Goal: Information Seeking & Learning: Learn about a topic

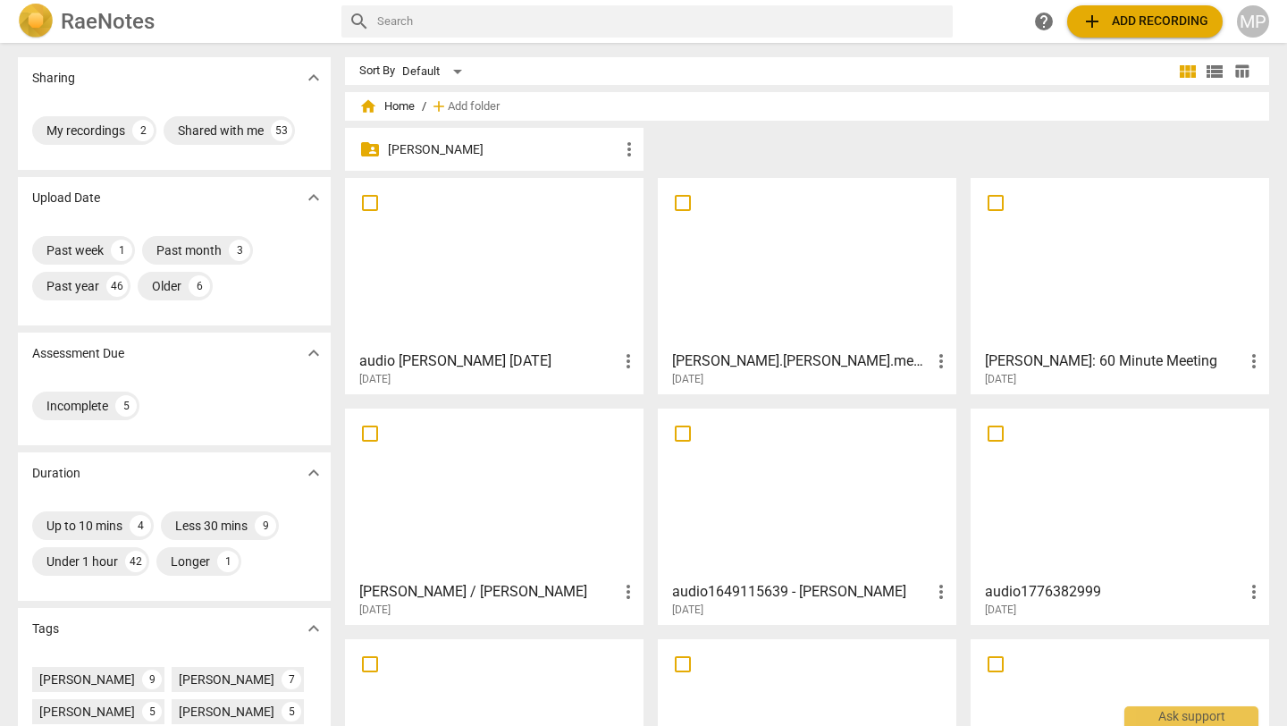
click at [469, 273] on div at bounding box center [494, 263] width 286 height 158
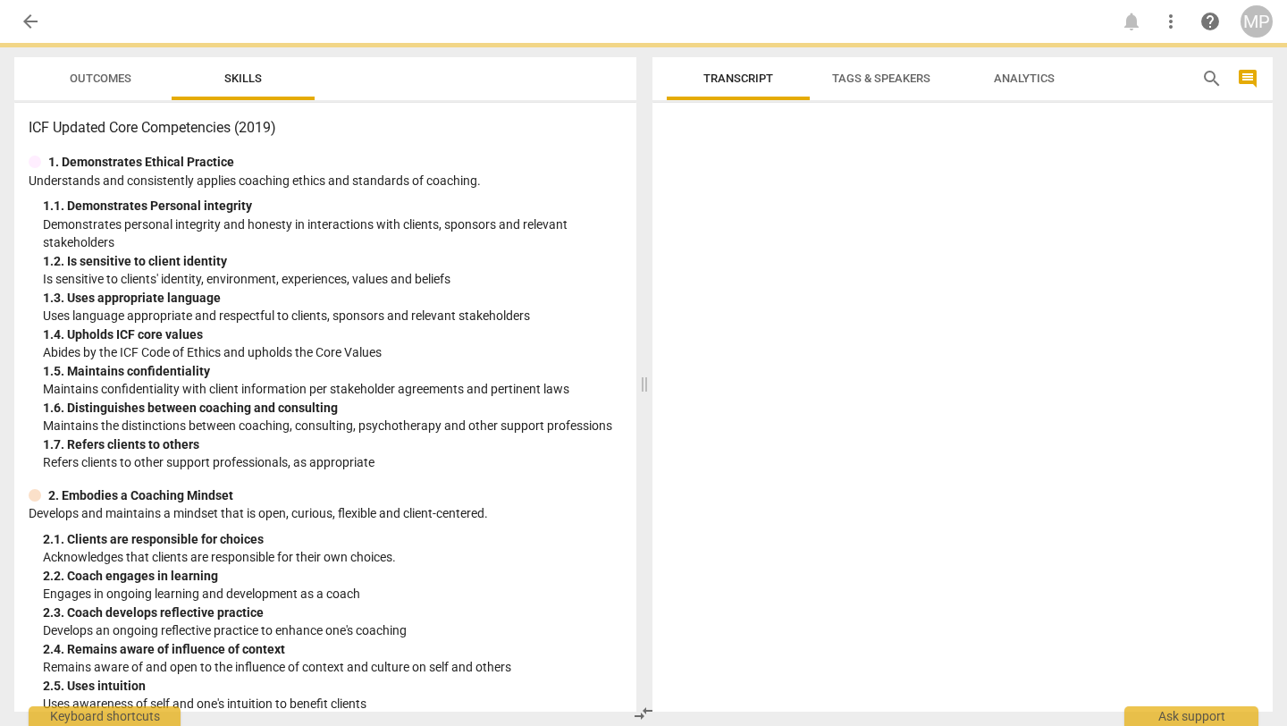
click at [469, 0] on html "arrow_back notifications more_vert help MP Outcomes Skills ICF Updated Core Com…" at bounding box center [643, 0] width 1287 height 0
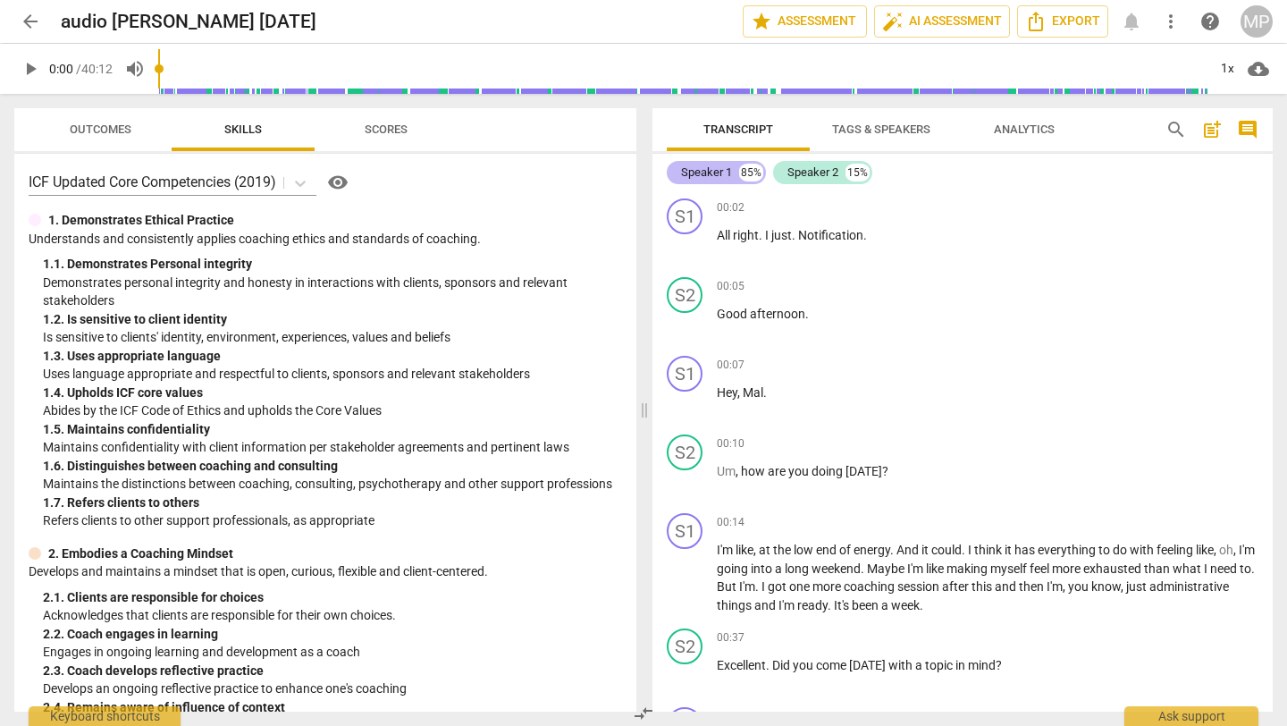
click at [733, 168] on div "Speaker 1 85%" at bounding box center [716, 172] width 99 height 23
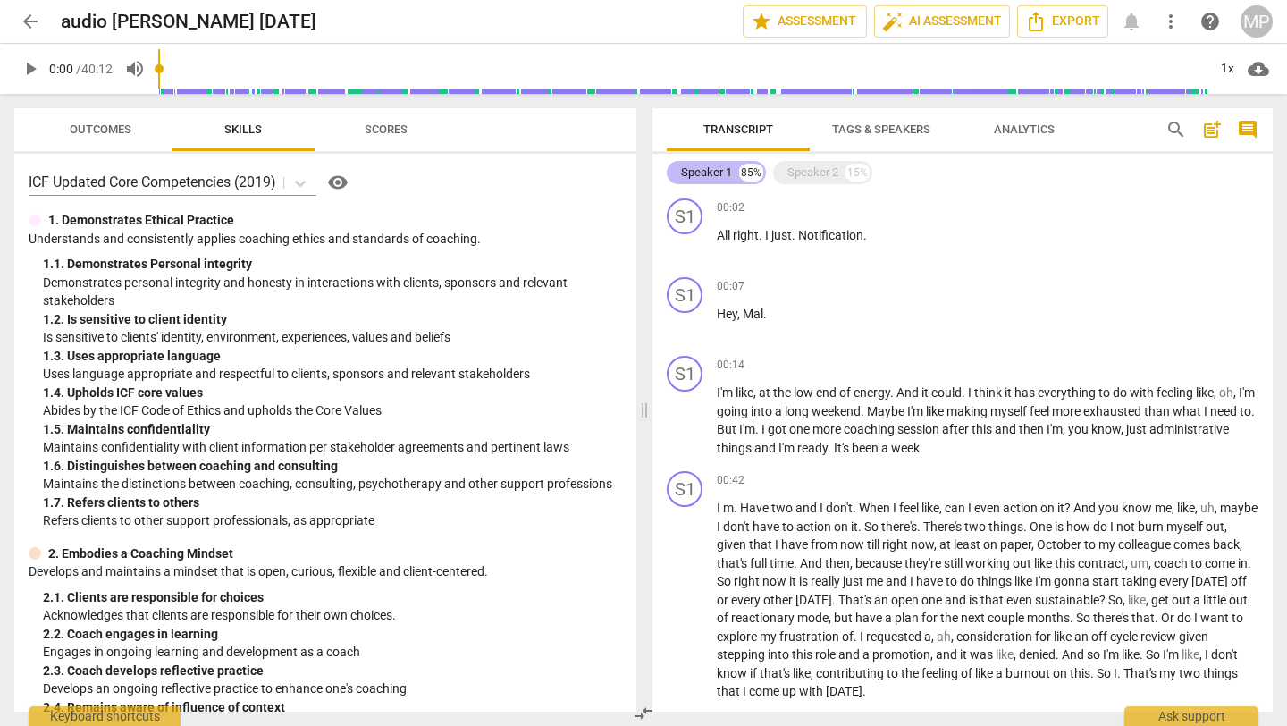
click at [747, 173] on div "85%" at bounding box center [751, 173] width 24 height 18
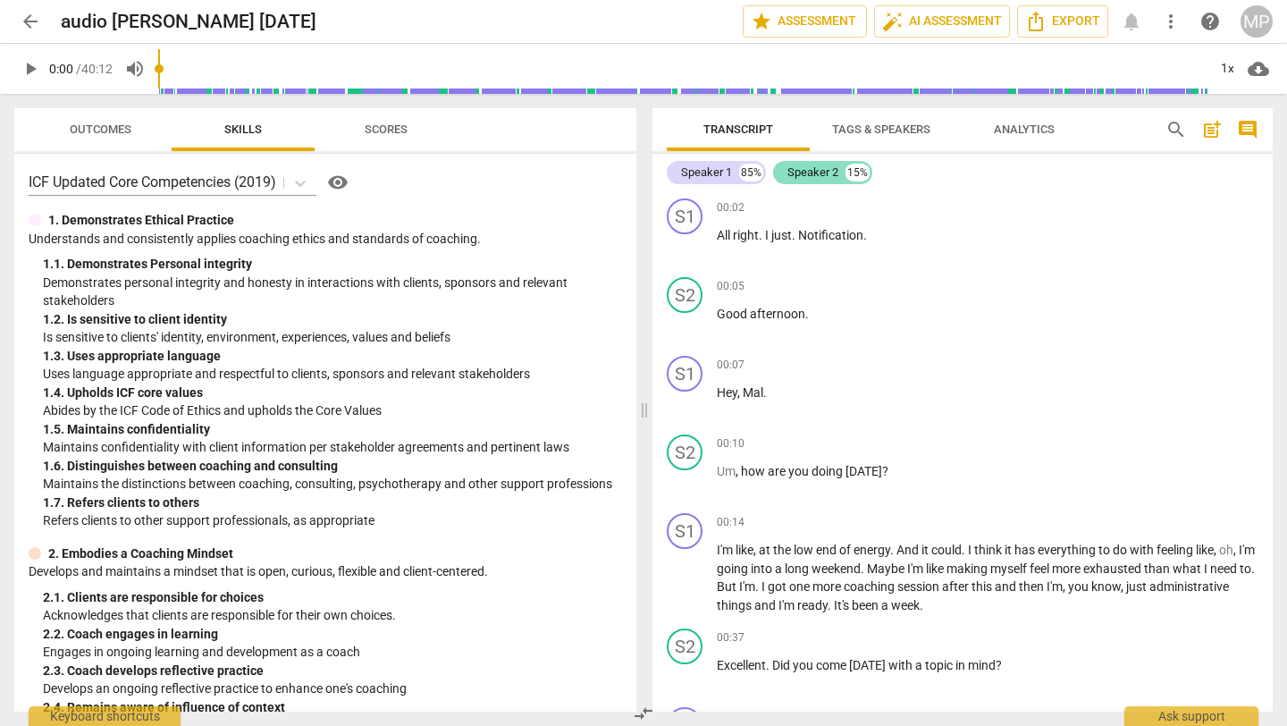
click at [804, 162] on div "Speaker 2 15%" at bounding box center [822, 172] width 99 height 23
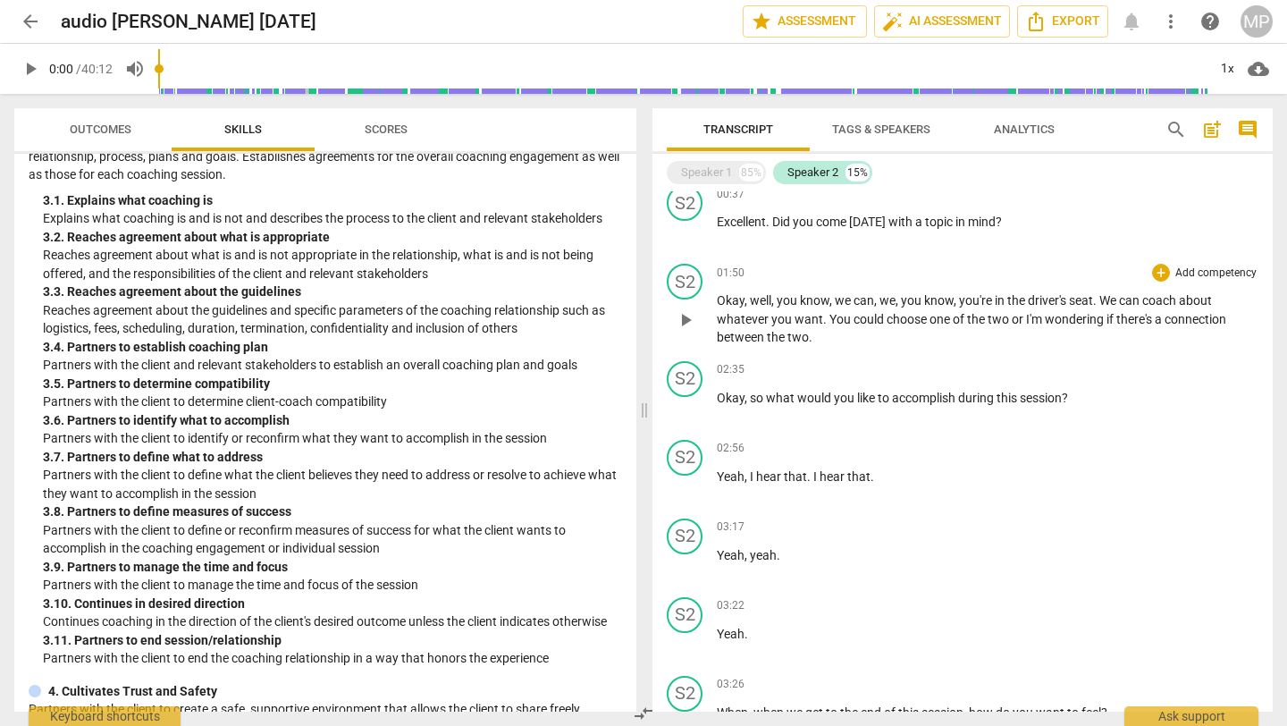
scroll to position [142, 0]
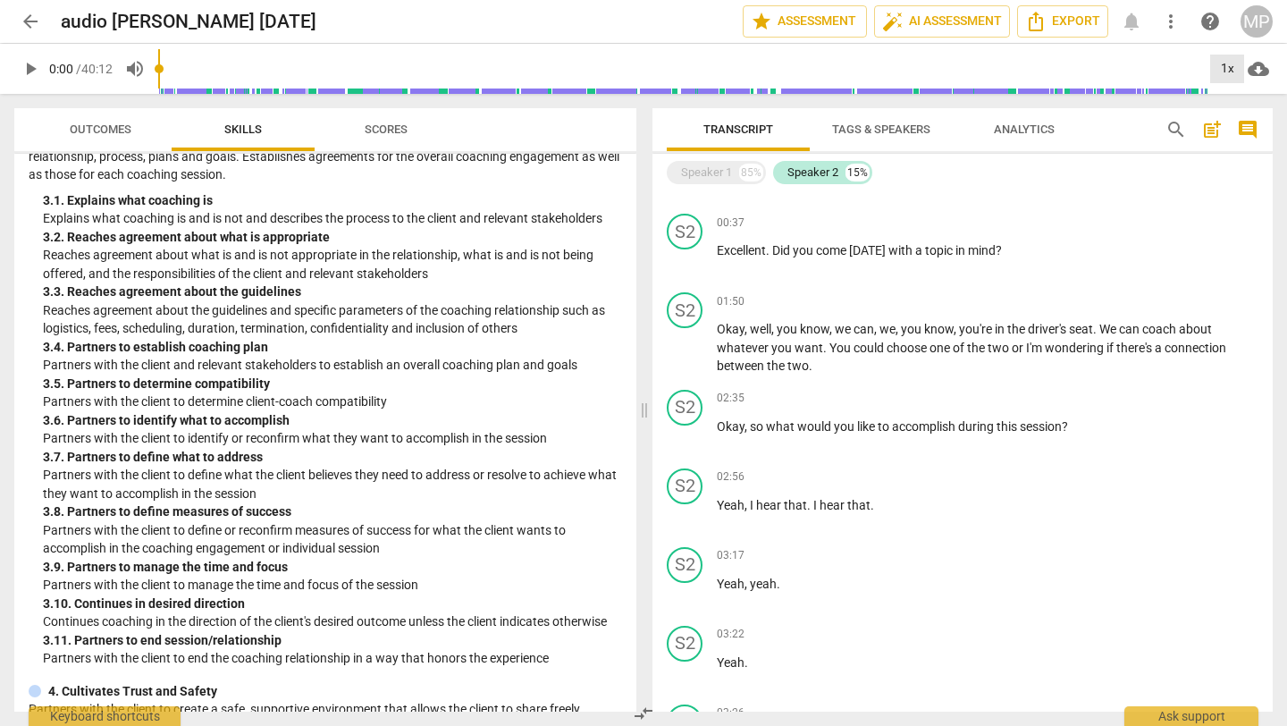
click at [1219, 67] on div "1x" at bounding box center [1227, 69] width 34 height 29
click at [1231, 213] on li "2x" at bounding box center [1240, 206] width 60 height 34
click at [749, 167] on div "85%" at bounding box center [751, 173] width 24 height 18
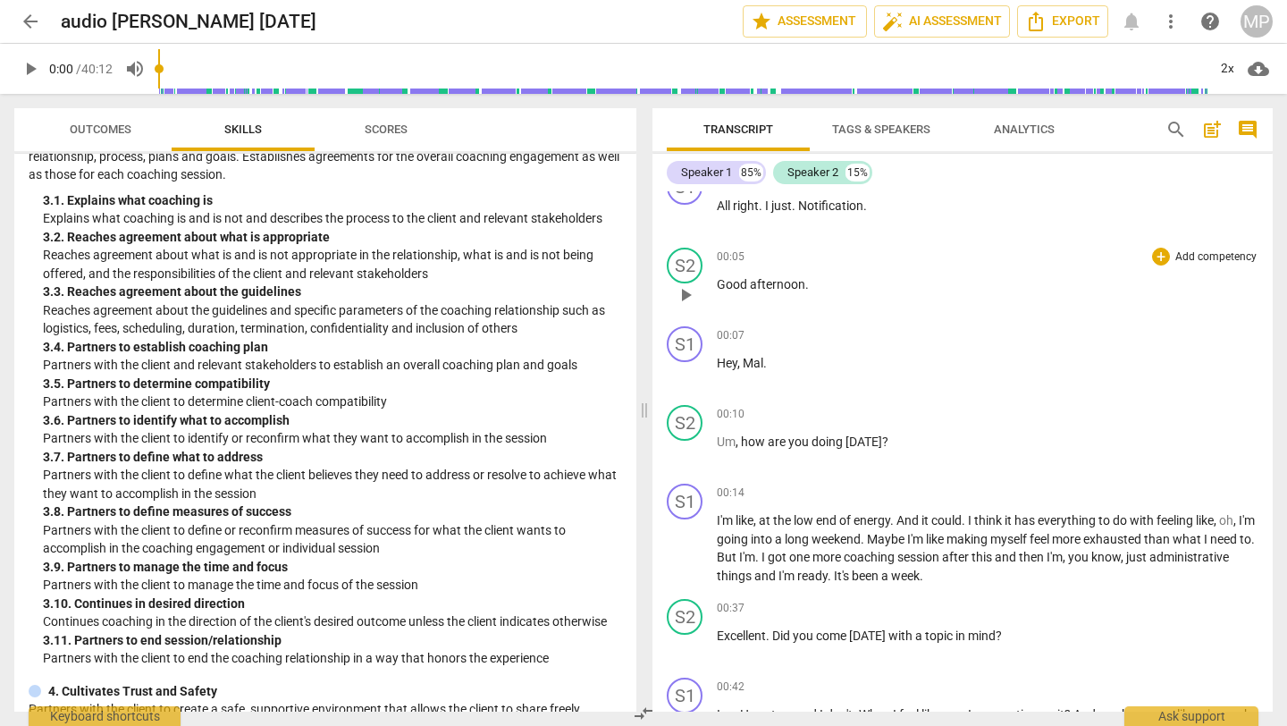
scroll to position [0, 0]
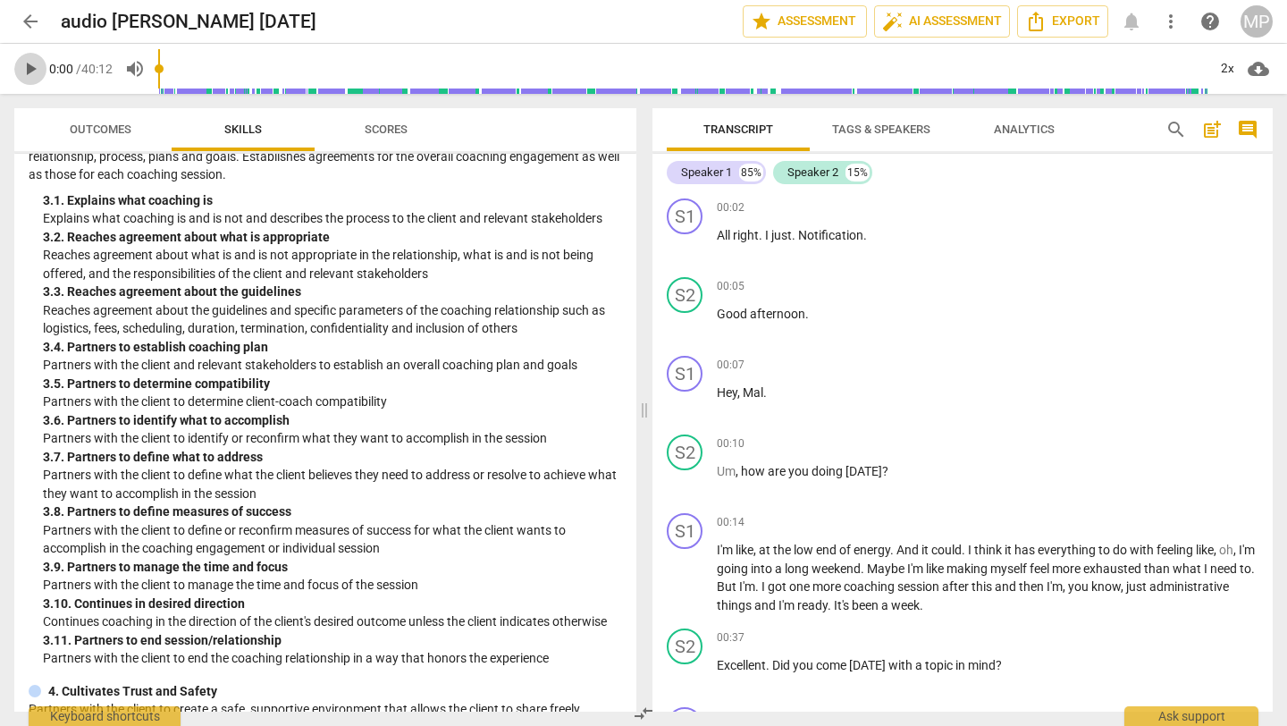
click at [21, 64] on span "play_arrow" at bounding box center [30, 68] width 21 height 21
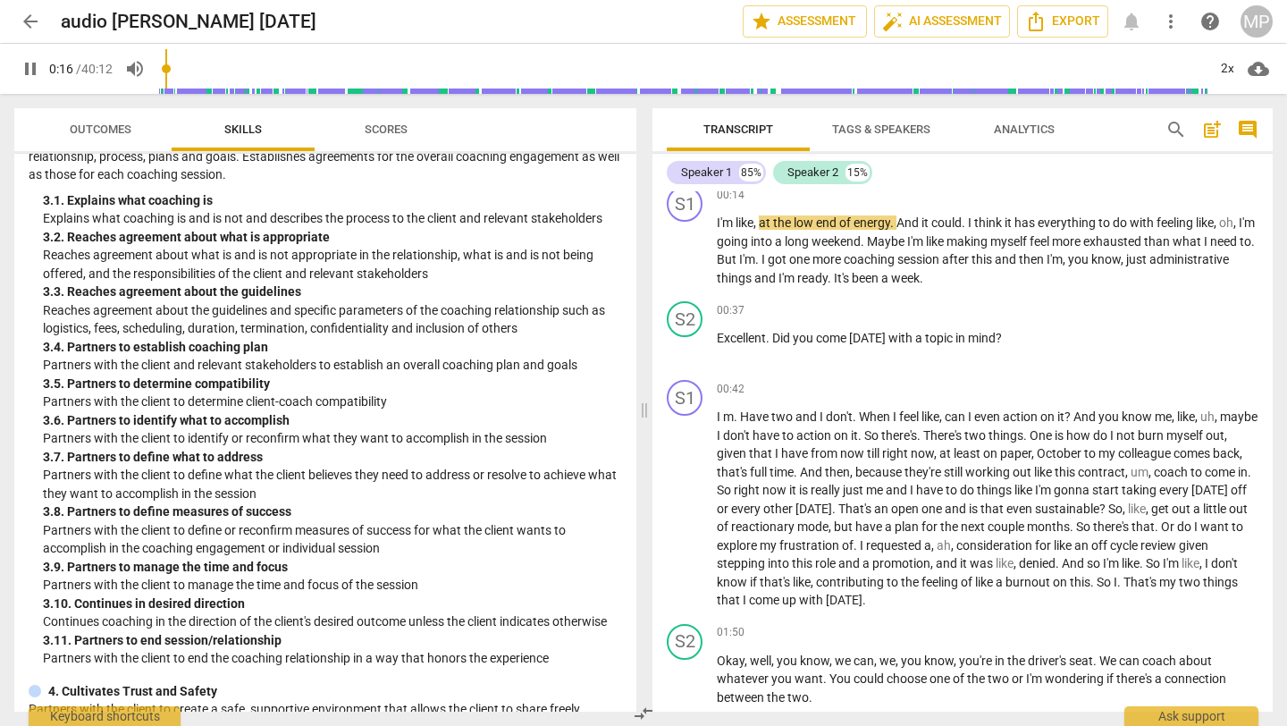
scroll to position [332, 0]
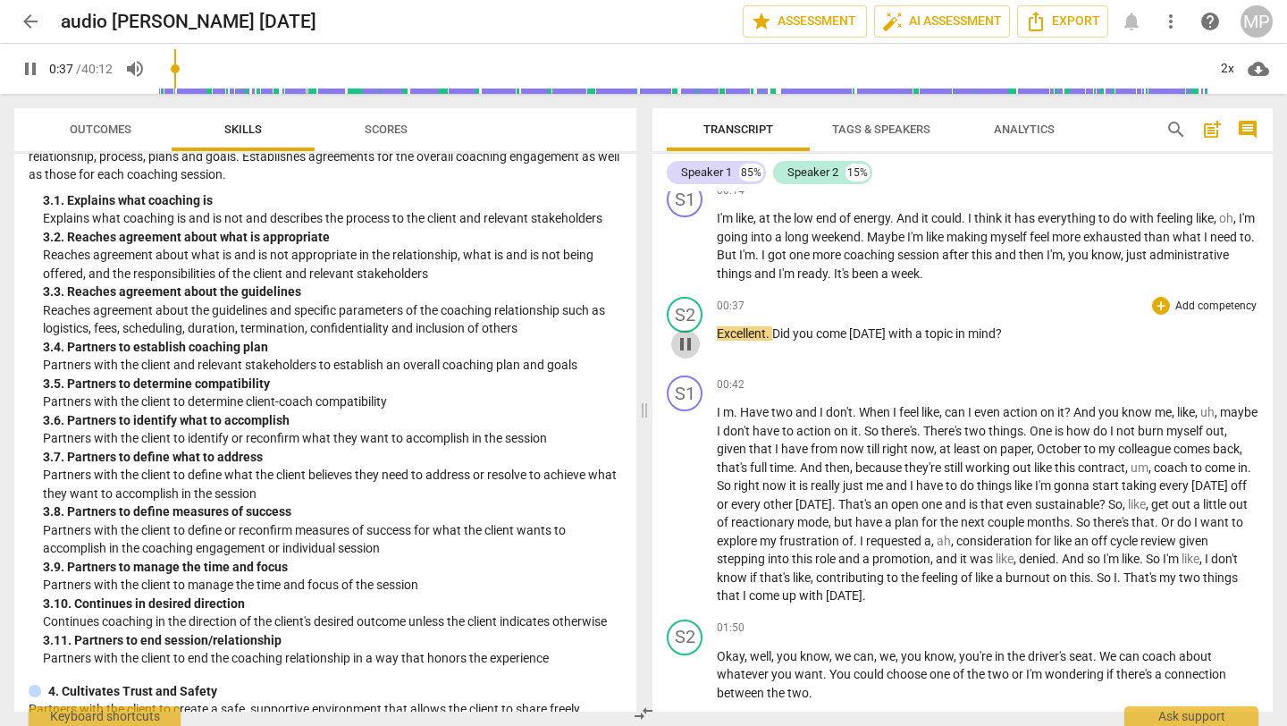
click at [687, 337] on span "pause" at bounding box center [685, 343] width 21 height 21
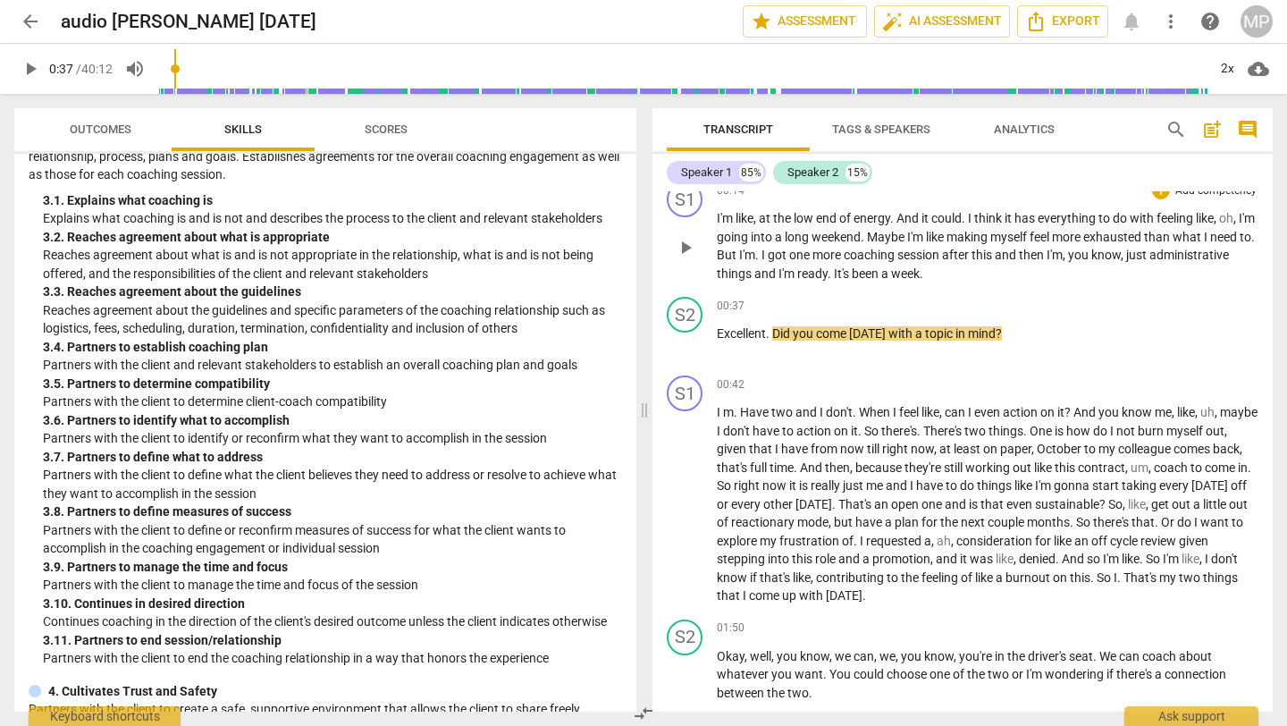
drag, startPoint x: 686, startPoint y: 341, endPoint x: 966, endPoint y: 288, distance: 285.7
click at [965, 287] on div "S1 play_arrow pause 00:02 + Add competency keyboard_arrow_right All right . I j…" at bounding box center [962, 451] width 620 height 520
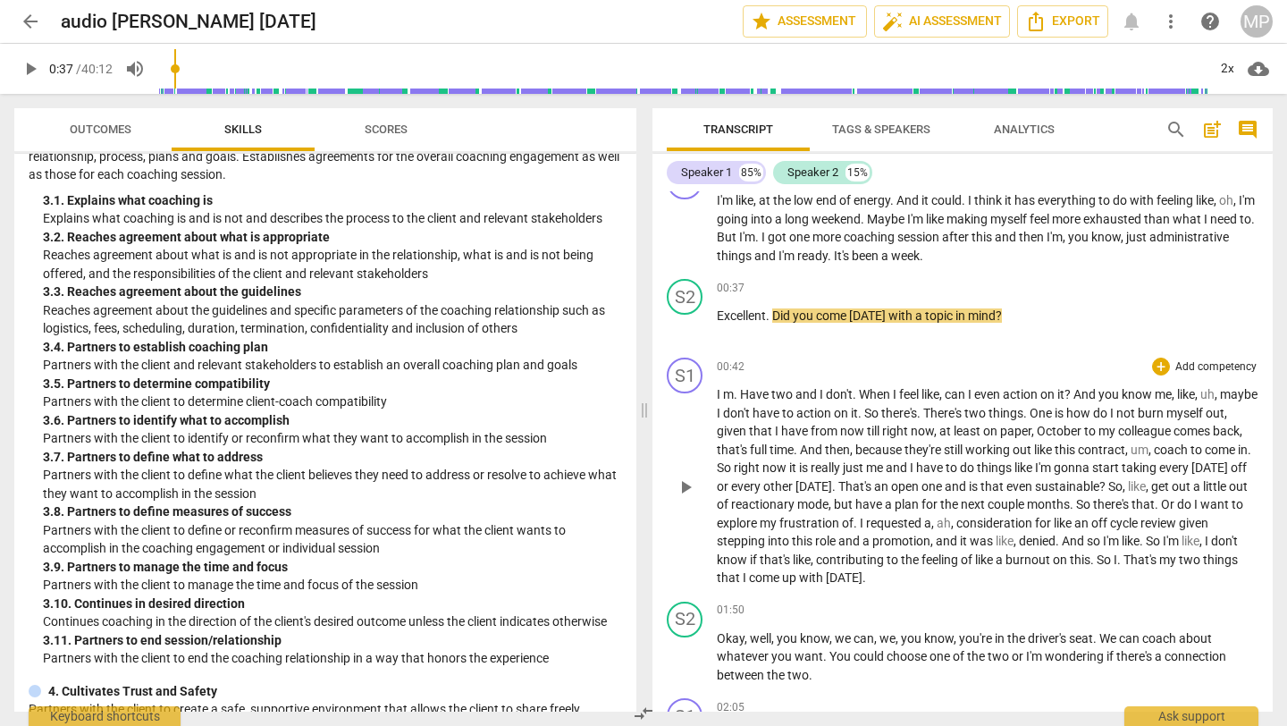
scroll to position [361, 0]
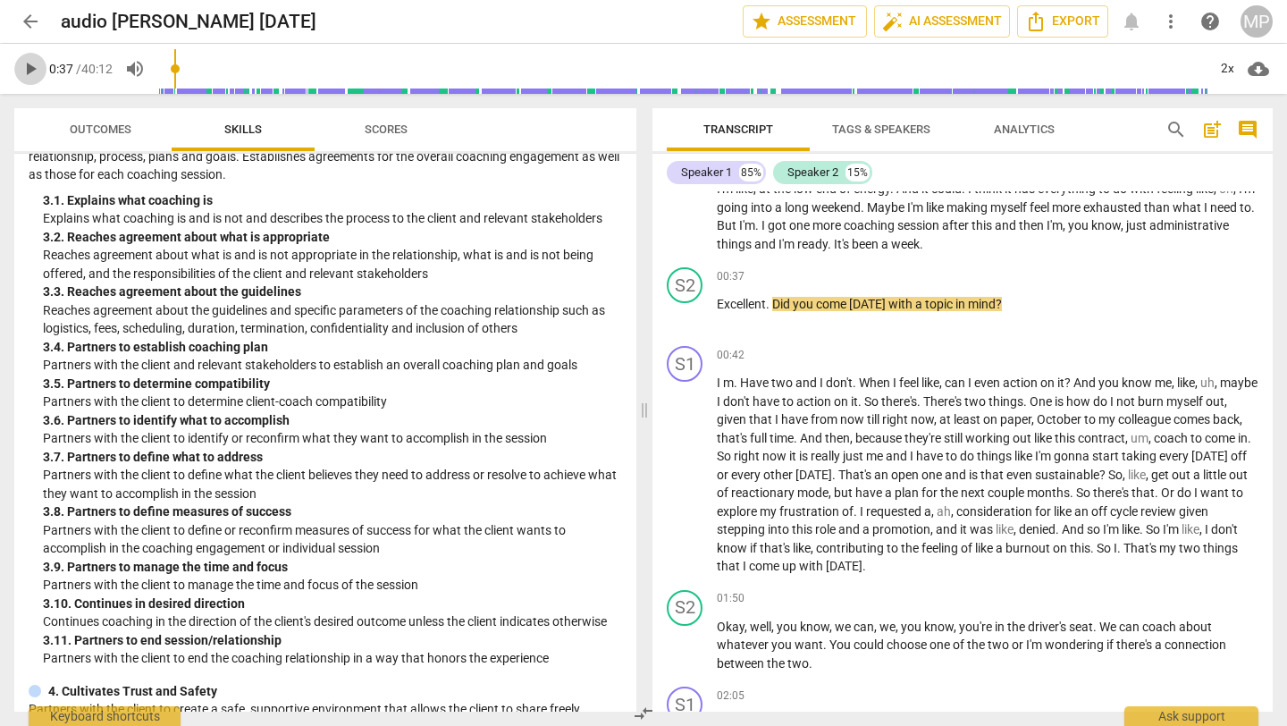
click at [27, 69] on span "play_arrow" at bounding box center [30, 68] width 21 height 21
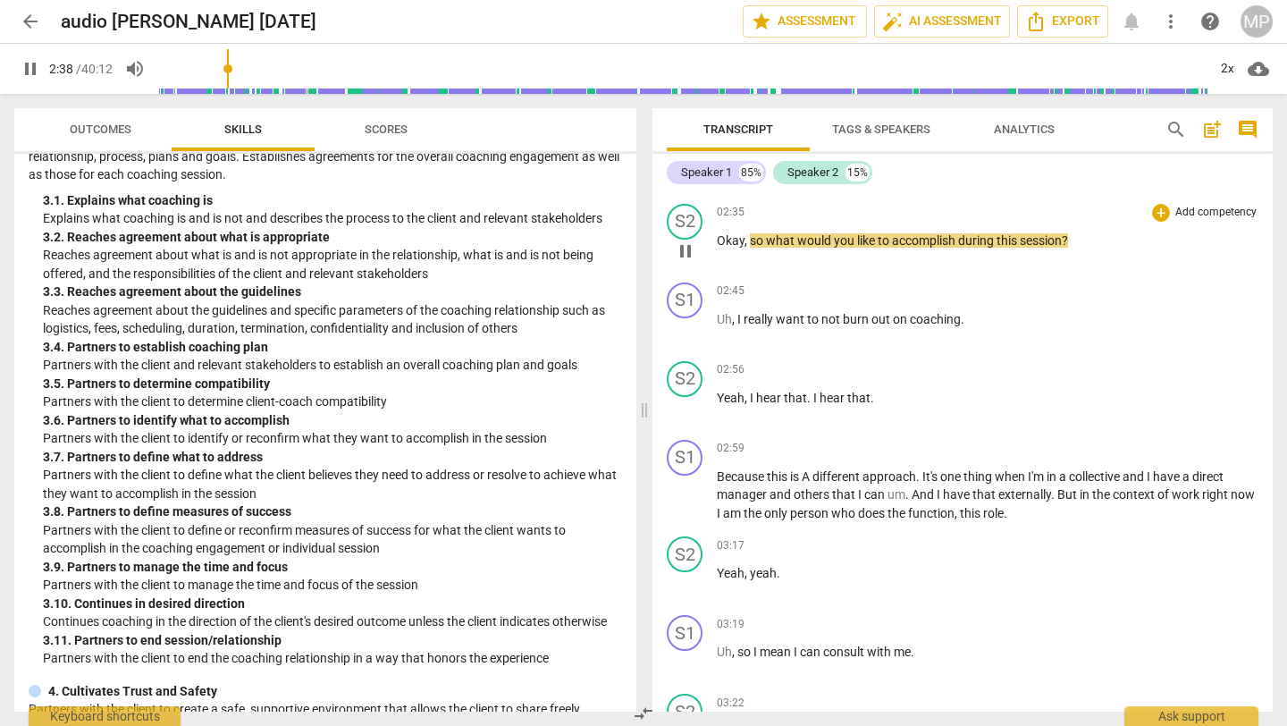
scroll to position [981, 0]
click at [1153, 208] on div "+" at bounding box center [1161, 210] width 18 height 18
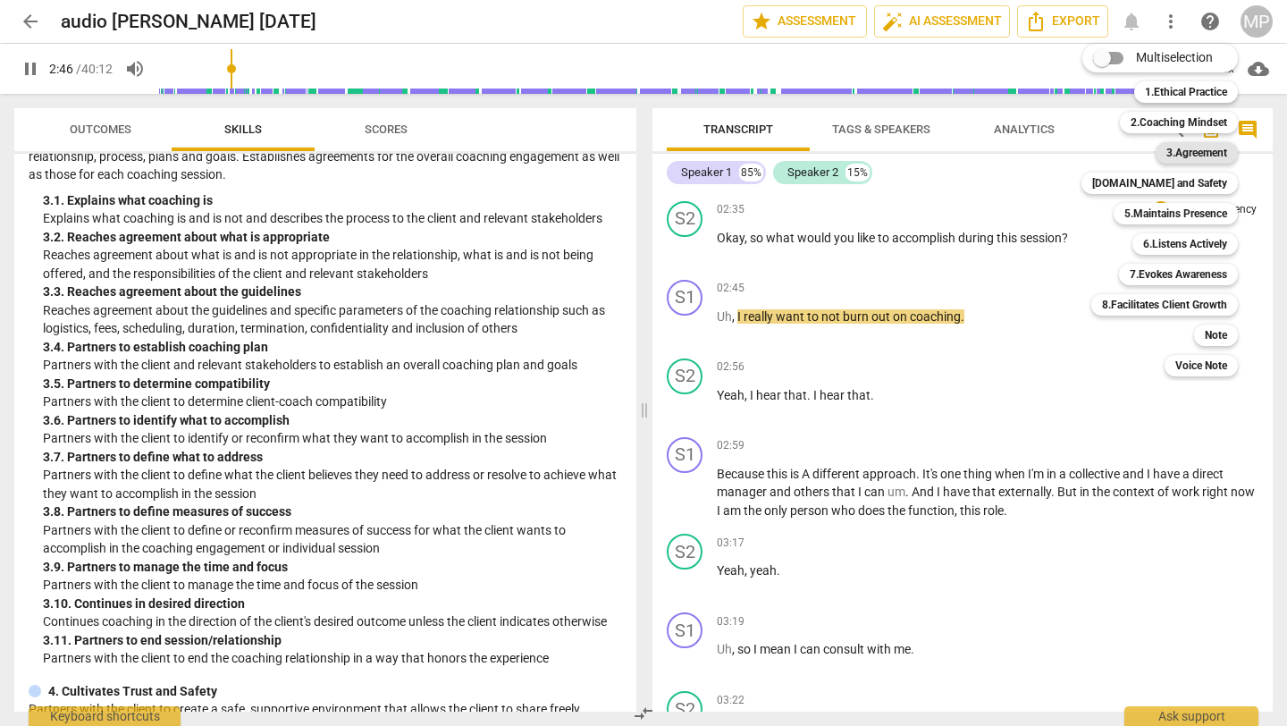
click at [1166, 150] on b "3.Agreement" at bounding box center [1196, 152] width 61 height 21
type input "167"
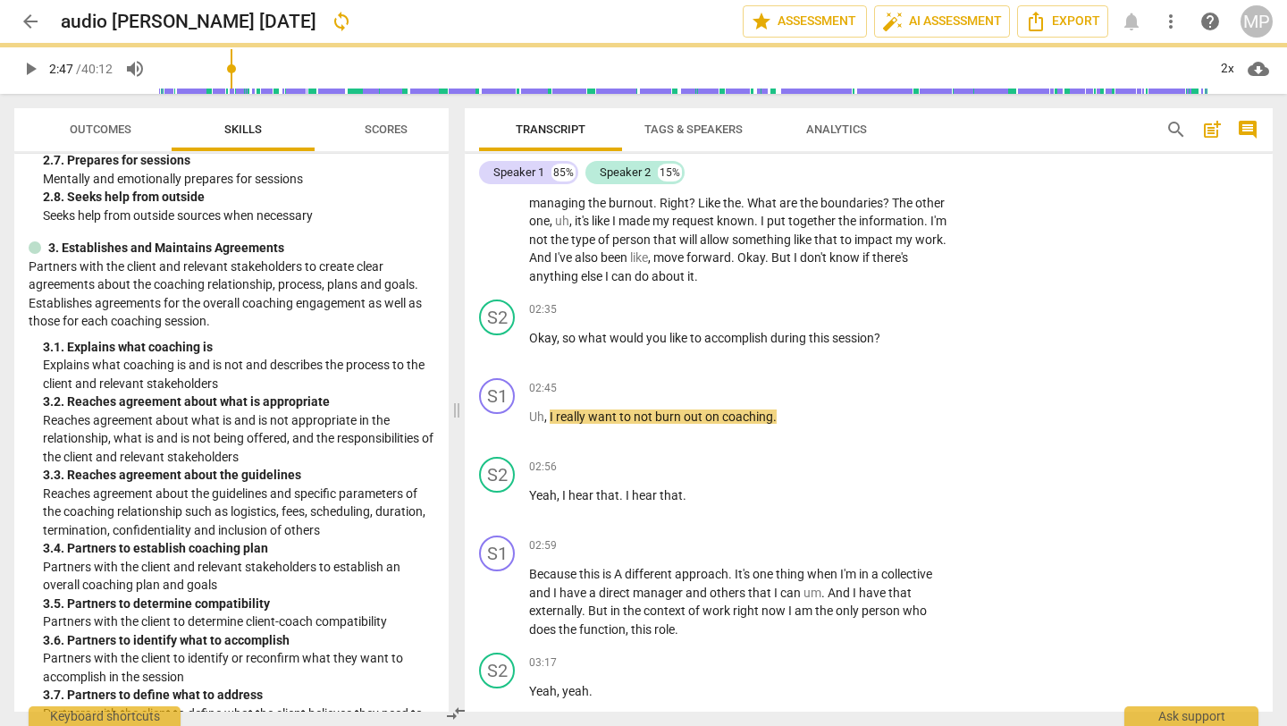
scroll to position [913, 0]
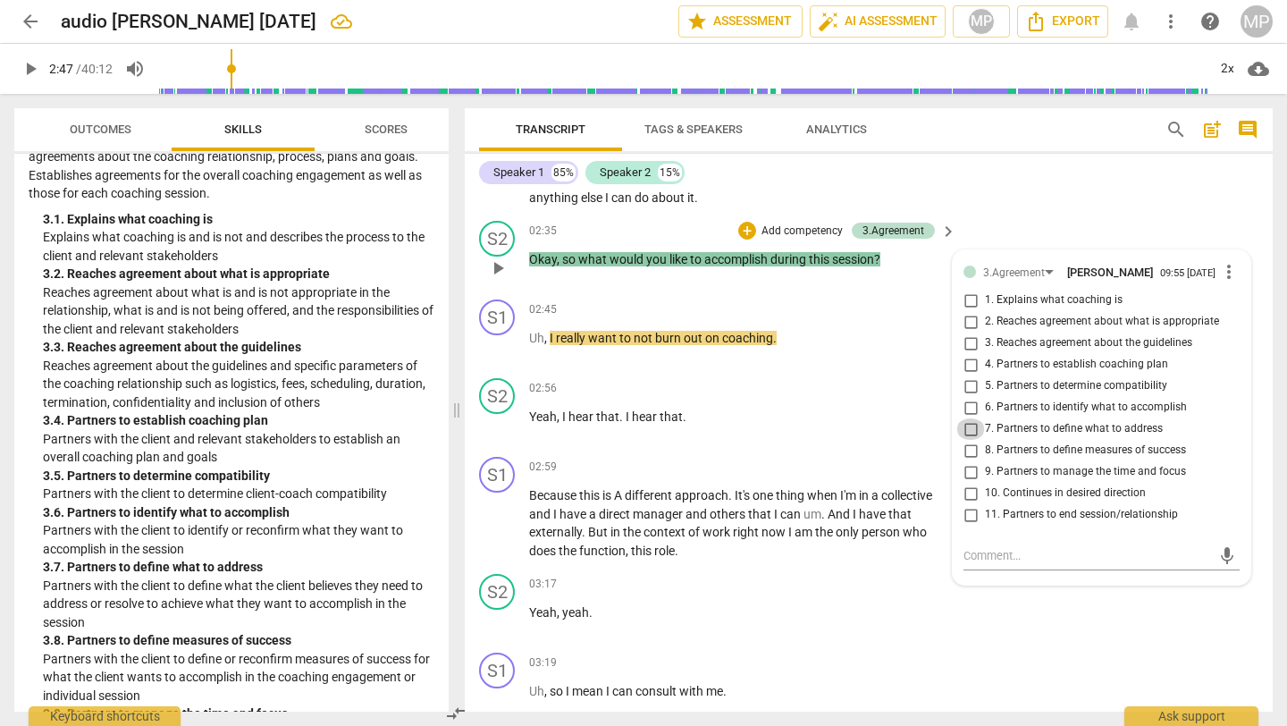
click at [968, 433] on input "7. Partners to define what to address" at bounding box center [970, 428] width 29 height 21
checkbox input "true"
click at [971, 412] on input "6. Partners to identify what to accomplish" at bounding box center [970, 407] width 29 height 21
checkbox input "true"
click at [970, 427] on input "7. Partners to define what to address" at bounding box center [970, 428] width 29 height 21
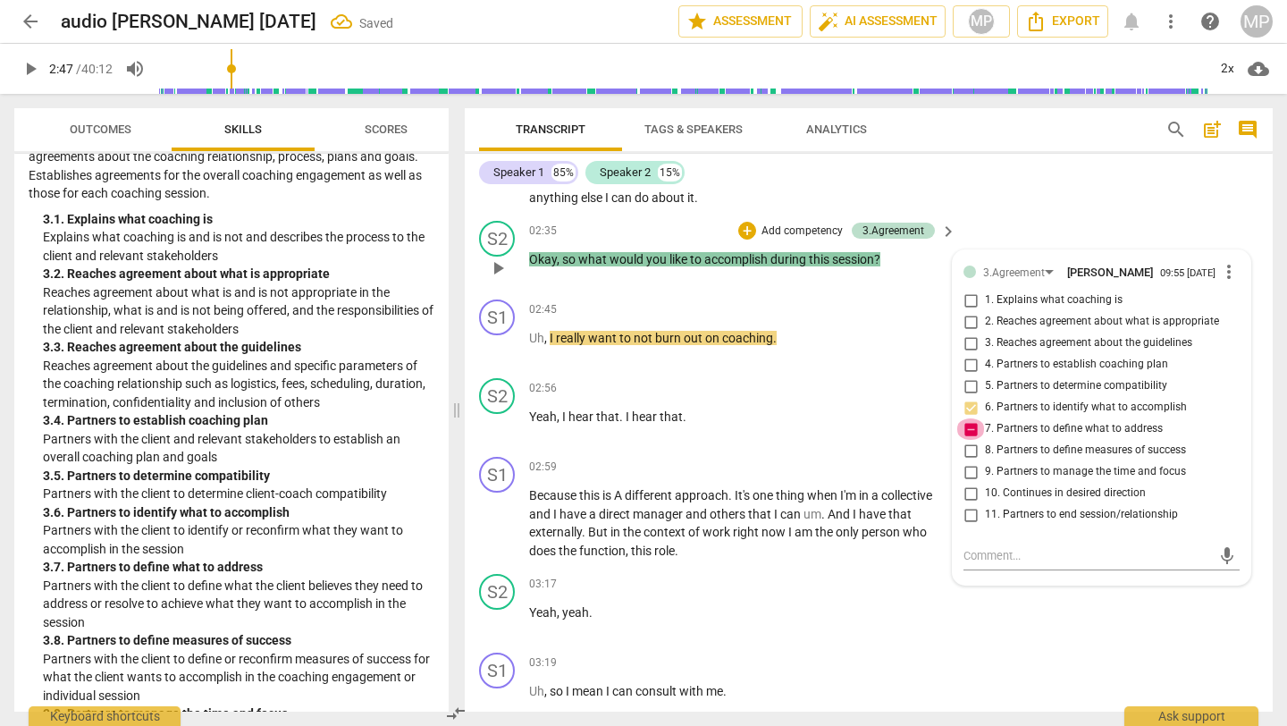
click at [968, 431] on input "7. Partners to define what to address" at bounding box center [970, 428] width 29 height 21
checkbox input "false"
drag, startPoint x: 636, startPoint y: 258, endPoint x: 248, endPoint y: 249, distance: 388.9
click at [248, 253] on div "Outcomes Skills Scores ICF Updated Core Competencies (2019) visibility 1. Demon…" at bounding box center [643, 410] width 1287 height 632
click at [38, 67] on span "play_arrow" at bounding box center [30, 68] width 21 height 21
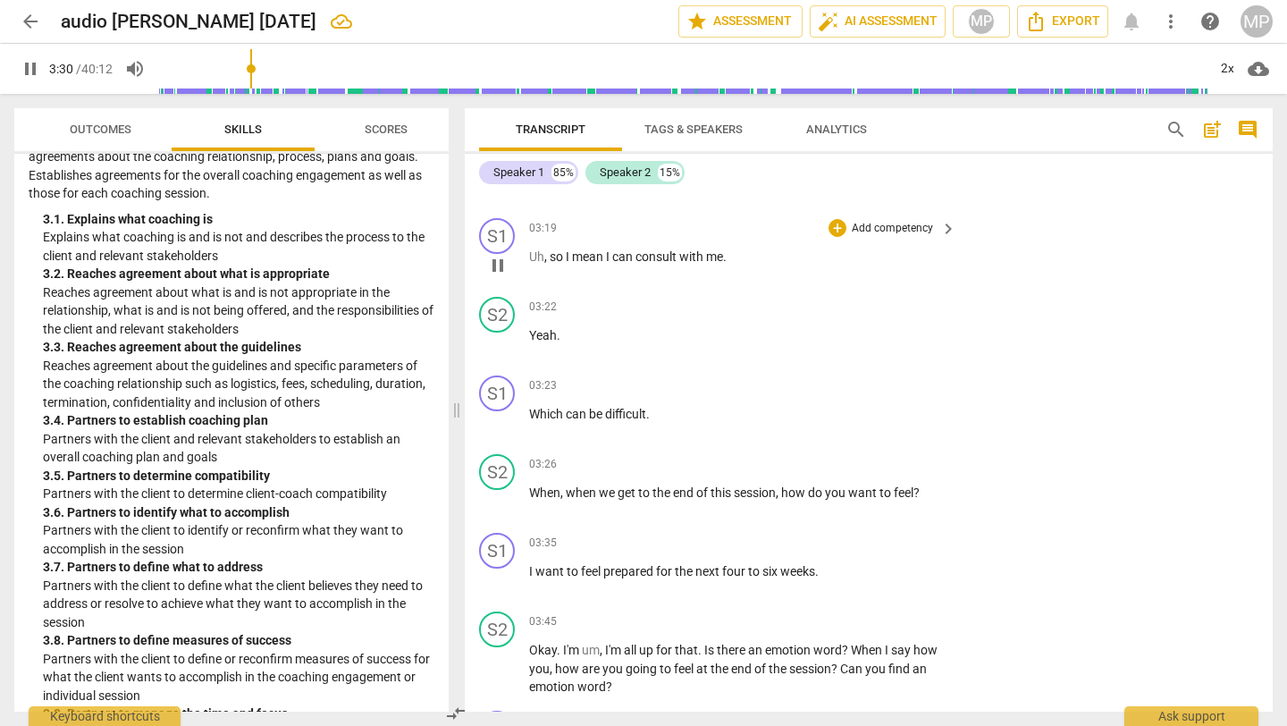
scroll to position [1498, 0]
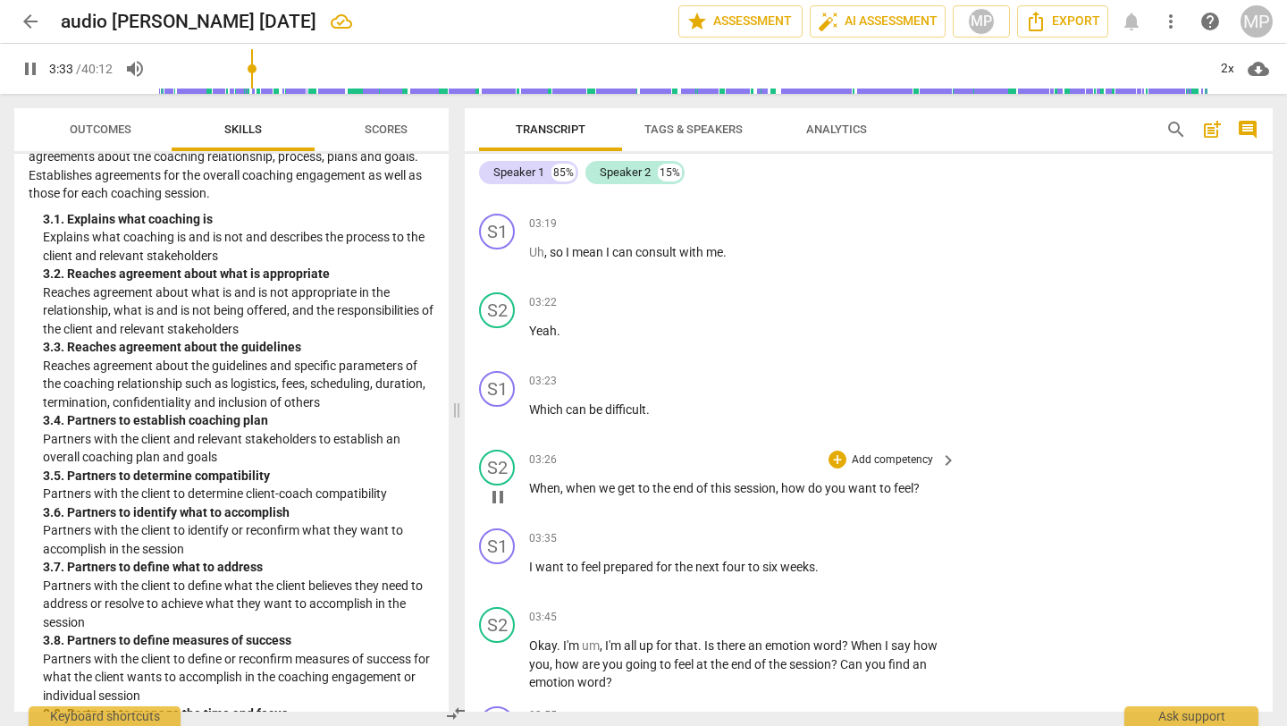
drag, startPoint x: 501, startPoint y: 497, endPoint x: 510, endPoint y: 495, distance: 10.0
click at [501, 497] on span "pause" at bounding box center [497, 496] width 21 height 21
type input "214"
click at [836, 454] on div "+" at bounding box center [838, 459] width 18 height 18
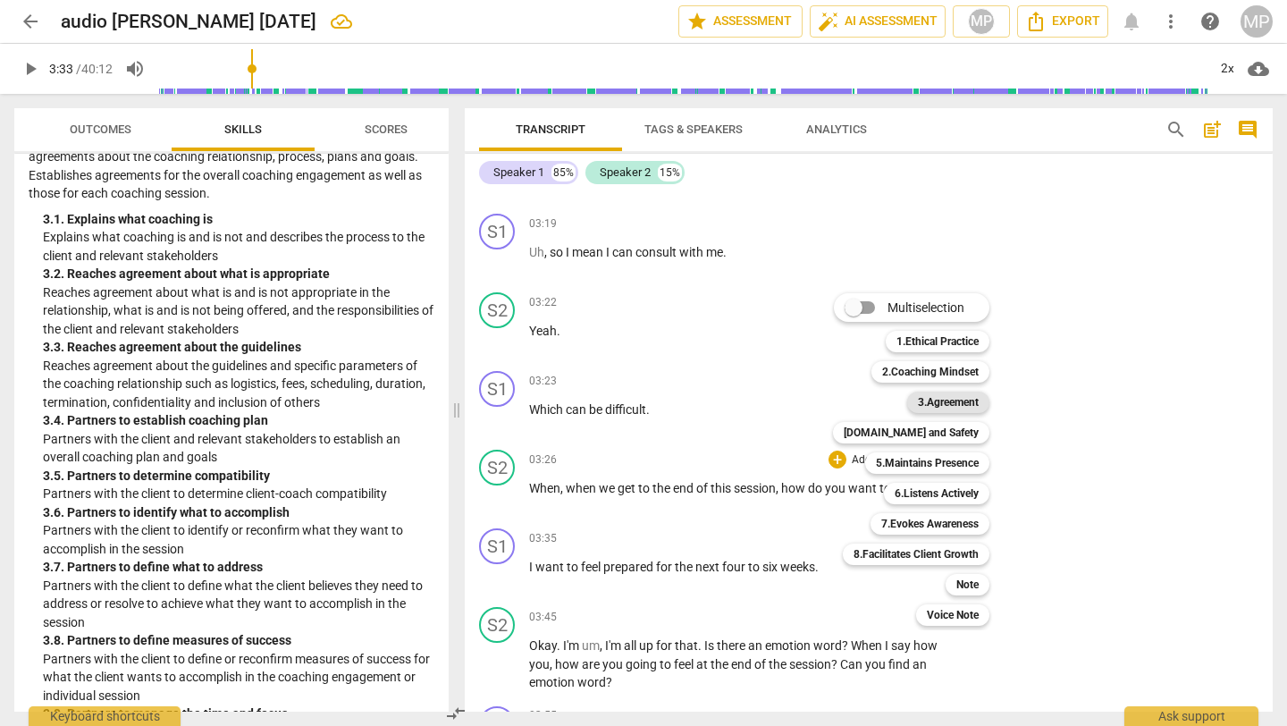
click at [957, 401] on b "3.Agreement" at bounding box center [948, 401] width 61 height 21
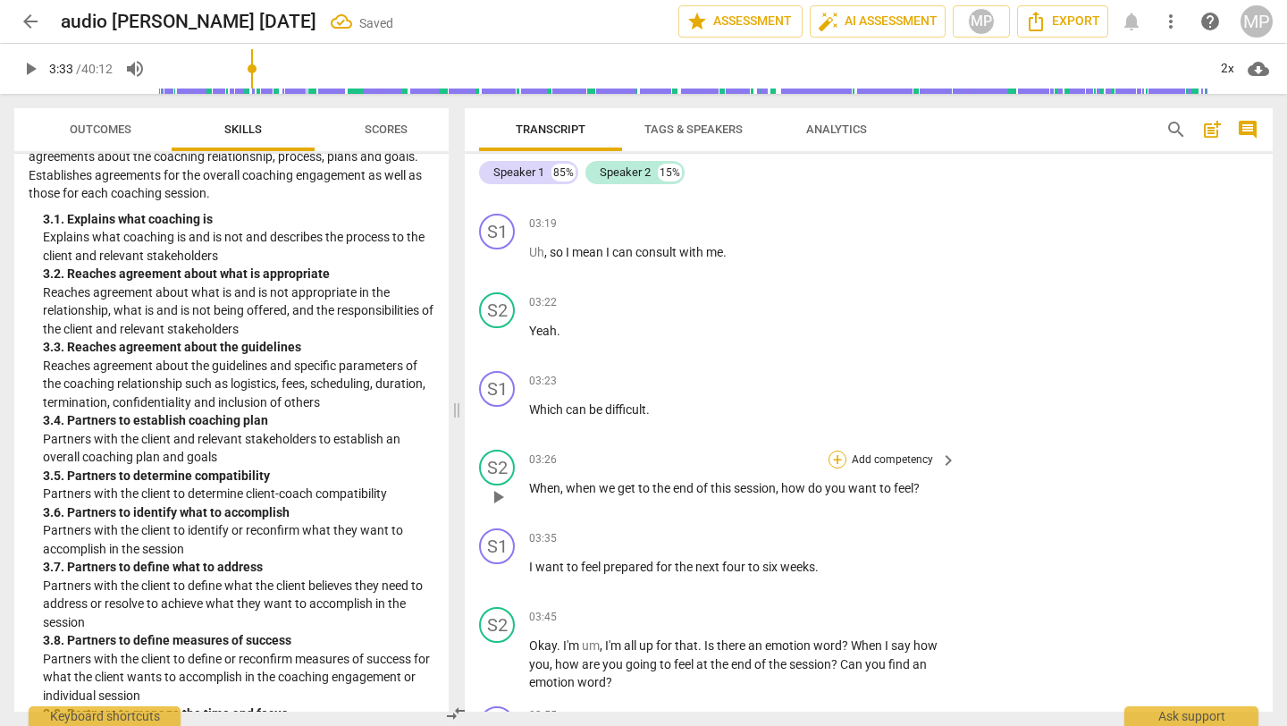
click at [834, 459] on div "+" at bounding box center [838, 459] width 18 height 18
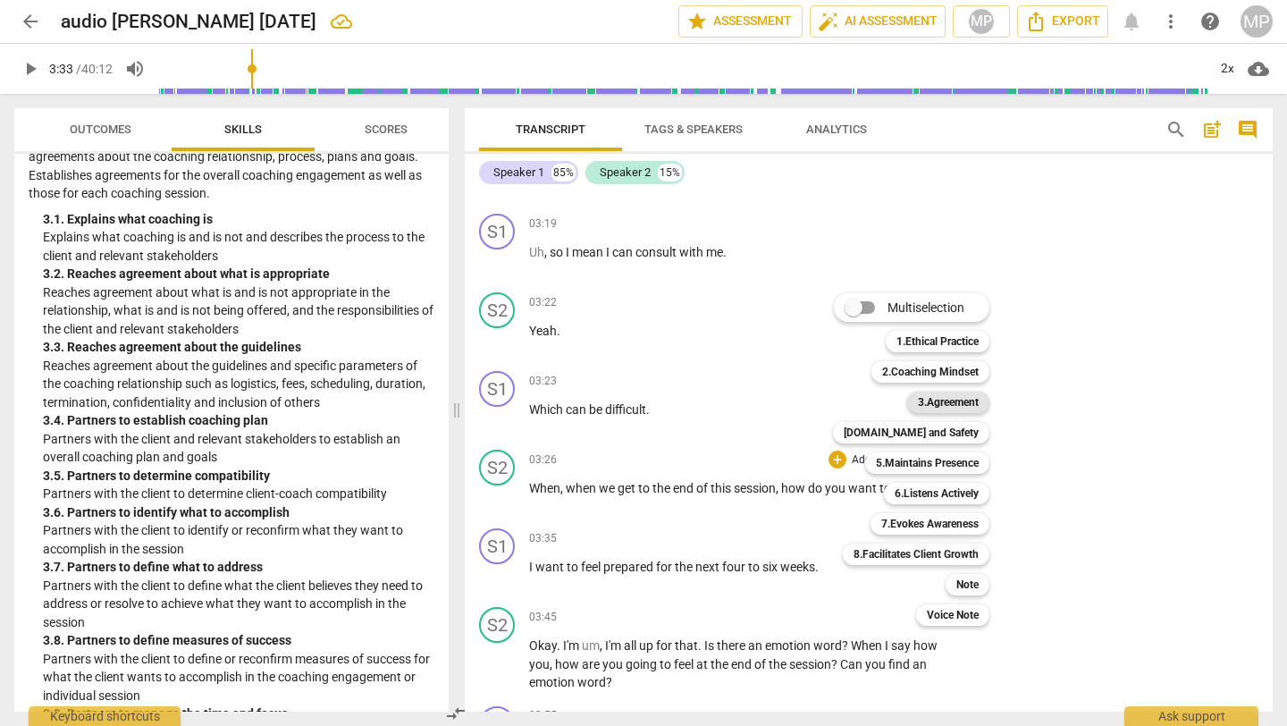
click at [932, 404] on b "3.Agreement" at bounding box center [948, 401] width 61 height 21
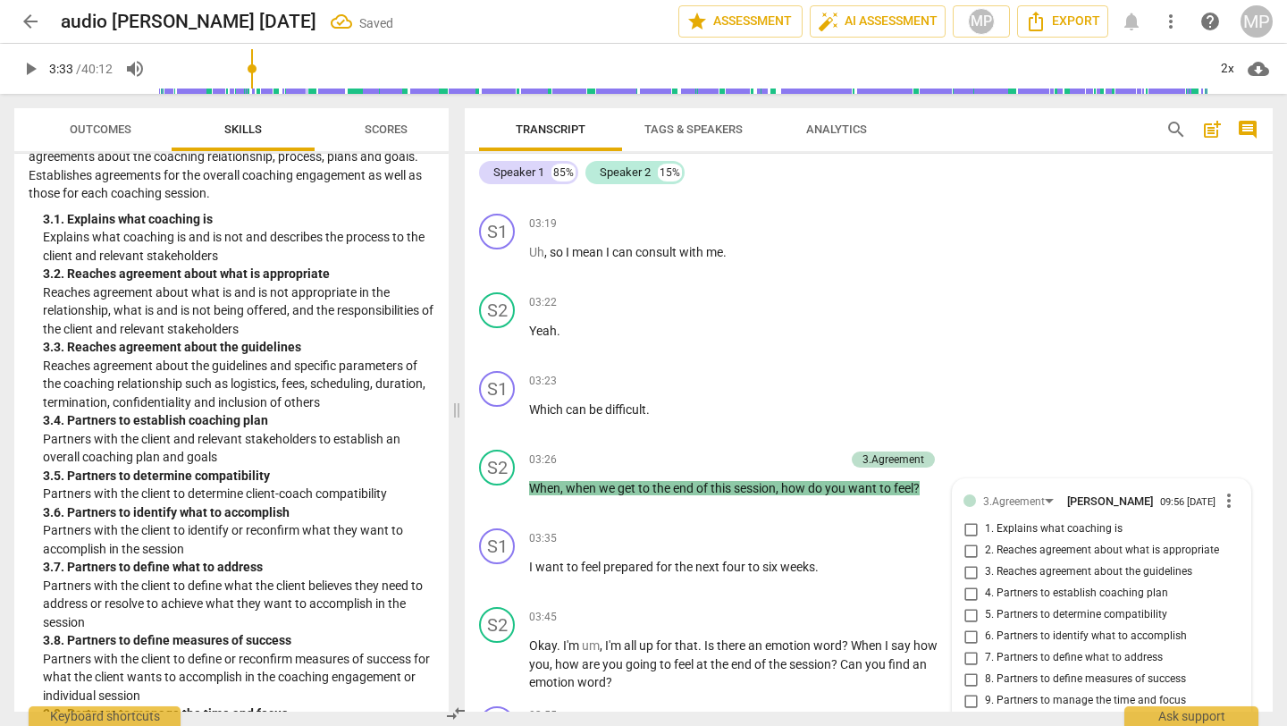
scroll to position [1838, 0]
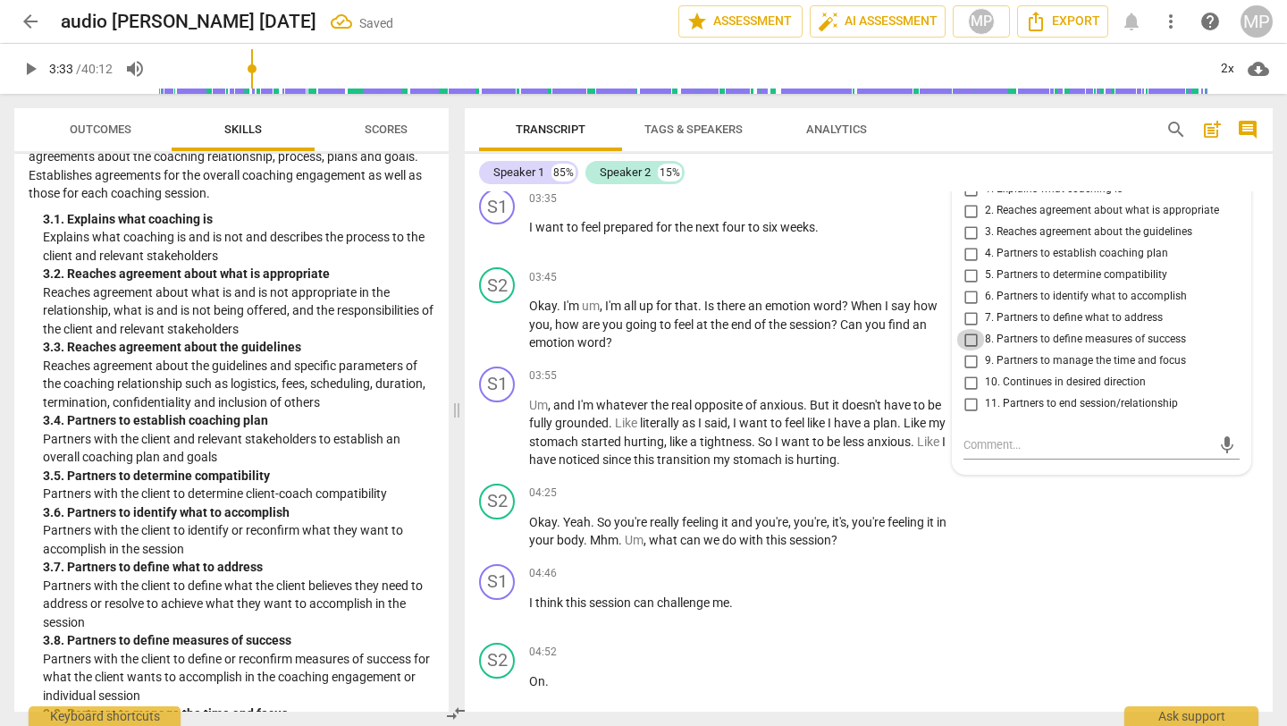
click at [968, 344] on input "8. Partners to define measures of success" at bounding box center [970, 339] width 29 height 21
checkbox input "true"
click at [30, 72] on span "play_arrow" at bounding box center [30, 68] width 21 height 21
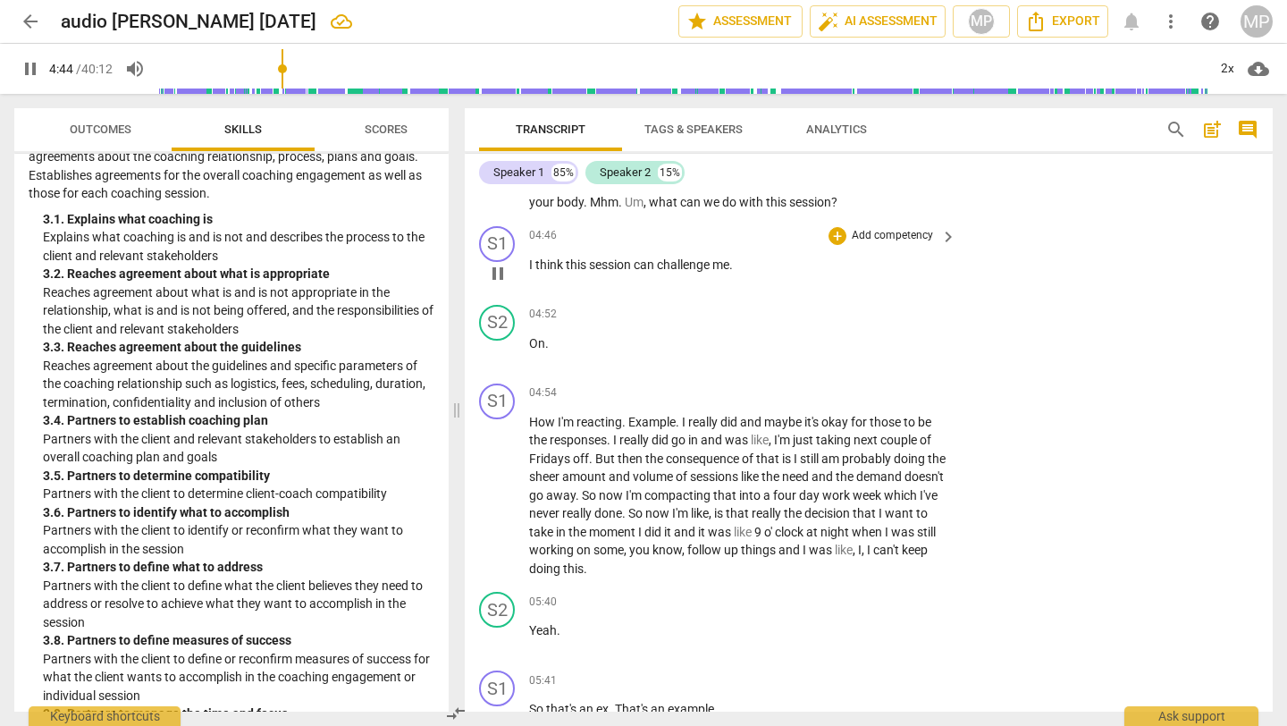
scroll to position [2096, 0]
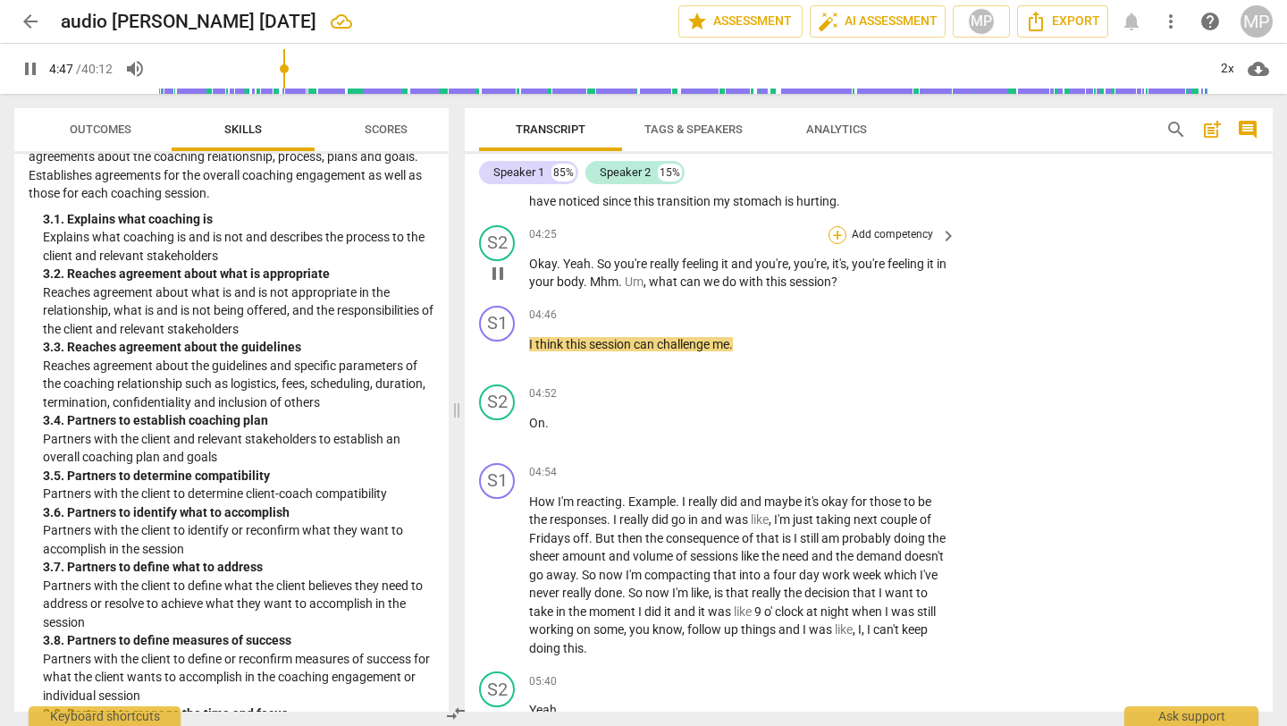
click at [830, 227] on div "+" at bounding box center [838, 235] width 18 height 18
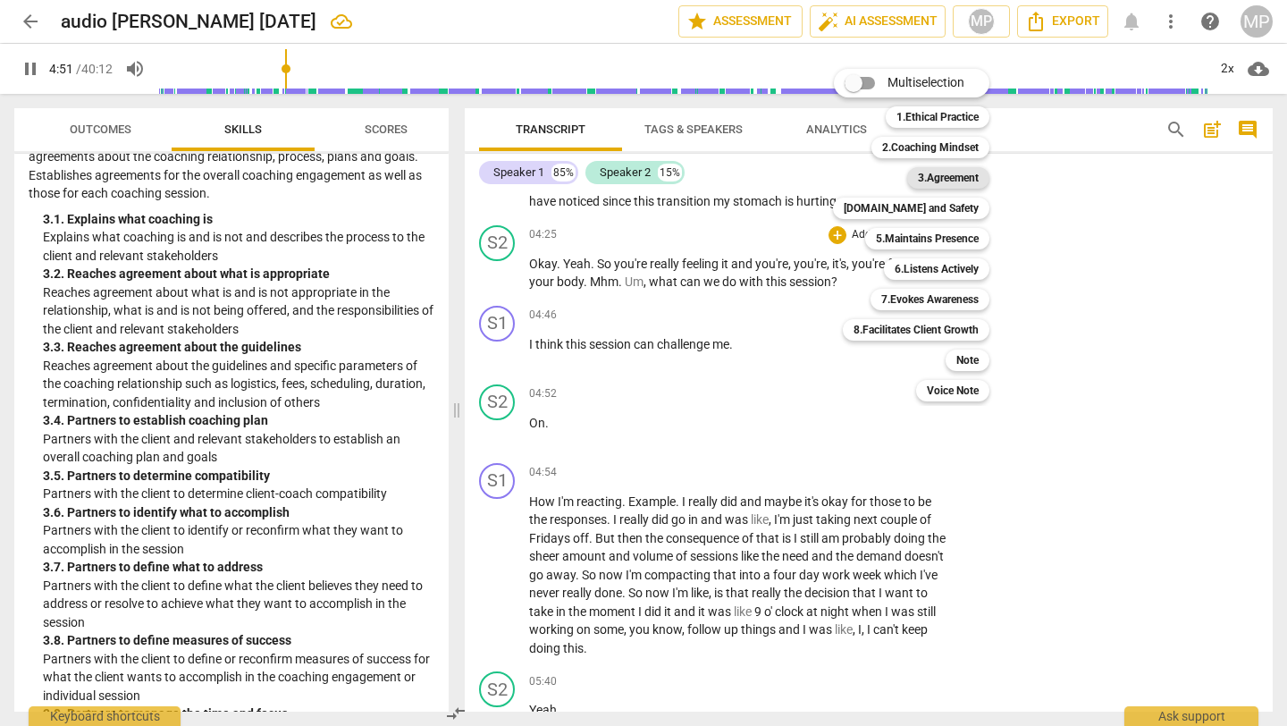
click at [927, 174] on b "3.Agreement" at bounding box center [948, 177] width 61 height 21
type input "292"
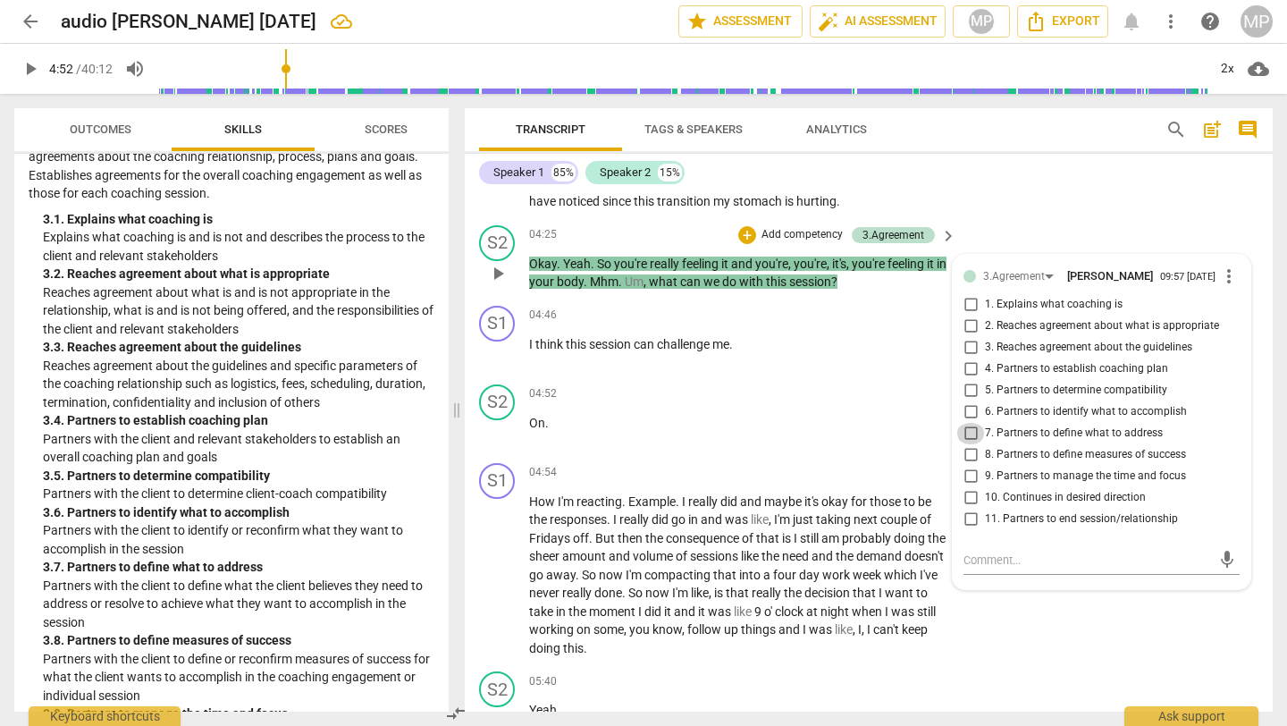
click at [967, 438] on input "7. Partners to define what to address" at bounding box center [970, 433] width 29 height 21
checkbox input "true"
click at [964, 418] on input "6. Partners to identify what to accomplish" at bounding box center [970, 411] width 29 height 21
checkbox input "true"
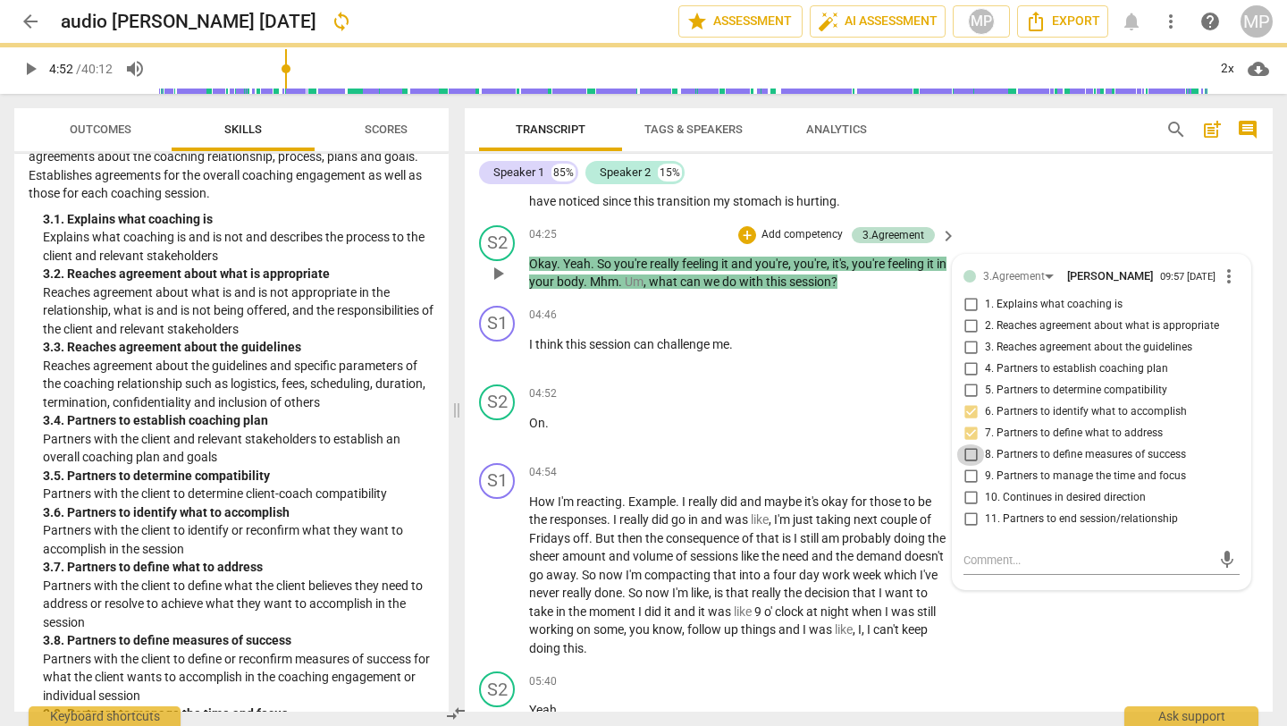
click at [967, 464] on input "8. Partners to define measures of success" at bounding box center [970, 454] width 29 height 21
checkbox input "true"
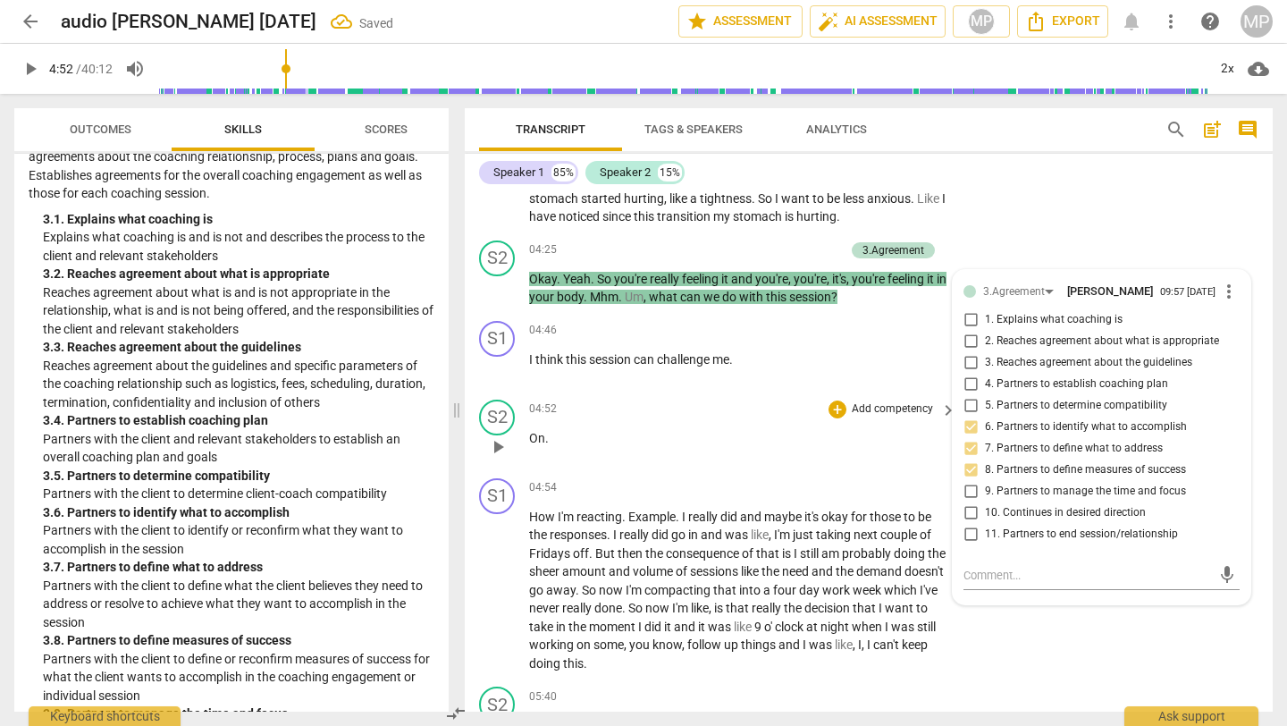
scroll to position [2073, 0]
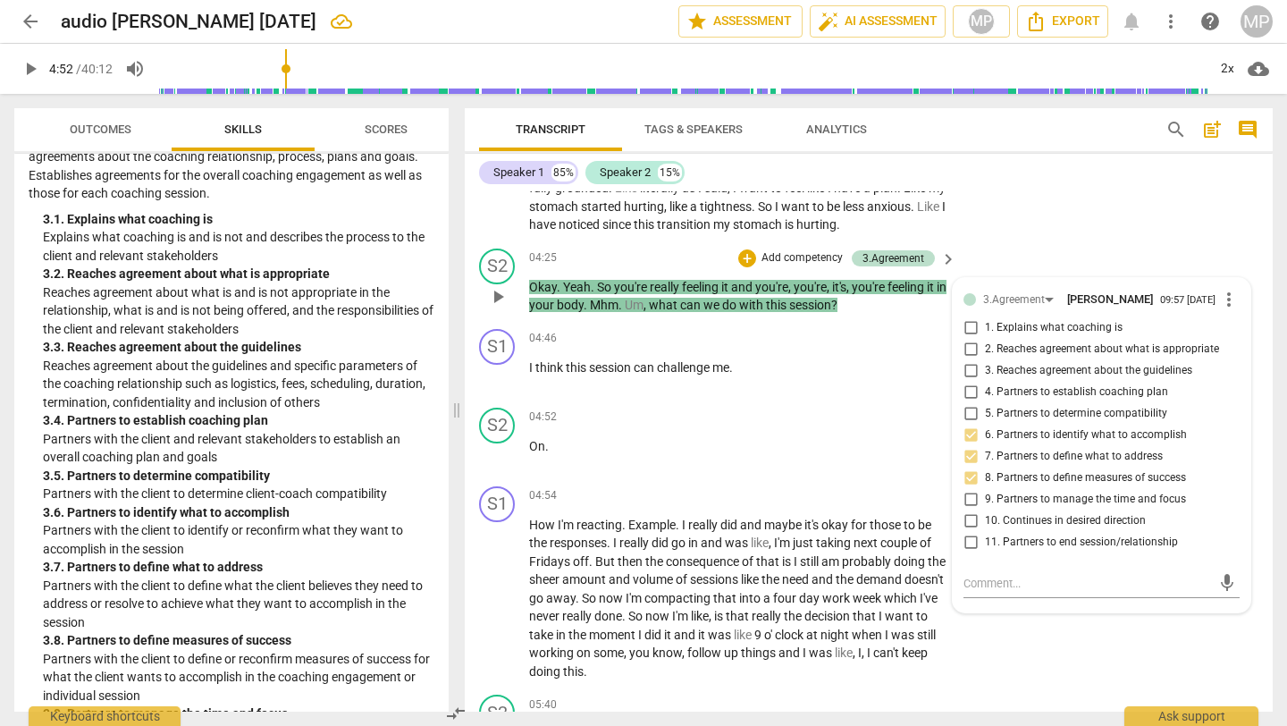
click at [963, 397] on input "4. Partners to establish coaching plan" at bounding box center [970, 392] width 29 height 21
checkbox input "true"
click at [19, 59] on span "play_arrow" at bounding box center [30, 68] width 32 height 21
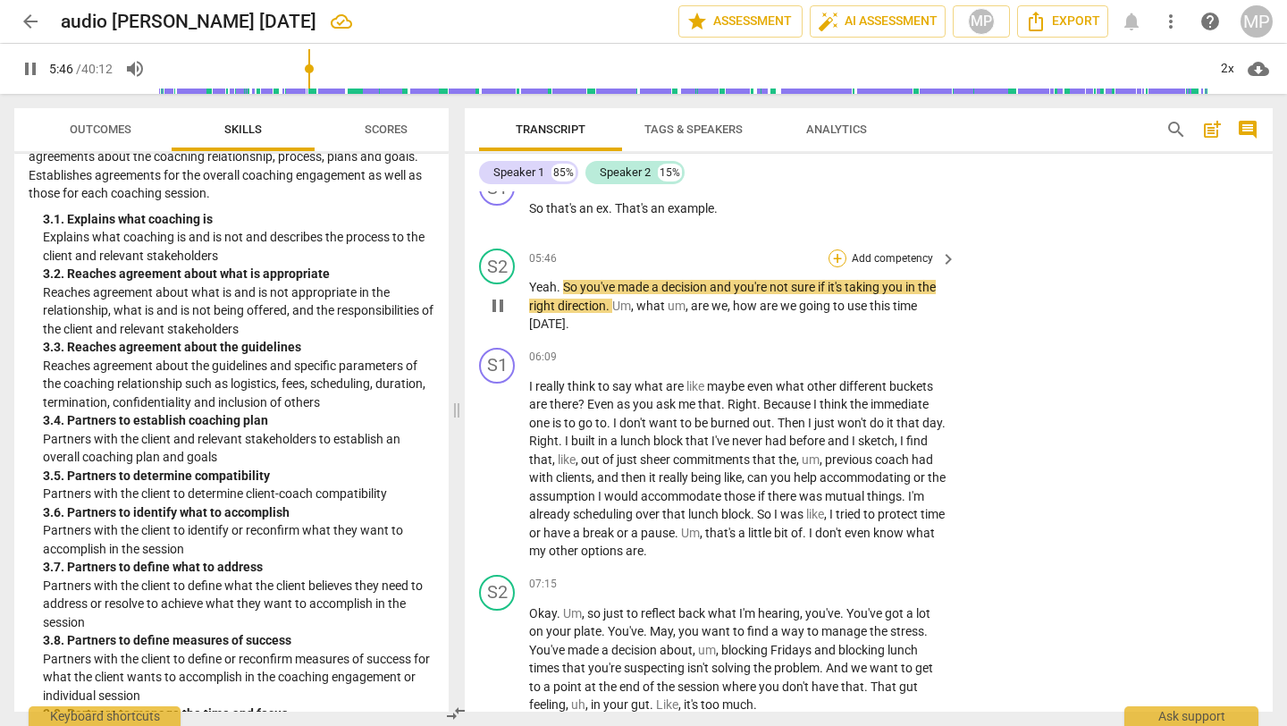
scroll to position [2685, 0]
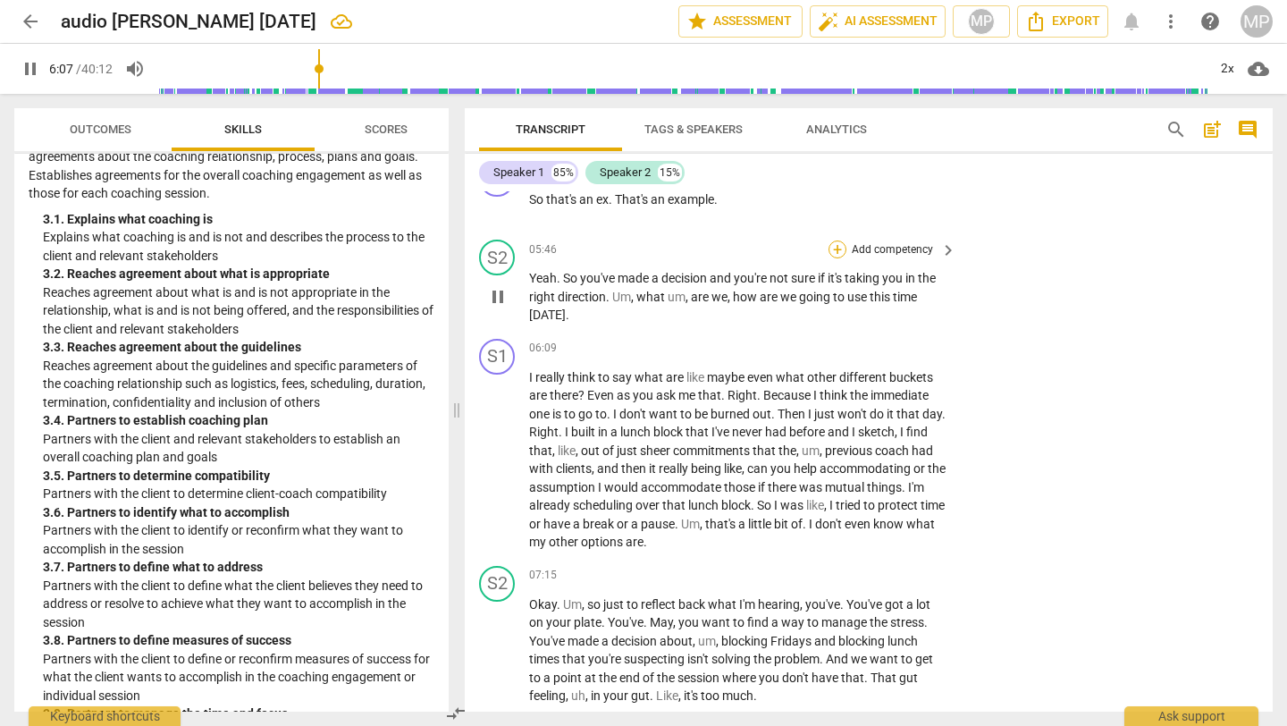
click at [833, 250] on div "+" at bounding box center [838, 249] width 18 height 18
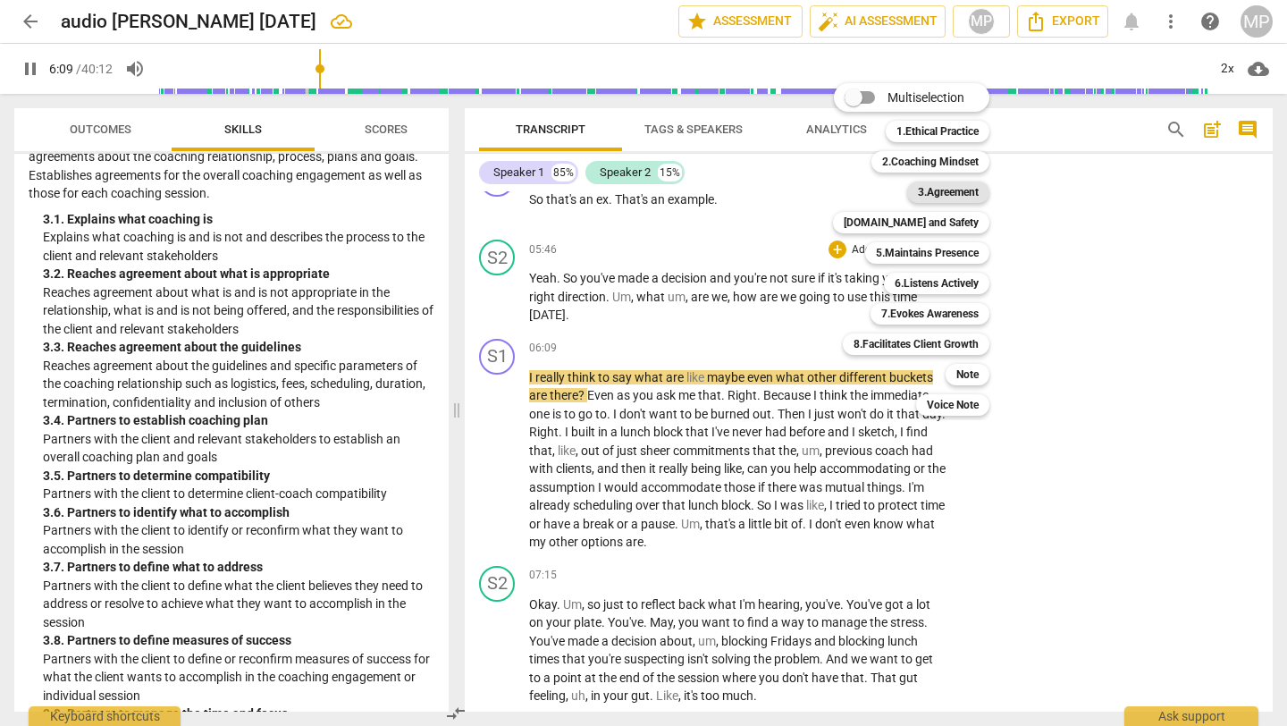
click at [929, 196] on b "3.Agreement" at bounding box center [948, 191] width 61 height 21
type input "371"
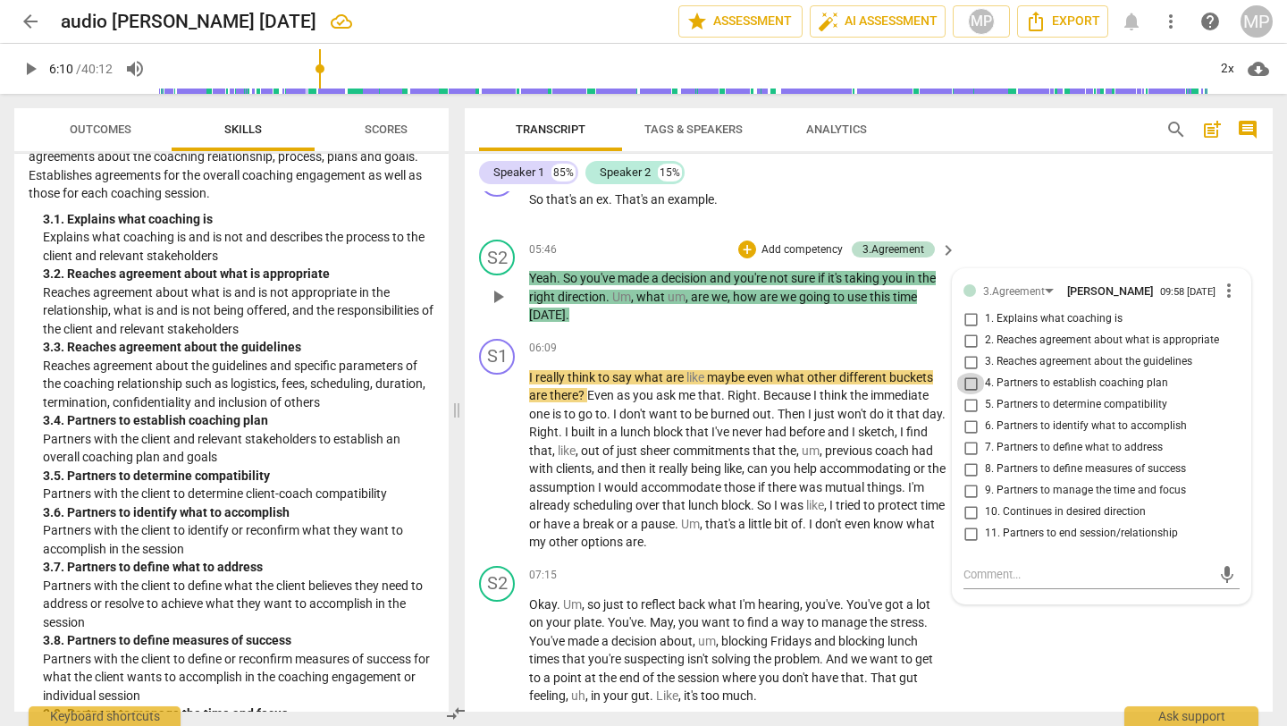
click at [972, 386] on input "4. Partners to establish coaching plan" at bounding box center [970, 383] width 29 height 21
checkbox input "true"
click at [972, 455] on input "7. Partners to define what to address" at bounding box center [970, 447] width 29 height 21
checkbox input "true"
click at [968, 430] on input "6. Partners to identify what to accomplish" at bounding box center [970, 426] width 29 height 21
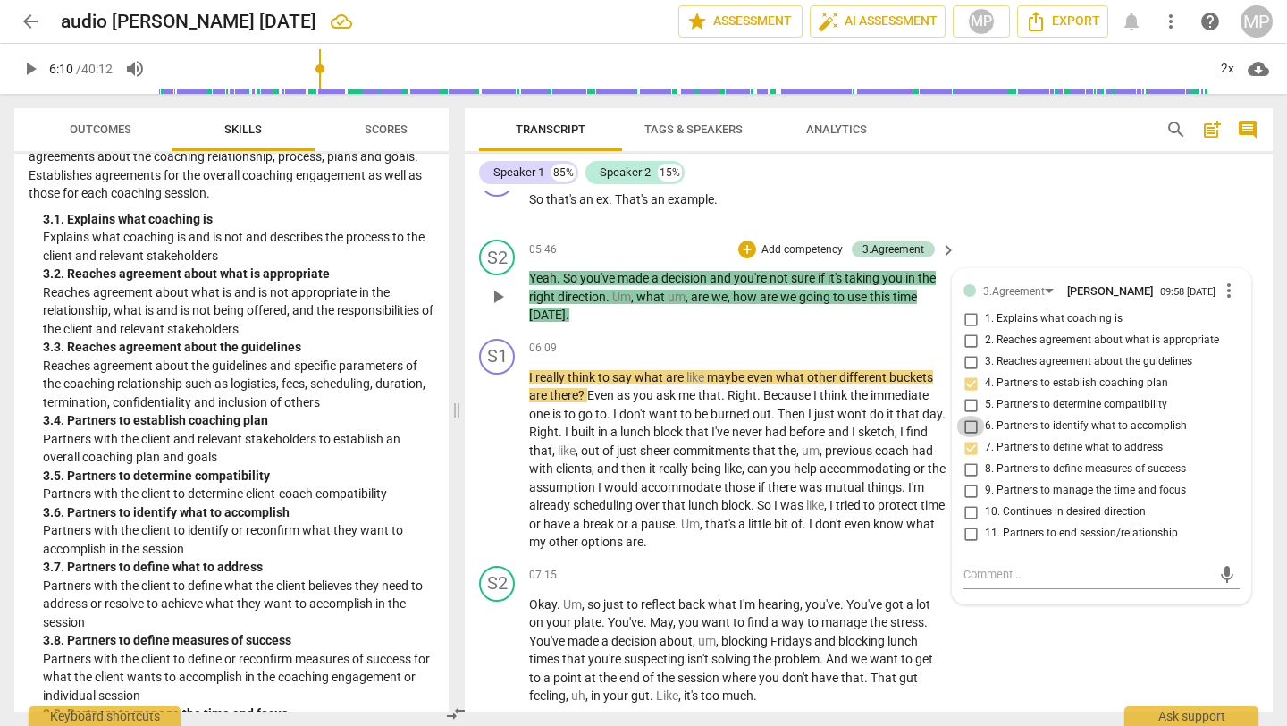
checkbox input "true"
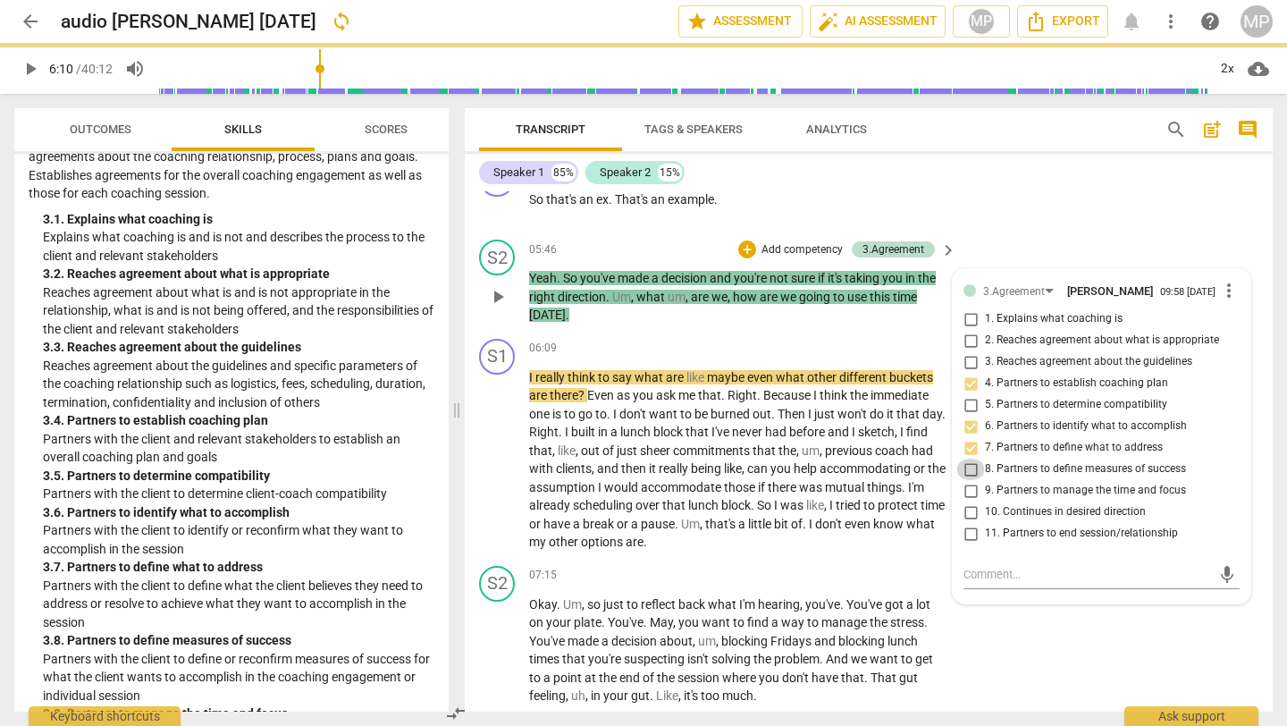
click at [971, 474] on input "8. Partners to define measures of success" at bounding box center [970, 469] width 29 height 21
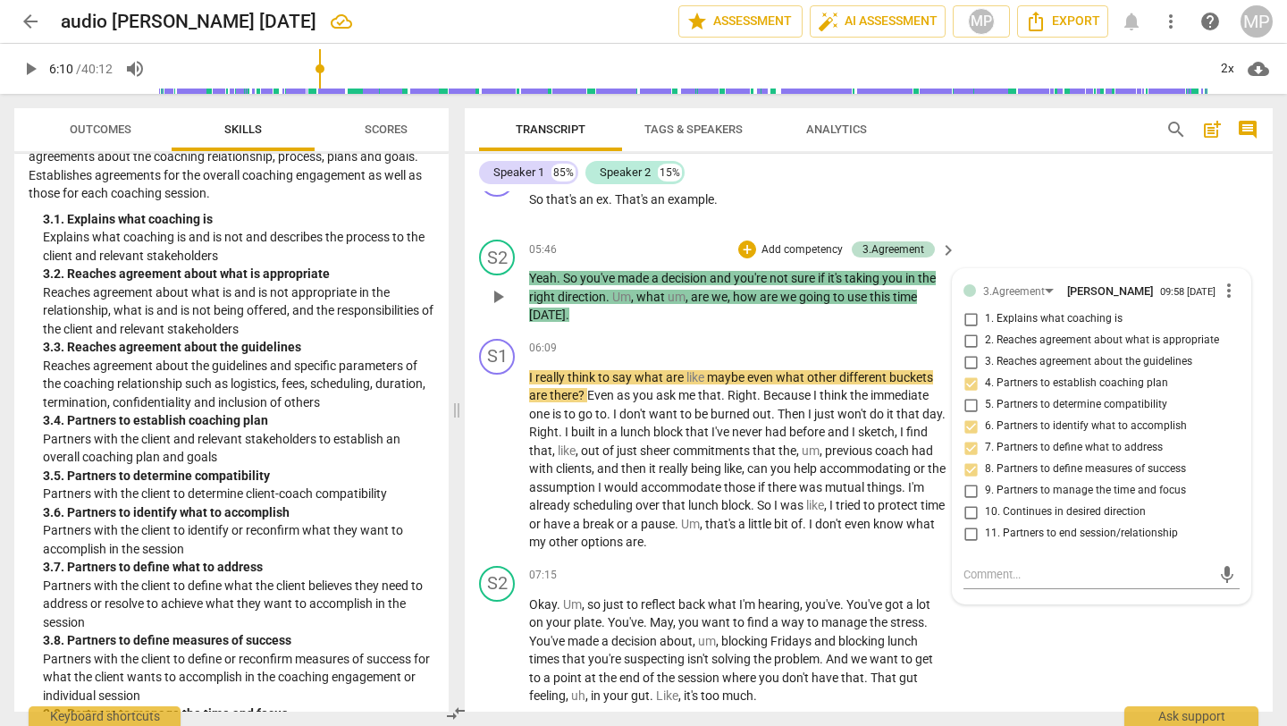
click at [969, 476] on input "8. Partners to define measures of success" at bounding box center [970, 469] width 29 height 21
checkbox input "true"
click at [32, 64] on span "play_arrow" at bounding box center [30, 68] width 21 height 21
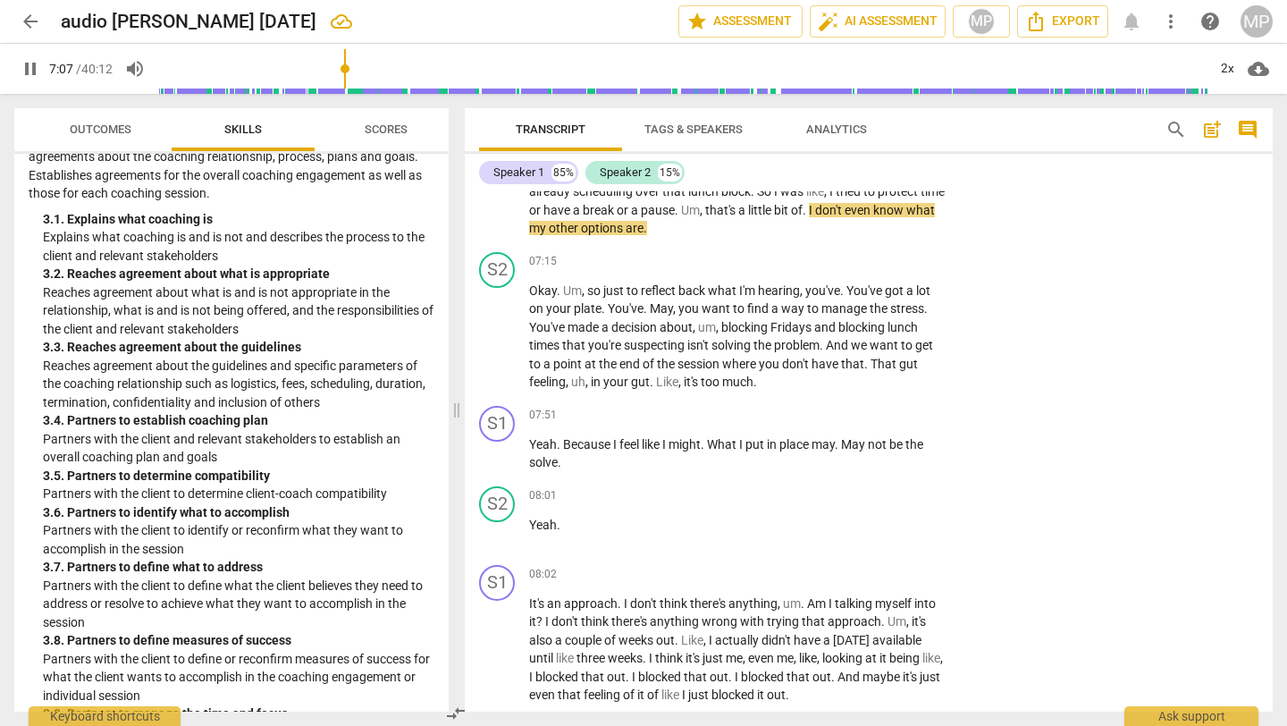
scroll to position [3001, 0]
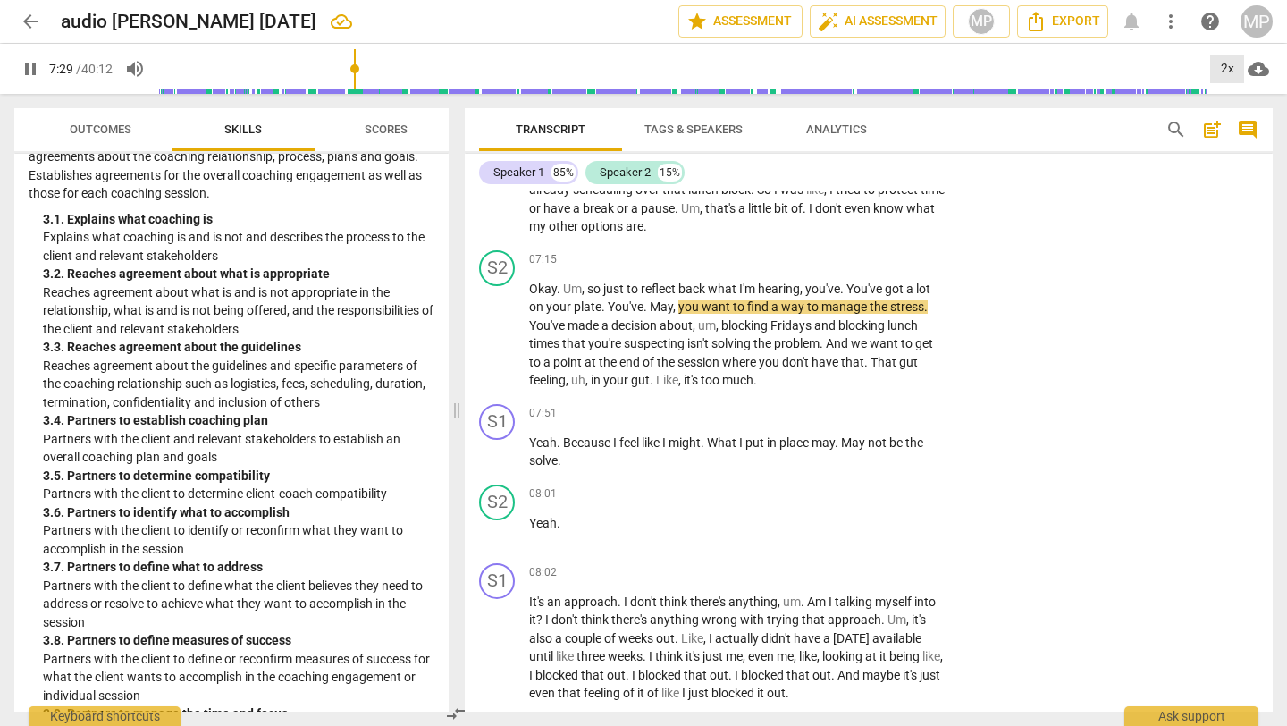
click at [1234, 70] on div "2x" at bounding box center [1227, 69] width 34 height 29
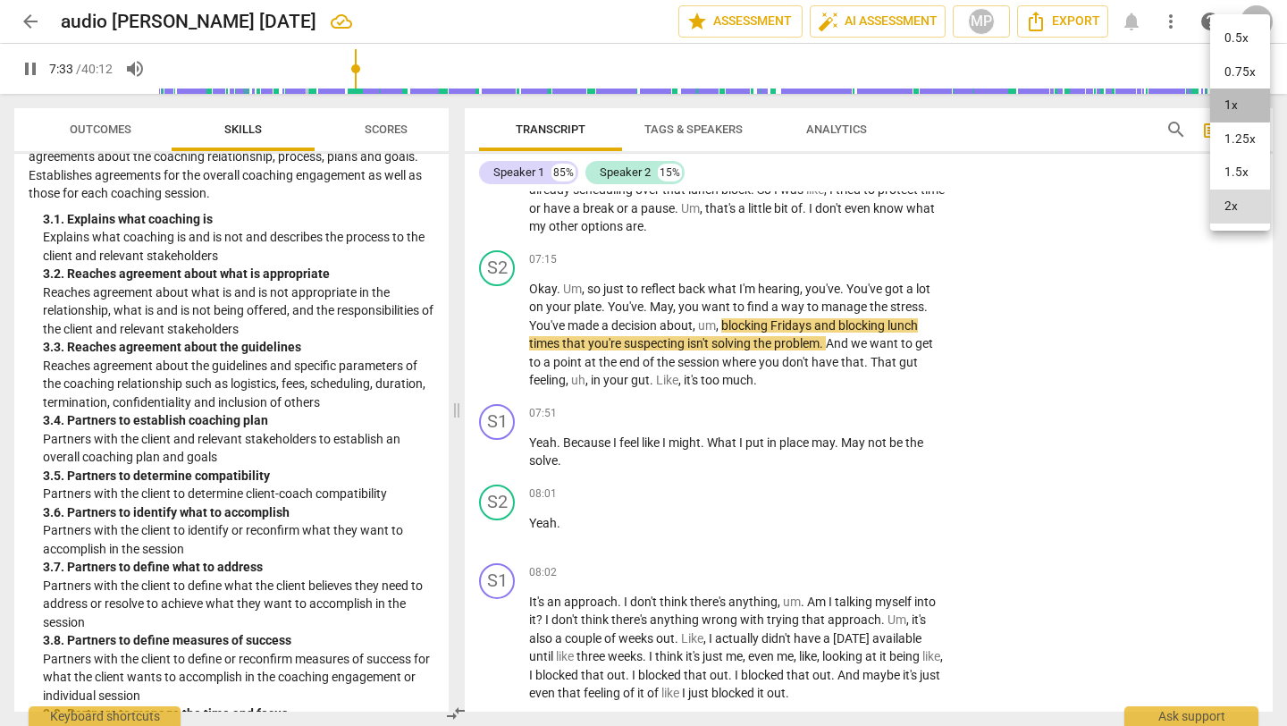
click at [1236, 100] on li "1x" at bounding box center [1240, 105] width 60 height 34
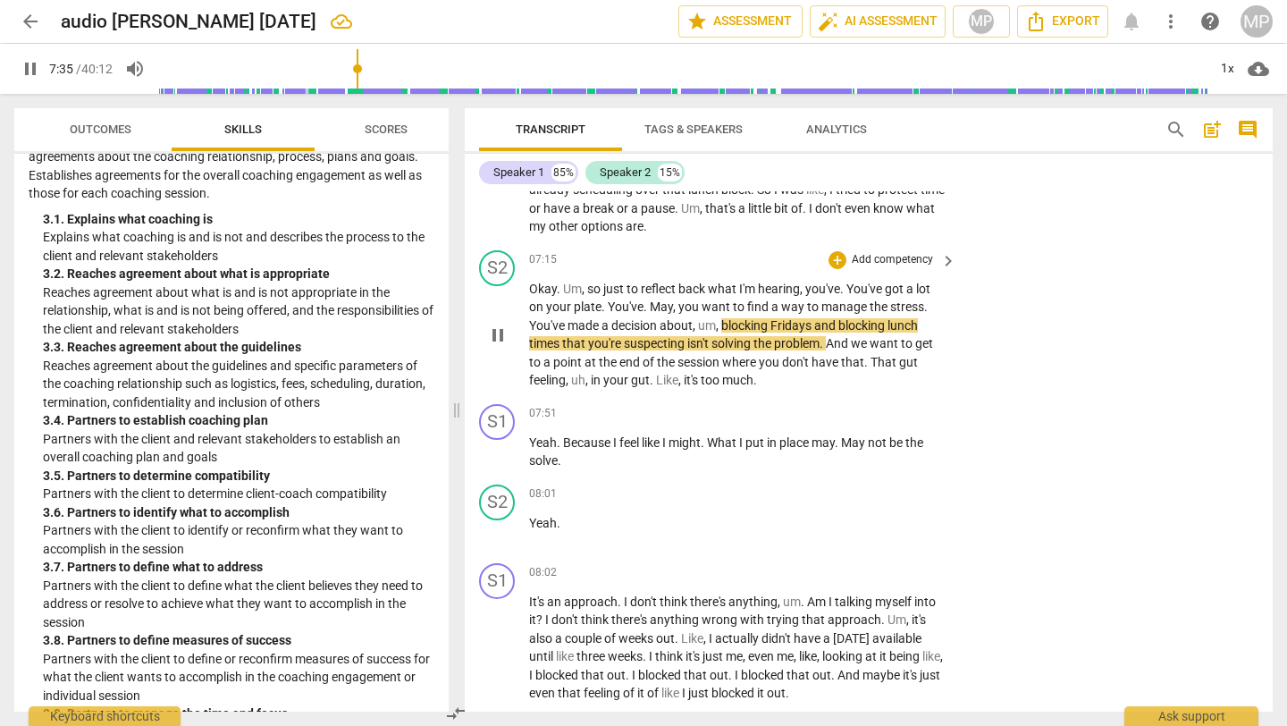
click at [532, 287] on span "Okay" at bounding box center [543, 289] width 28 height 14
click at [501, 336] on span "pause" at bounding box center [497, 334] width 21 height 21
click at [501, 330] on span "play_arrow" at bounding box center [497, 334] width 21 height 21
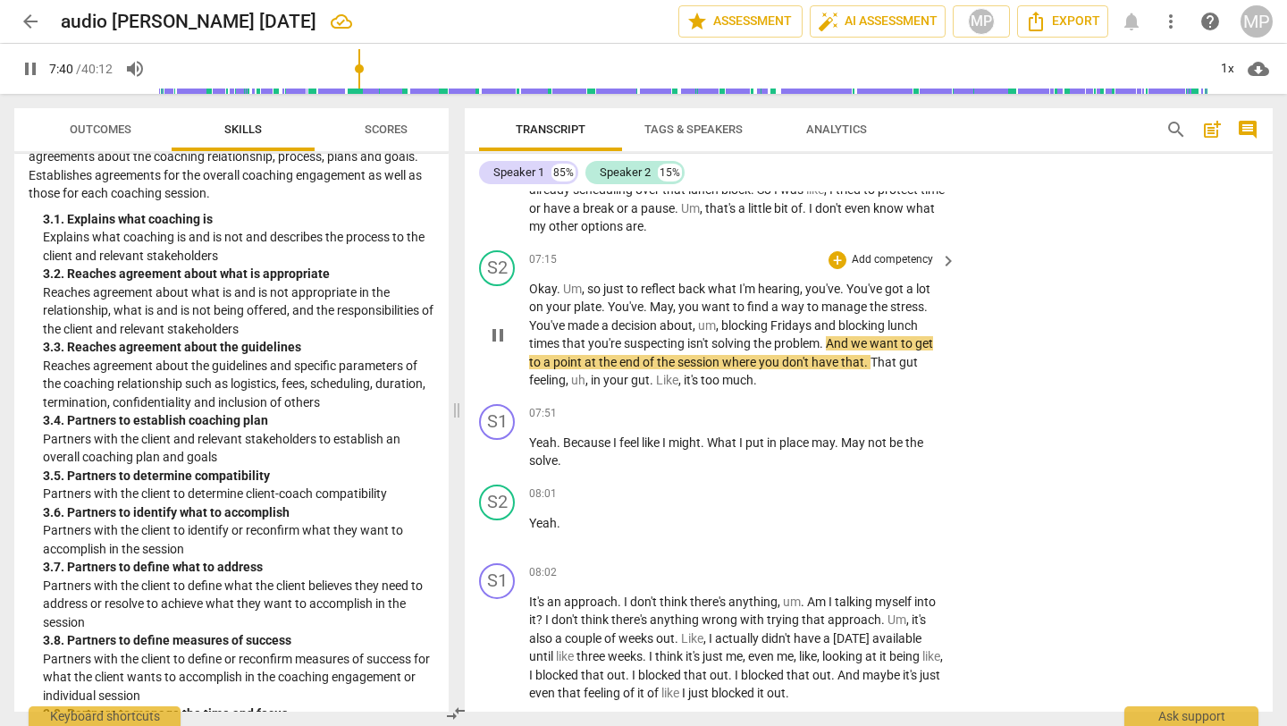
click at [529, 290] on span "Okay" at bounding box center [543, 289] width 28 height 14
click at [495, 333] on span "pause" at bounding box center [497, 334] width 21 height 21
click at [499, 326] on span "play_arrow" at bounding box center [497, 334] width 21 height 21
click at [502, 330] on span "pause" at bounding box center [497, 334] width 21 height 21
click at [533, 292] on span "Okay" at bounding box center [543, 289] width 28 height 14
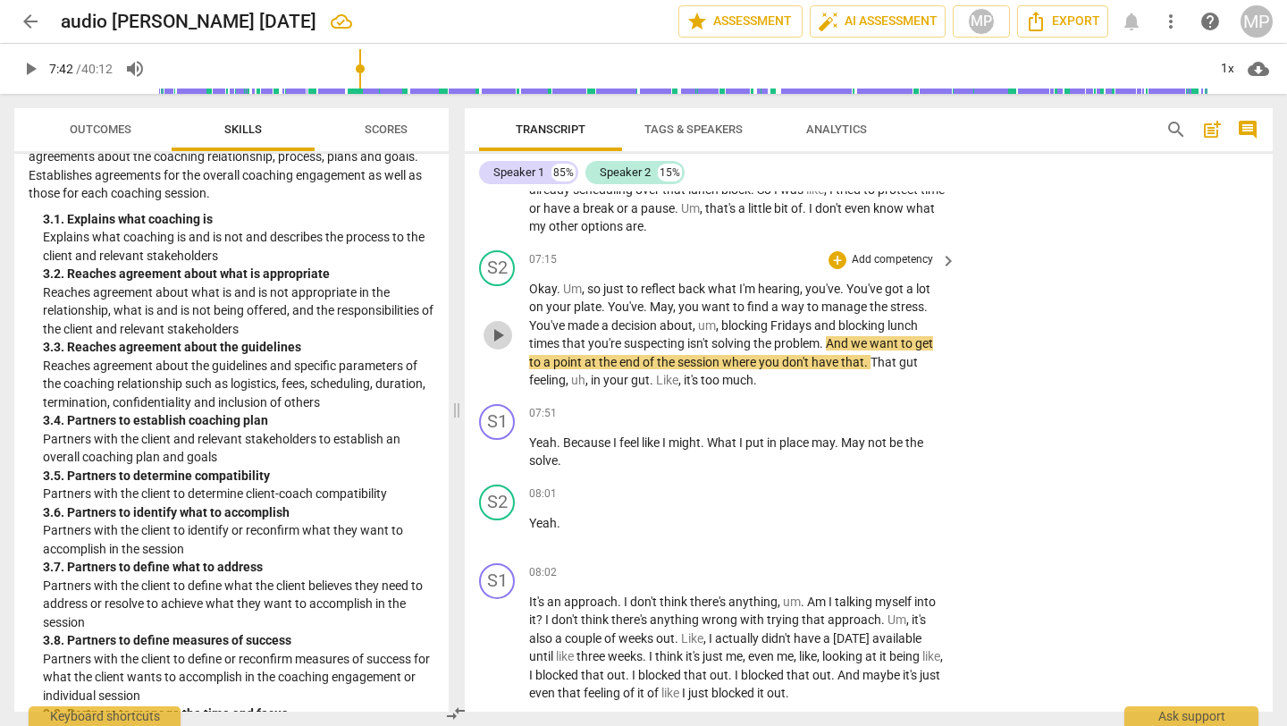
click at [494, 336] on span "play_arrow" at bounding box center [497, 334] width 21 height 21
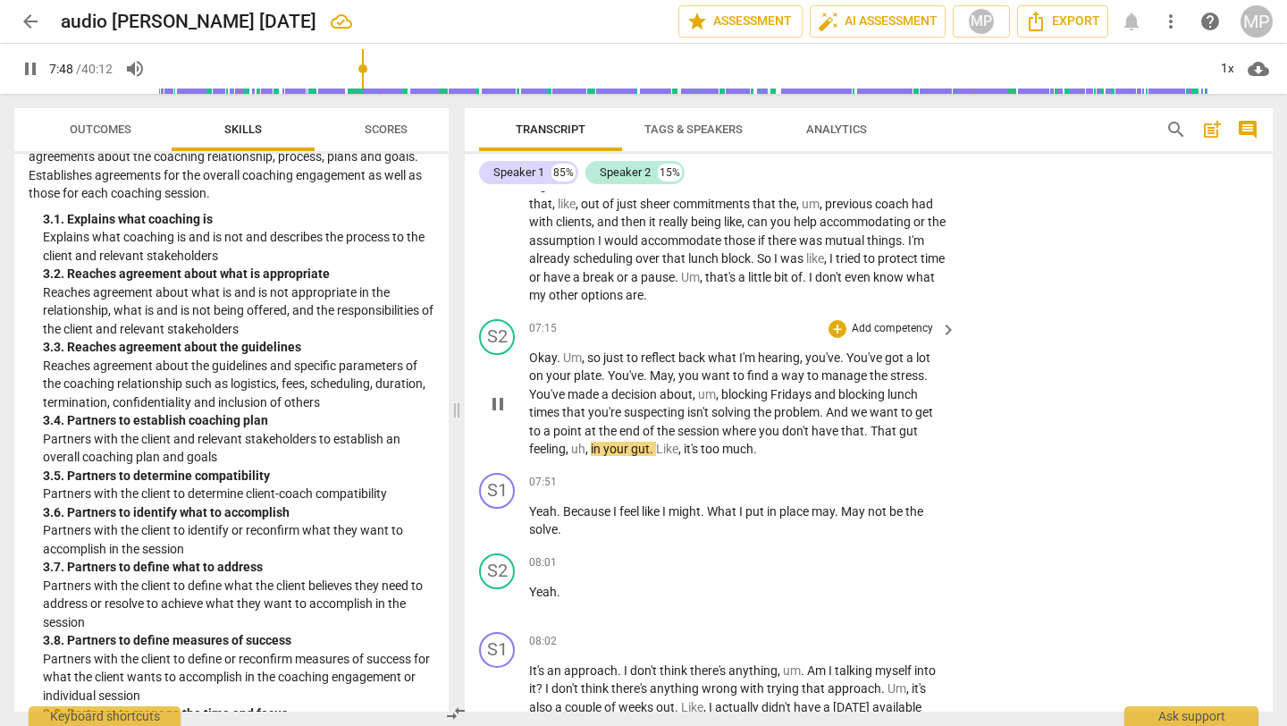
scroll to position [2928, 0]
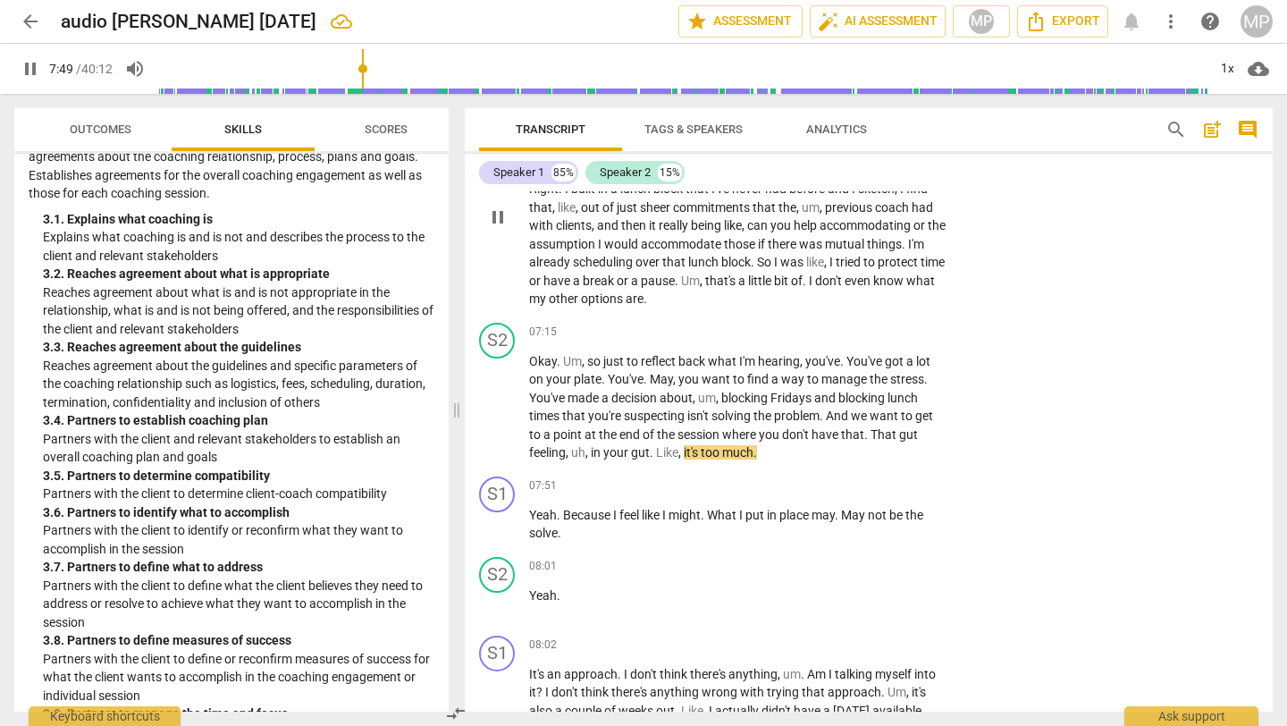
click at [675, 284] on span "pause" at bounding box center [658, 281] width 34 height 14
click at [499, 212] on span "pause" at bounding box center [497, 216] width 21 height 21
click at [491, 215] on span "play_arrow" at bounding box center [497, 216] width 21 height 21
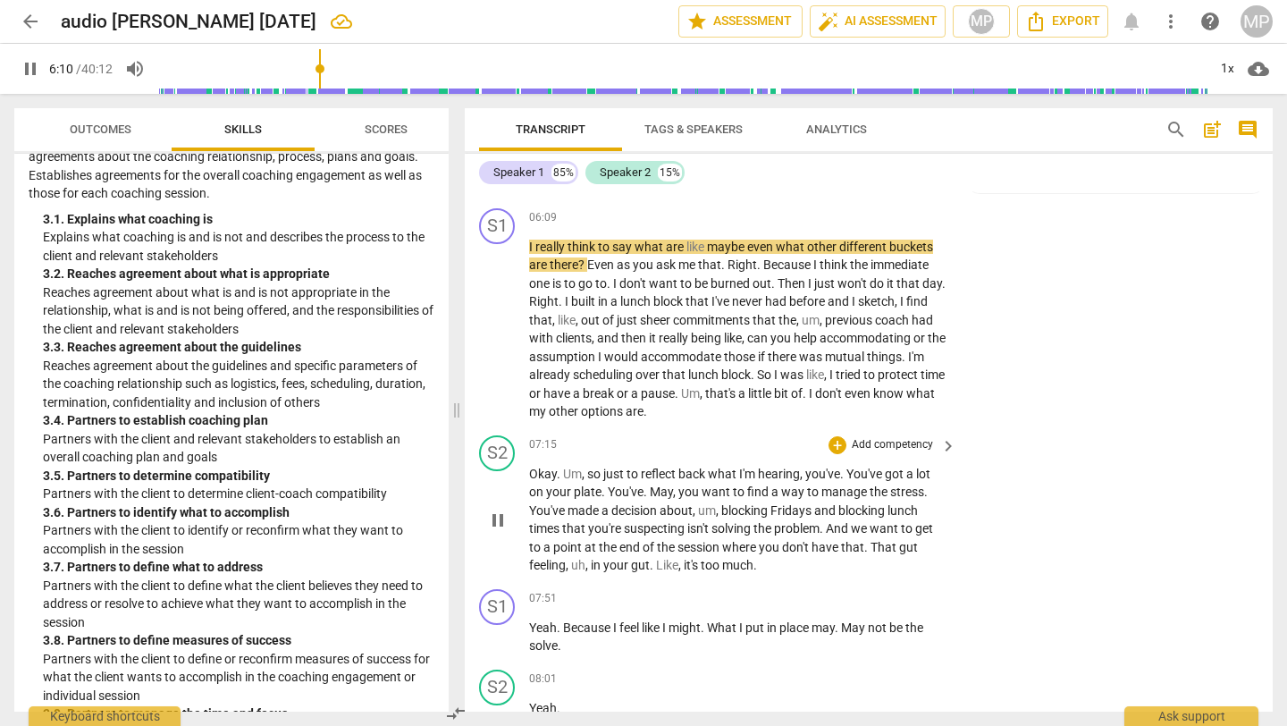
scroll to position [2818, 0]
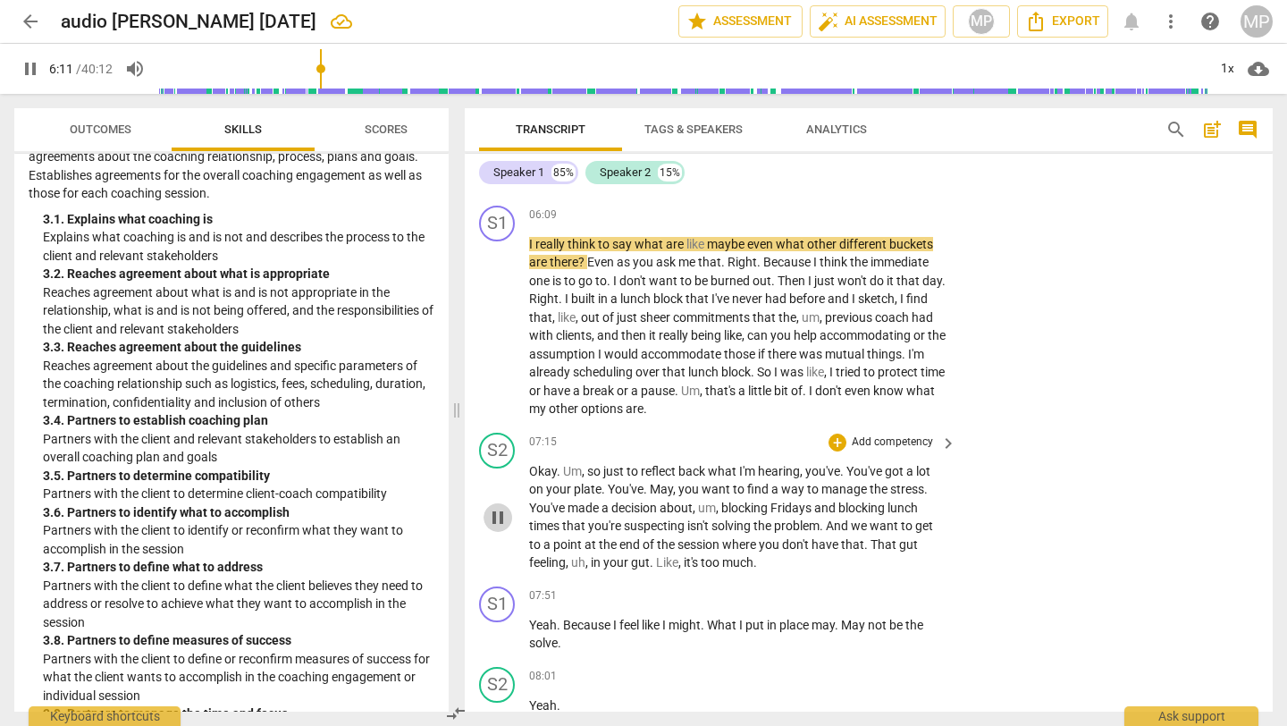
click at [504, 510] on span "pause" at bounding box center [497, 517] width 21 height 21
click at [501, 510] on span "play_arrow" at bounding box center [497, 517] width 21 height 21
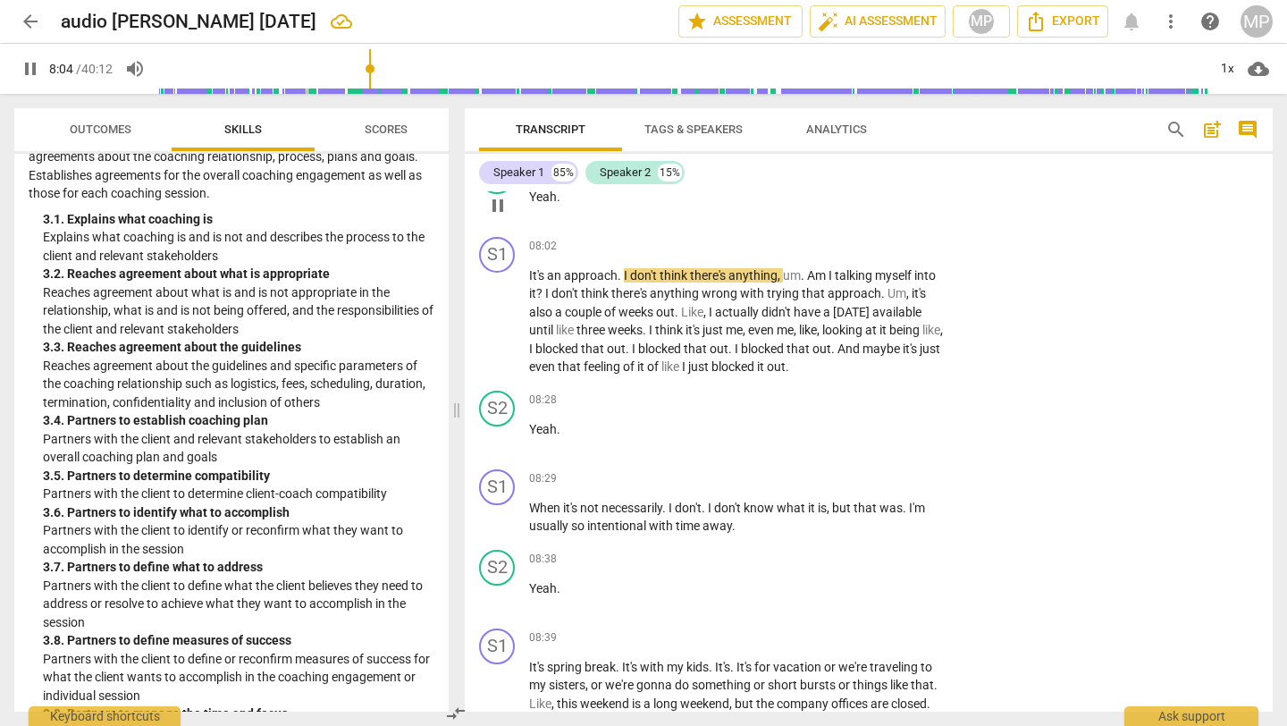
scroll to position [3347, 0]
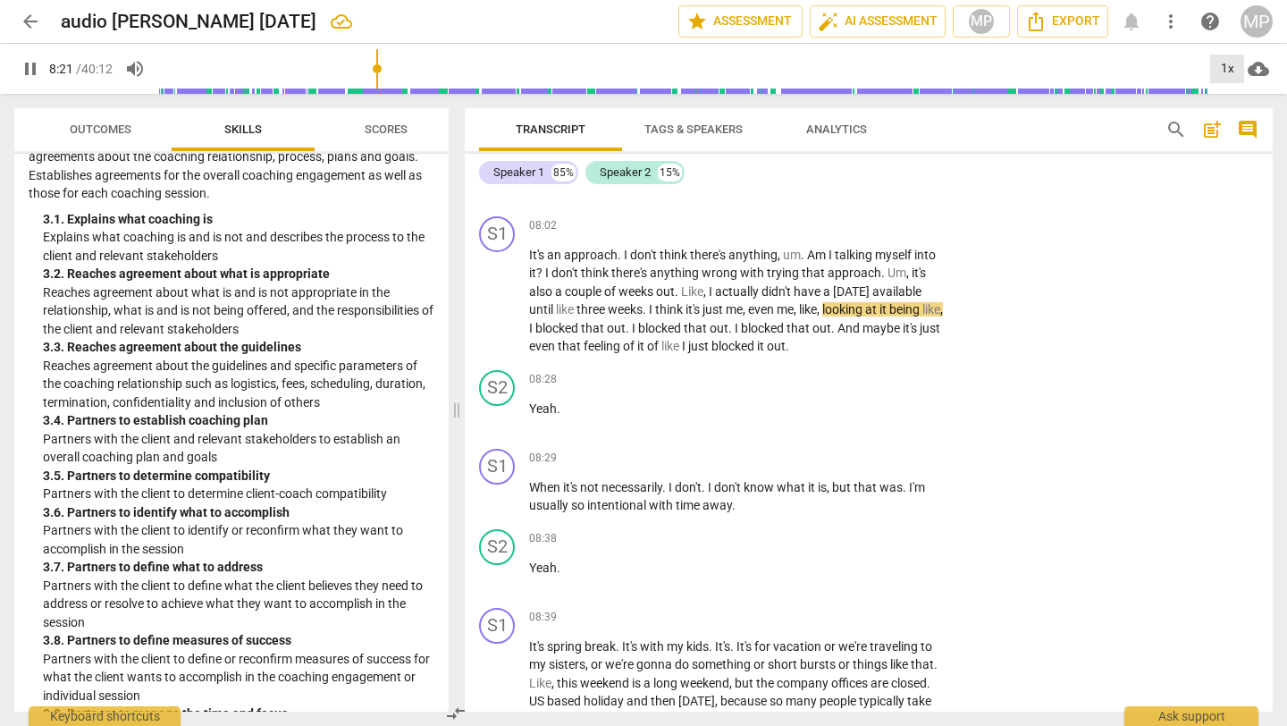
click at [1231, 64] on div "1x" at bounding box center [1227, 69] width 34 height 29
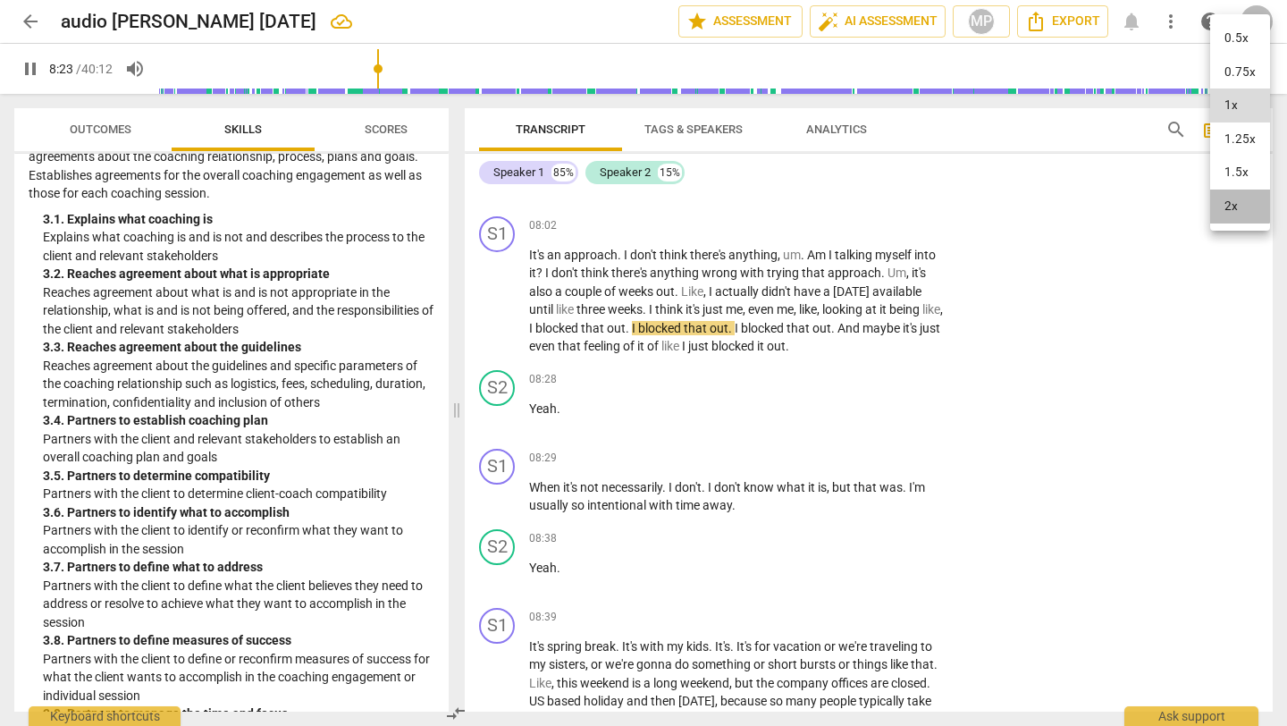
click at [1233, 202] on li "2x" at bounding box center [1240, 206] width 60 height 34
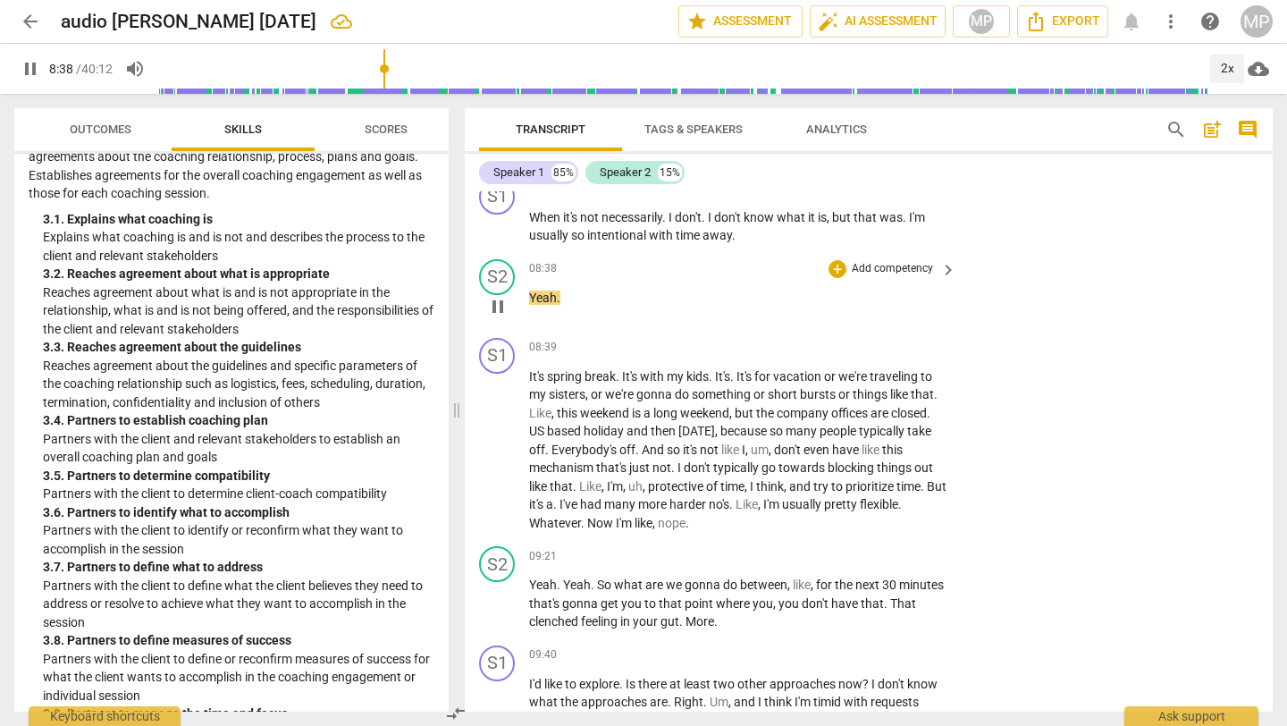
scroll to position [3626, 0]
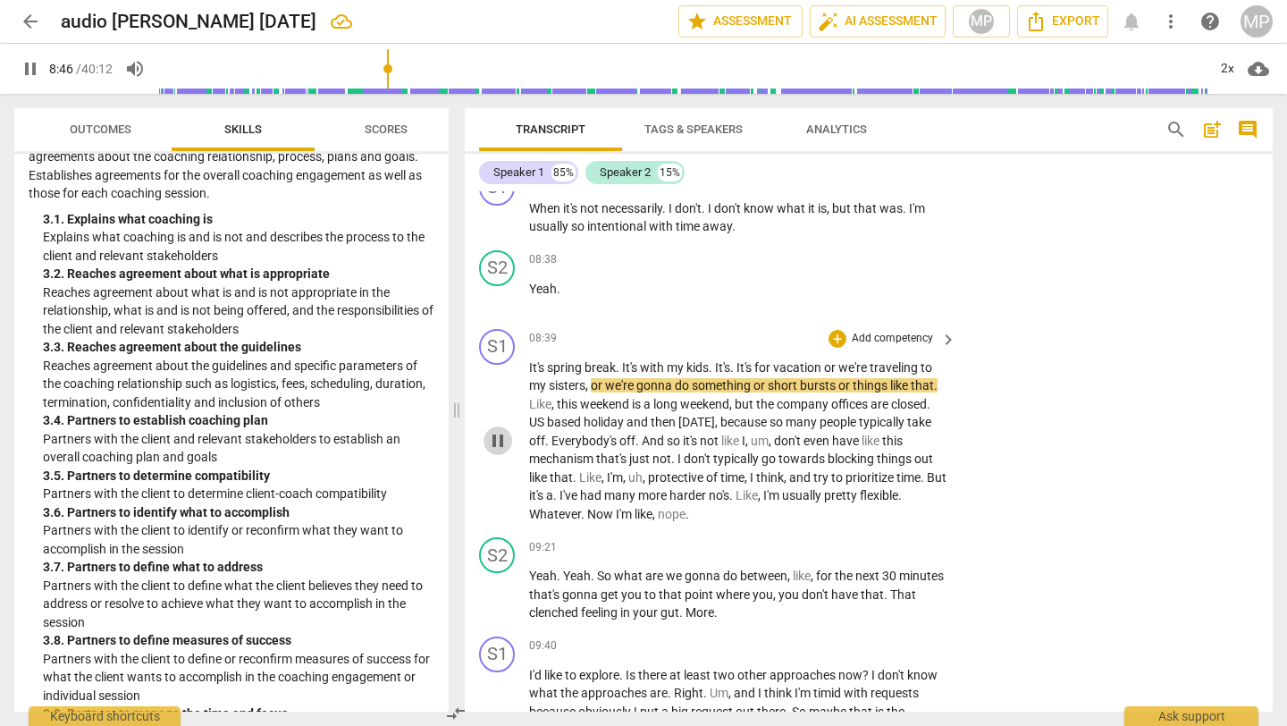
click at [509, 441] on span "pause" at bounding box center [498, 440] width 29 height 21
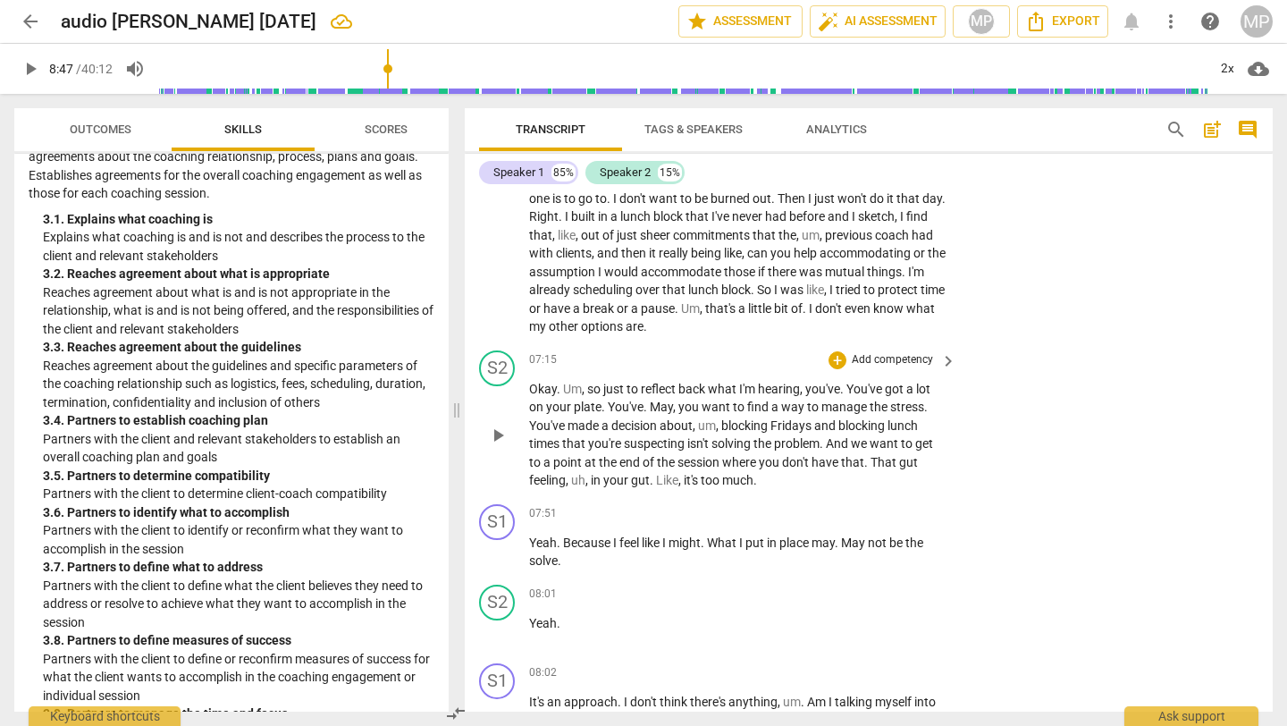
scroll to position [2896, 0]
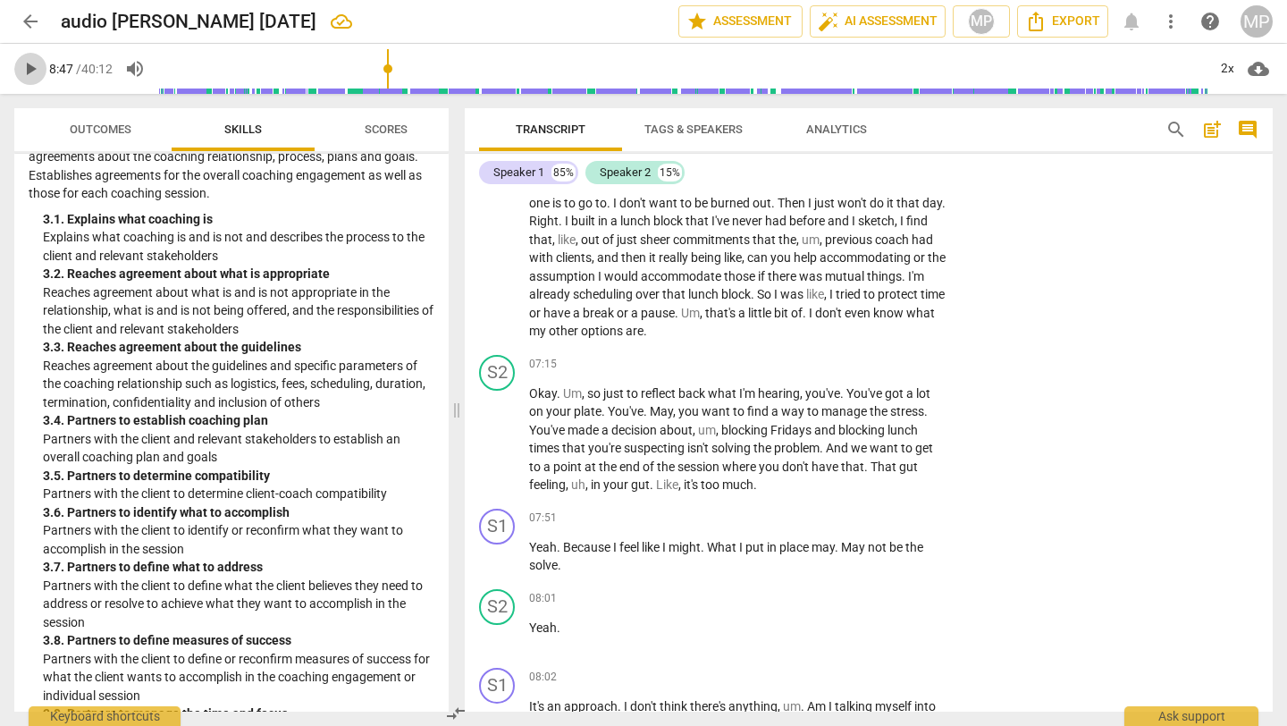
click at [22, 69] on span "play_arrow" at bounding box center [30, 68] width 21 height 21
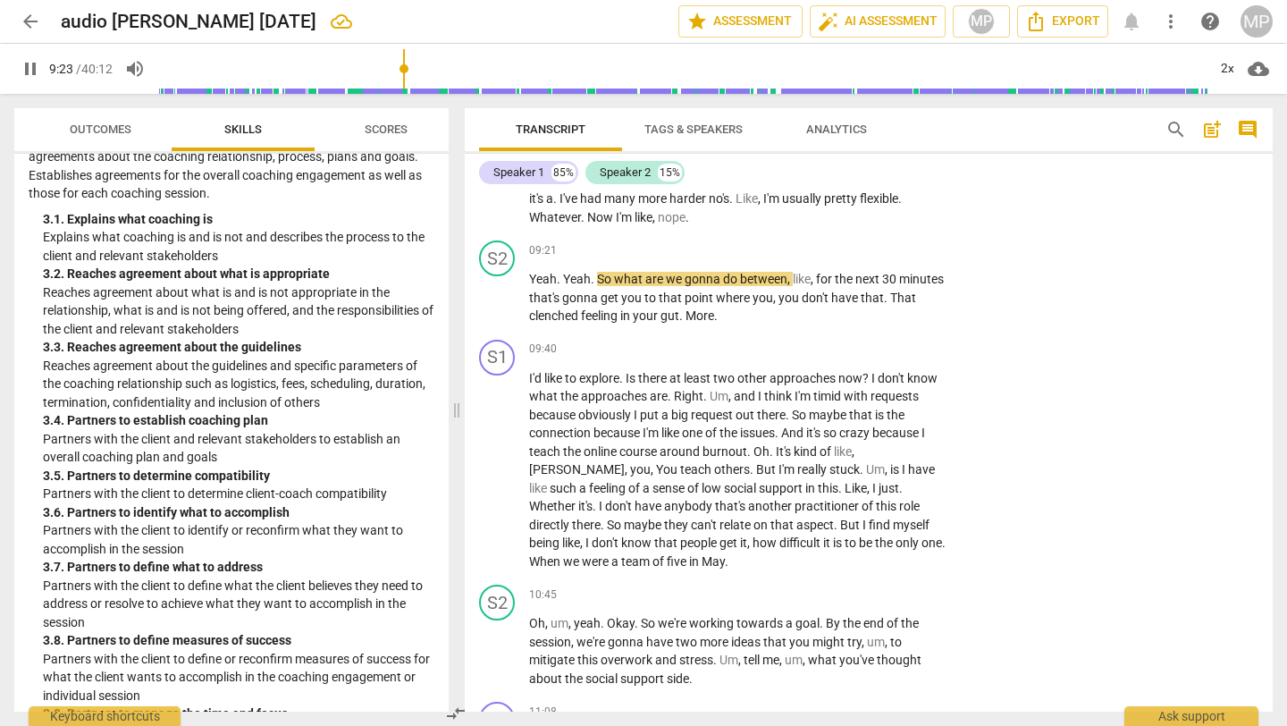
scroll to position [3927, 0]
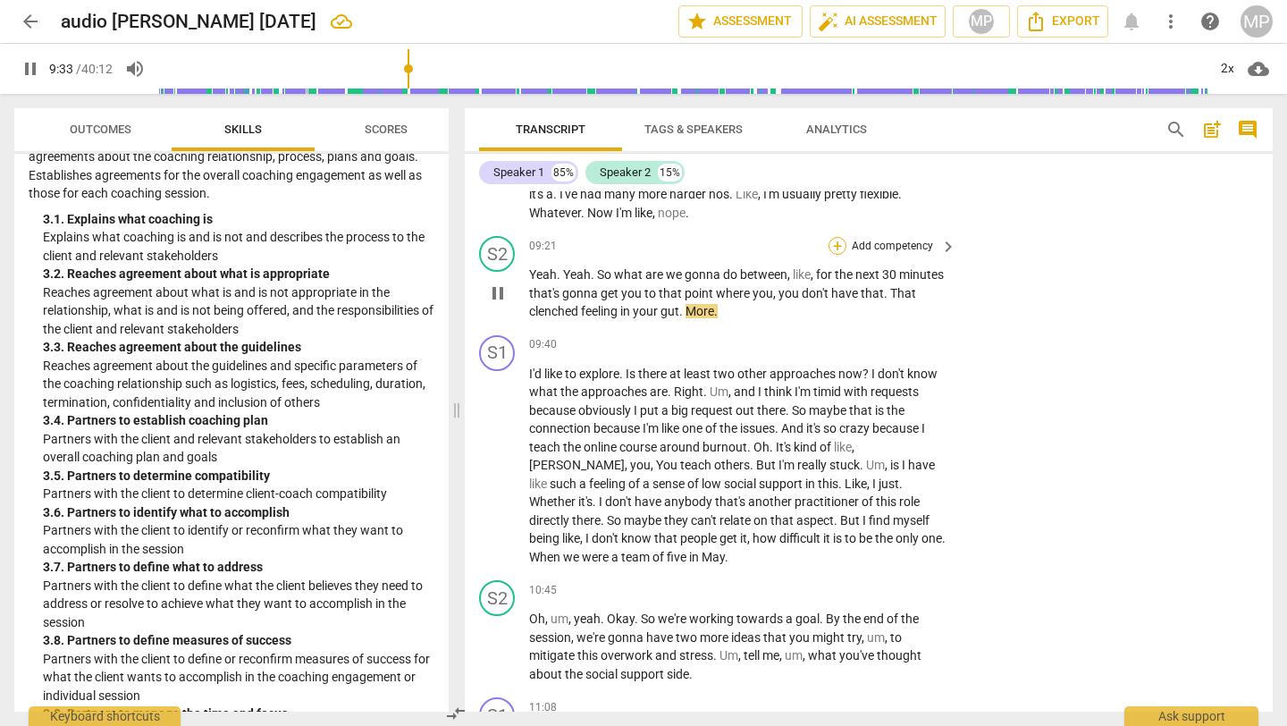
click at [838, 239] on div "+" at bounding box center [838, 246] width 18 height 18
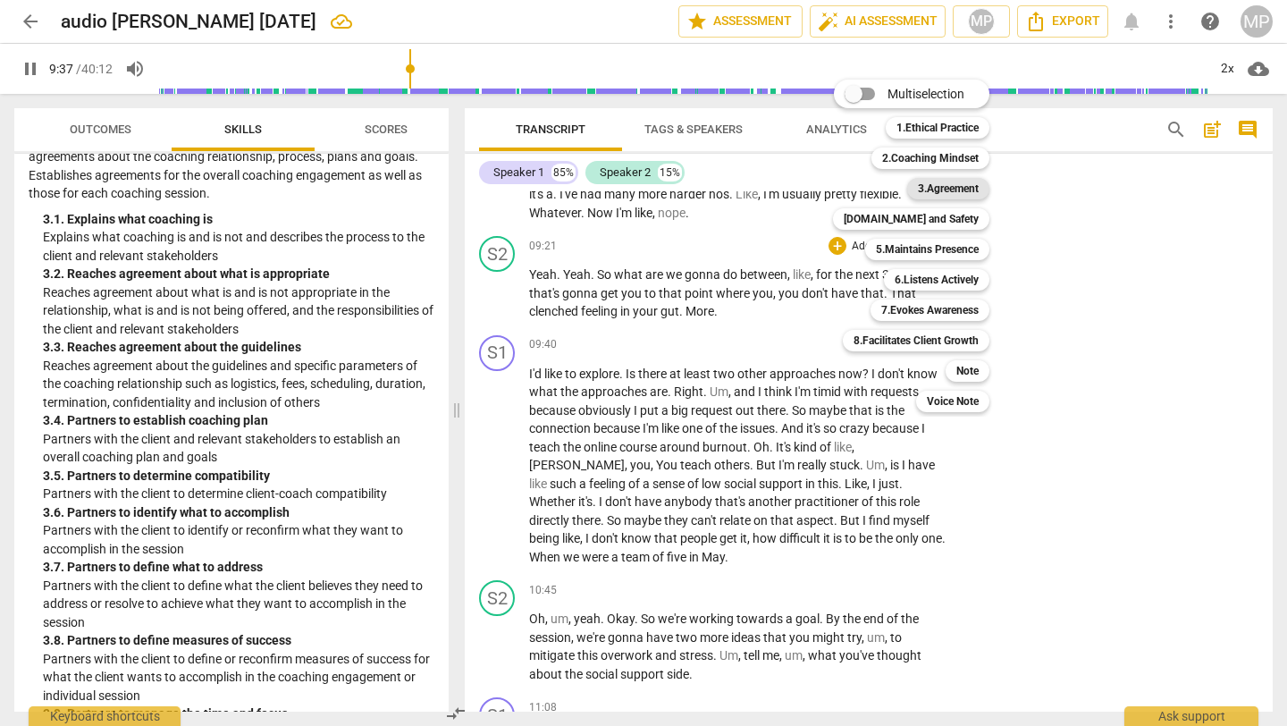
click at [946, 189] on b "3.Agreement" at bounding box center [948, 188] width 61 height 21
type input "578"
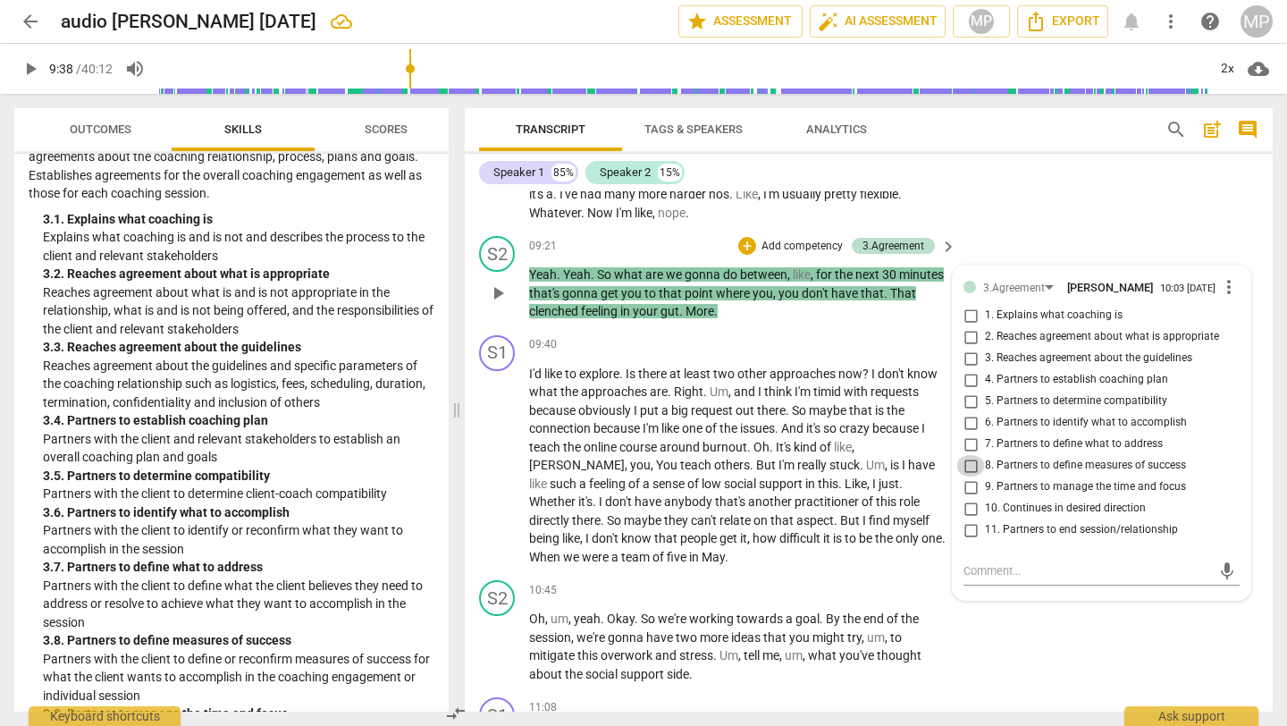
click at [968, 468] on input "8. Partners to define measures of success" at bounding box center [970, 465] width 29 height 21
checkbox input "true"
click at [22, 55] on button "play_arrow" at bounding box center [30, 69] width 32 height 32
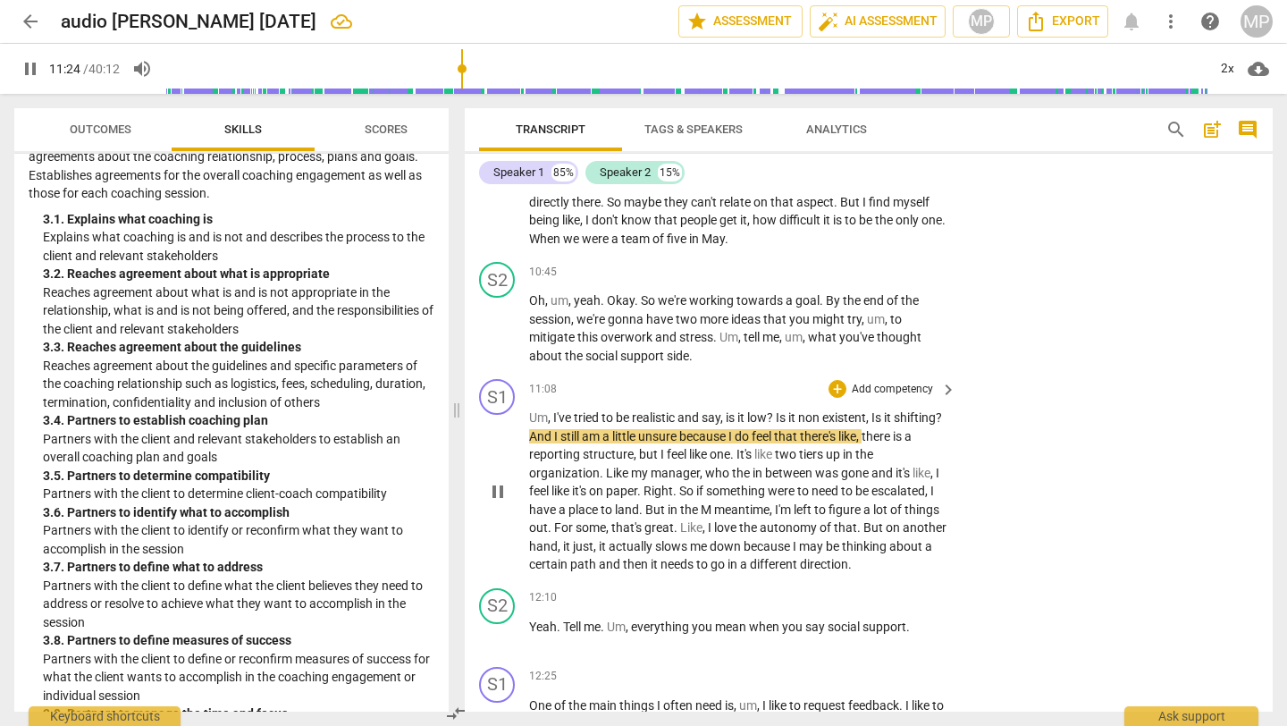
scroll to position [4245, 0]
click at [835, 268] on div "+" at bounding box center [838, 273] width 18 height 18
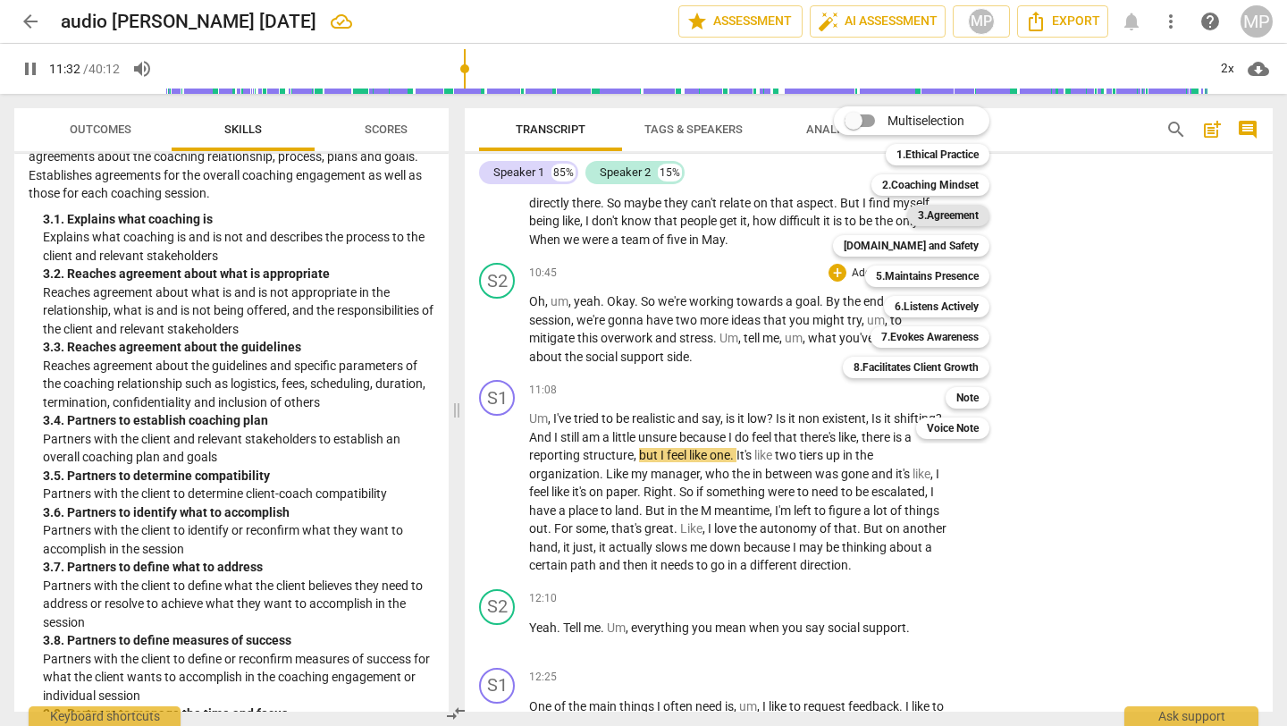
click at [930, 213] on b "3.Agreement" at bounding box center [948, 215] width 61 height 21
type input "693"
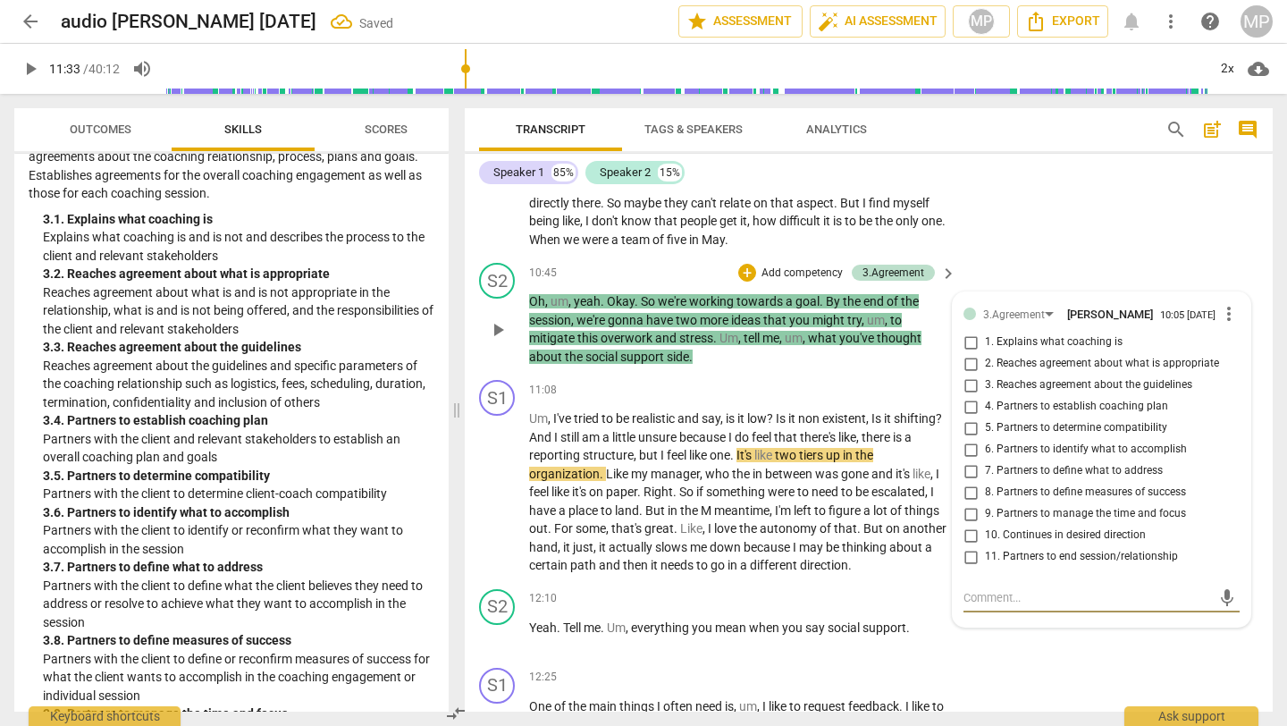
click at [969, 413] on input "4. Partners to establish coaching plan" at bounding box center [970, 406] width 29 height 21
checkbox input "true"
click at [967, 456] on input "6. Partners to identify what to accomplish" at bounding box center [970, 449] width 29 height 21
checkbox input "true"
click at [971, 482] on input "7. Partners to define what to address" at bounding box center [970, 470] width 29 height 21
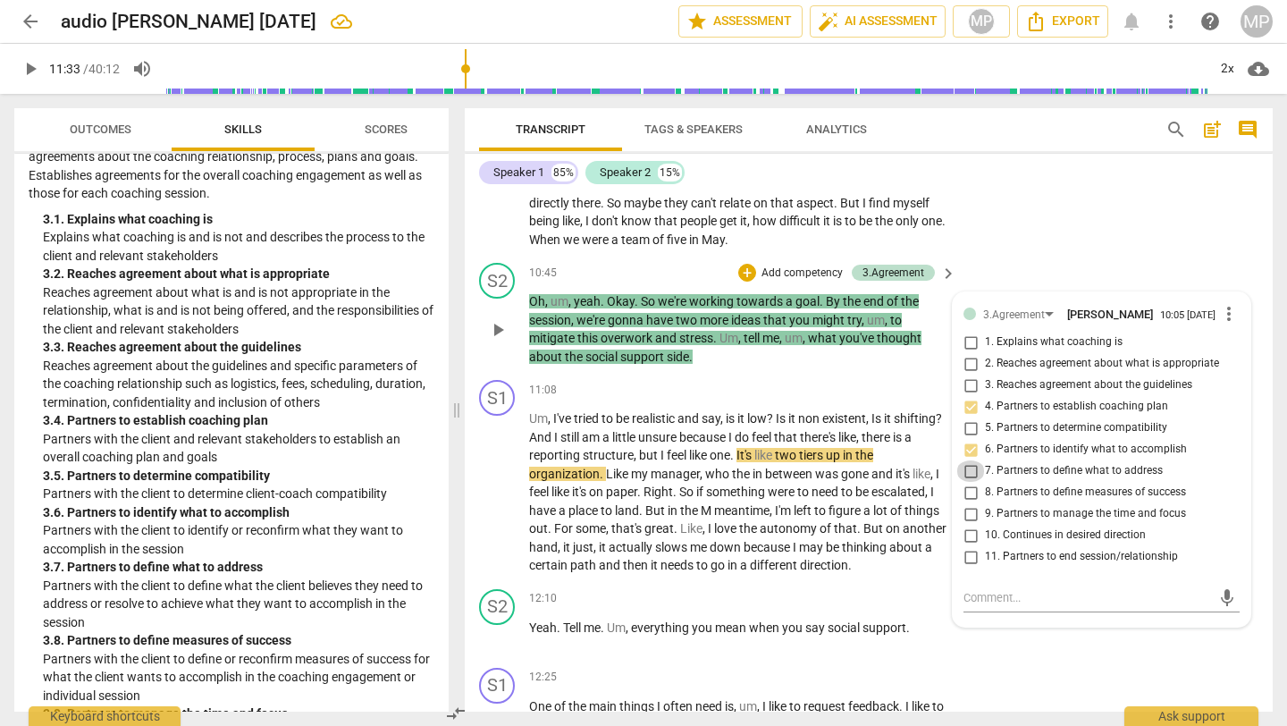
checkbox input "true"
click at [969, 498] on input "8. Partners to define measures of success" at bounding box center [970, 492] width 29 height 21
checkbox input "true"
click at [1006, 276] on div "S2 play_arrow pause 10:45 + Add competency 3.Agreement keyboard_arrow_right Oh …" at bounding box center [869, 314] width 808 height 117
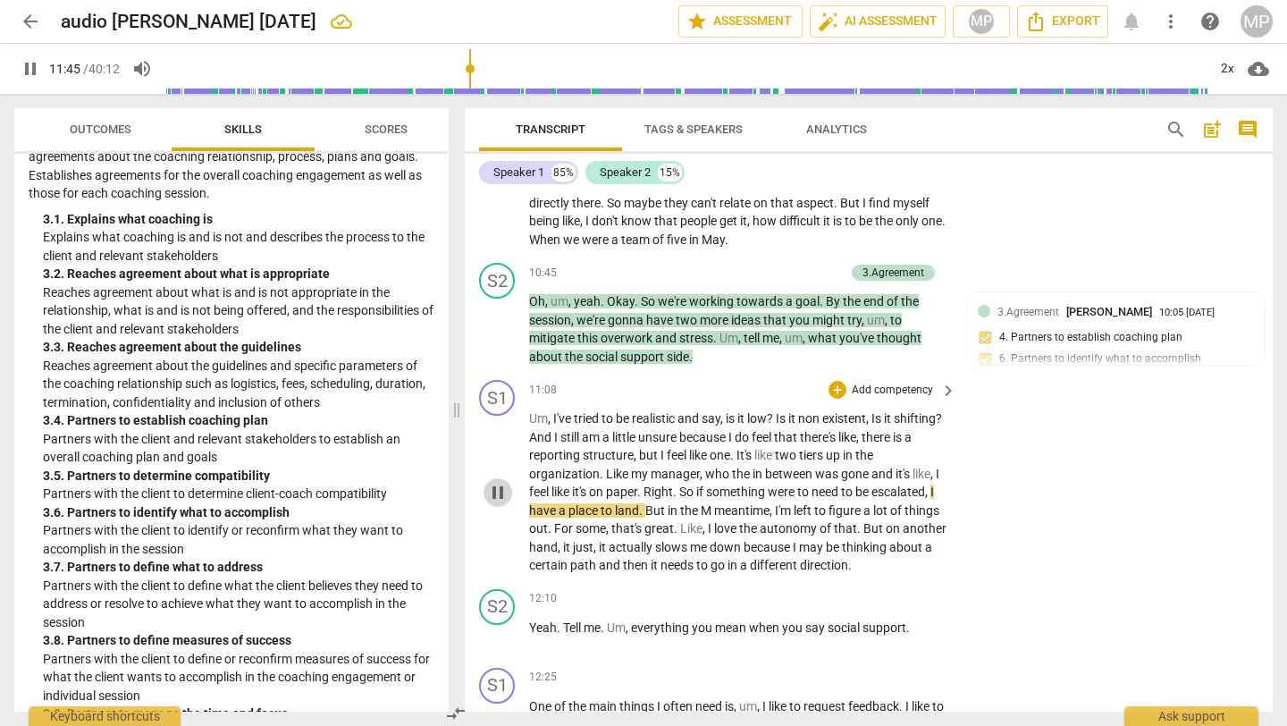
click at [493, 500] on span "pause" at bounding box center [497, 492] width 21 height 21
click at [24, 72] on span "play_arrow" at bounding box center [30, 68] width 21 height 21
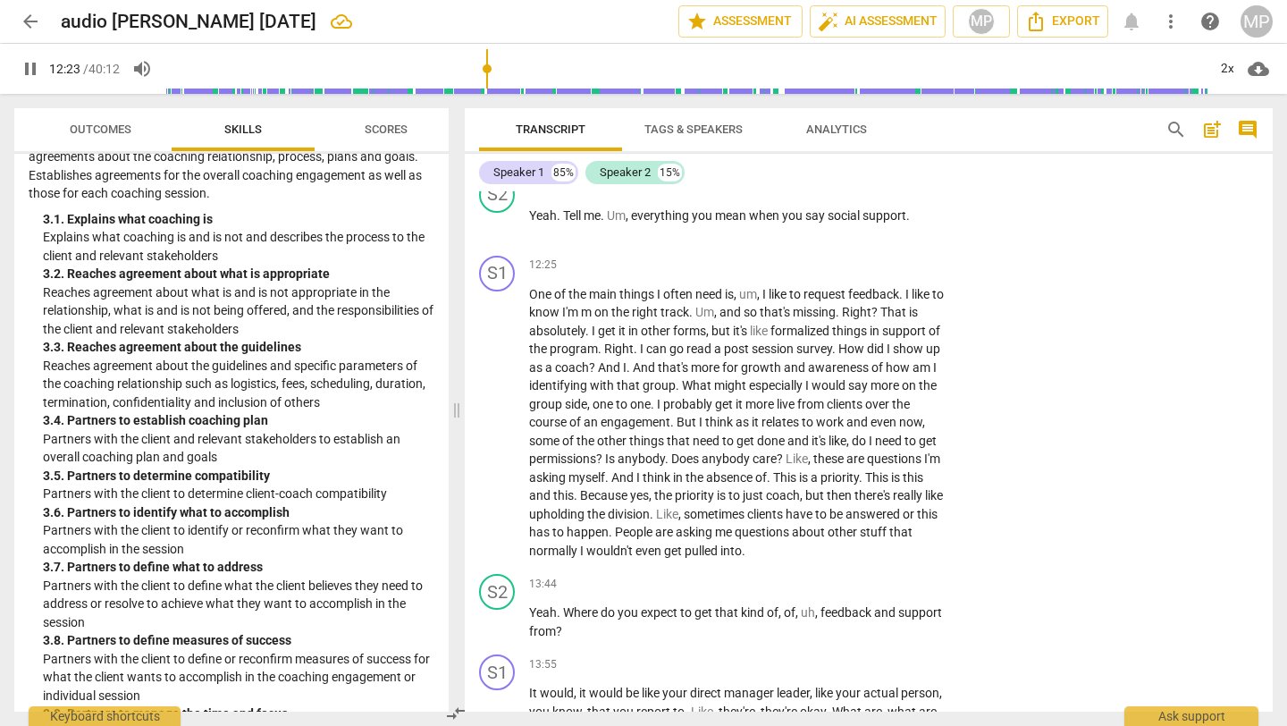
scroll to position [4644, 0]
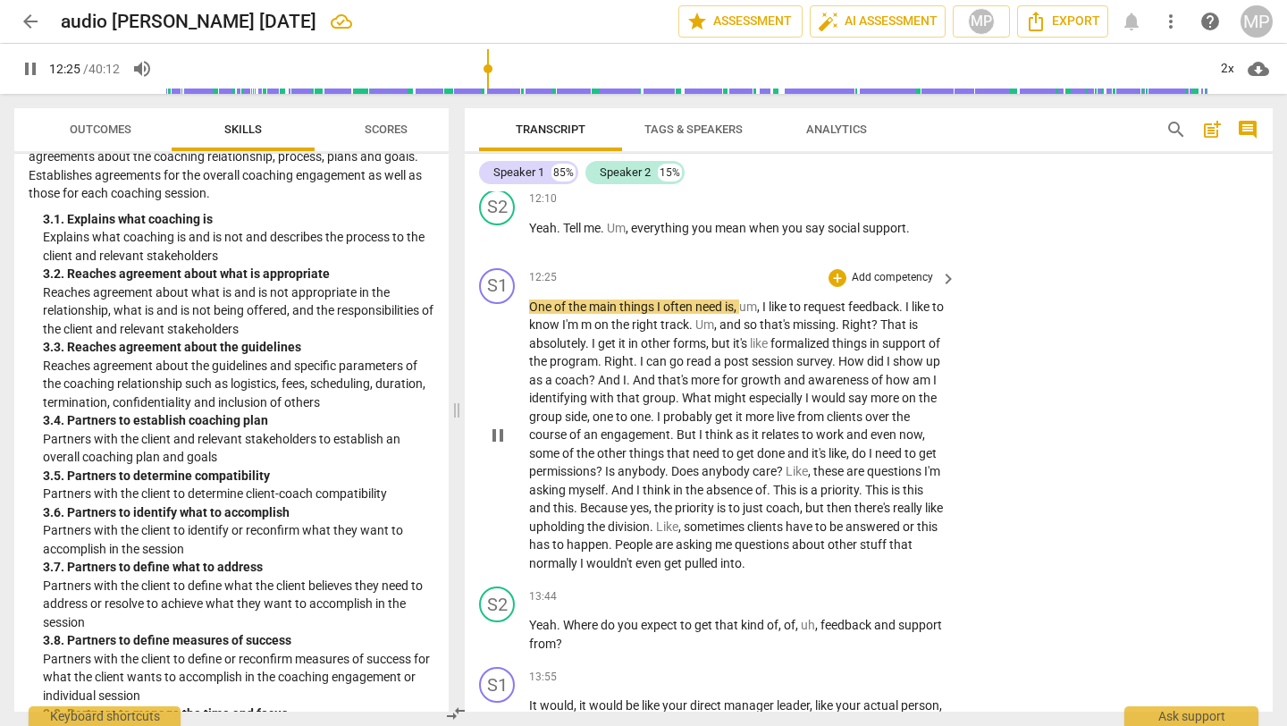
click at [501, 423] on button "pause" at bounding box center [498, 435] width 29 height 29
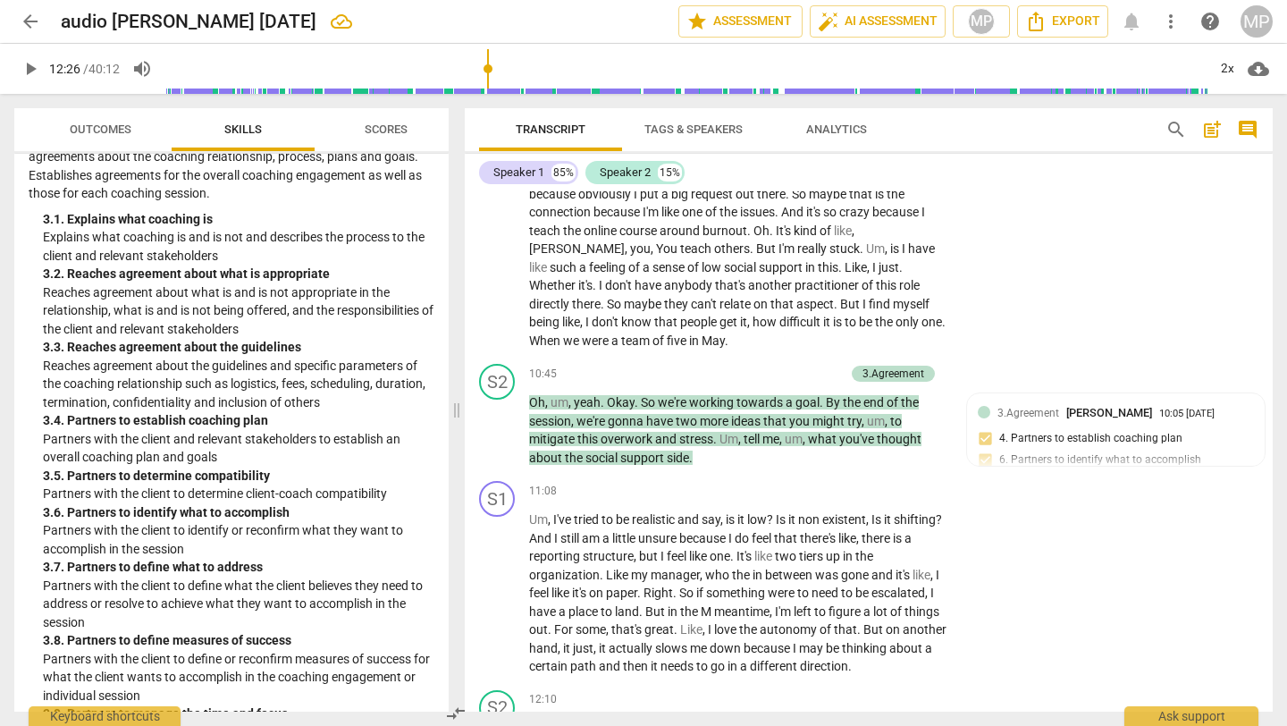
scroll to position [4137, 0]
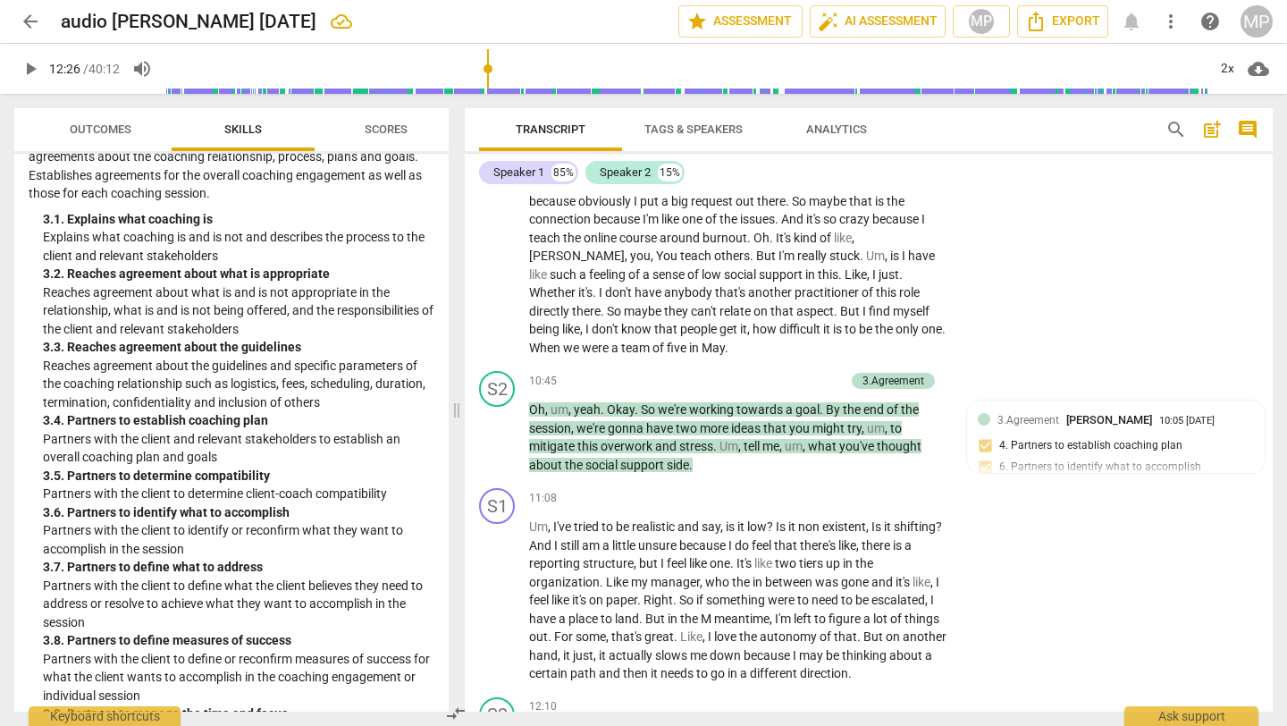
click at [20, 71] on span "play_arrow" at bounding box center [30, 68] width 21 height 21
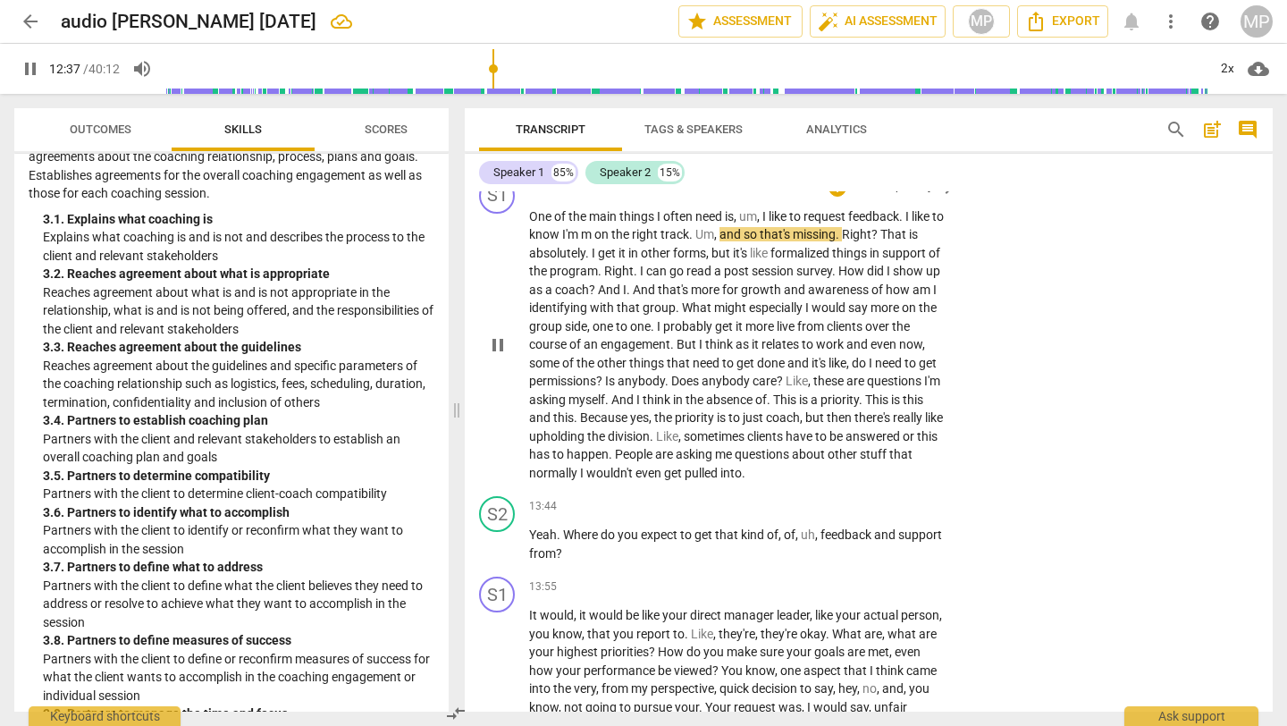
scroll to position [4727, 0]
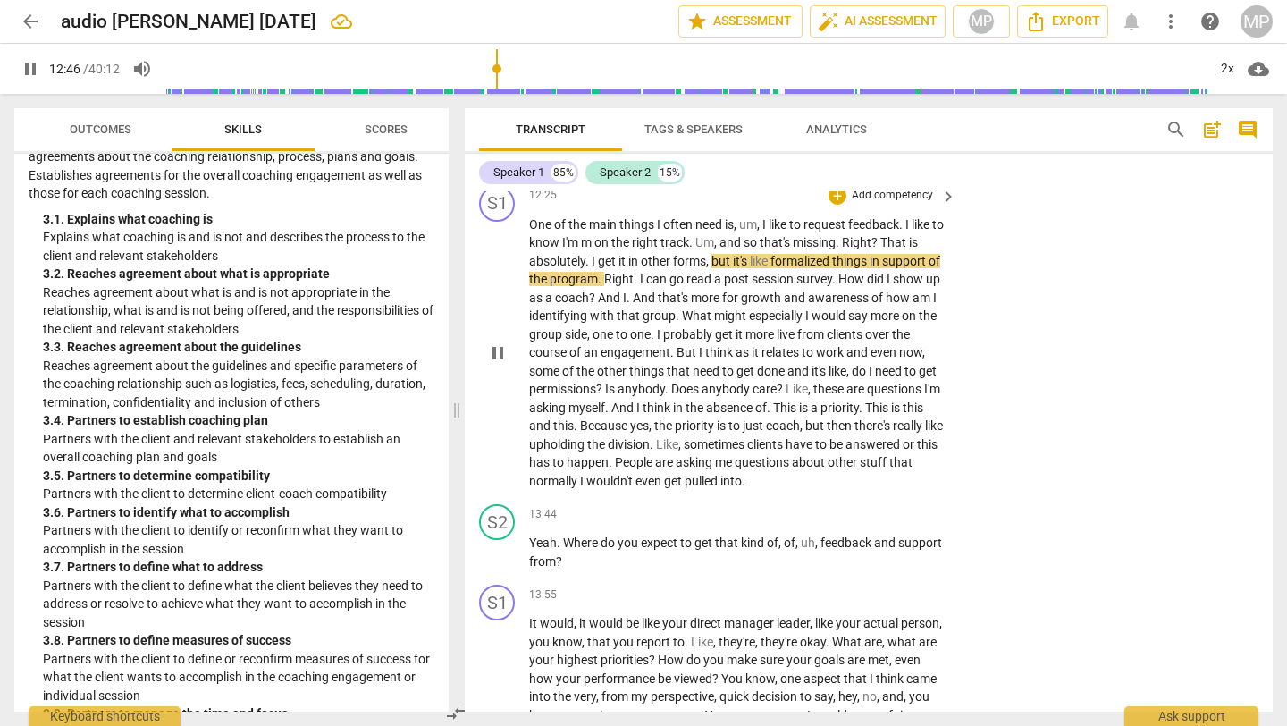
click at [494, 345] on span "pause" at bounding box center [497, 352] width 21 height 21
click at [29, 60] on span "play_arrow" at bounding box center [30, 68] width 21 height 21
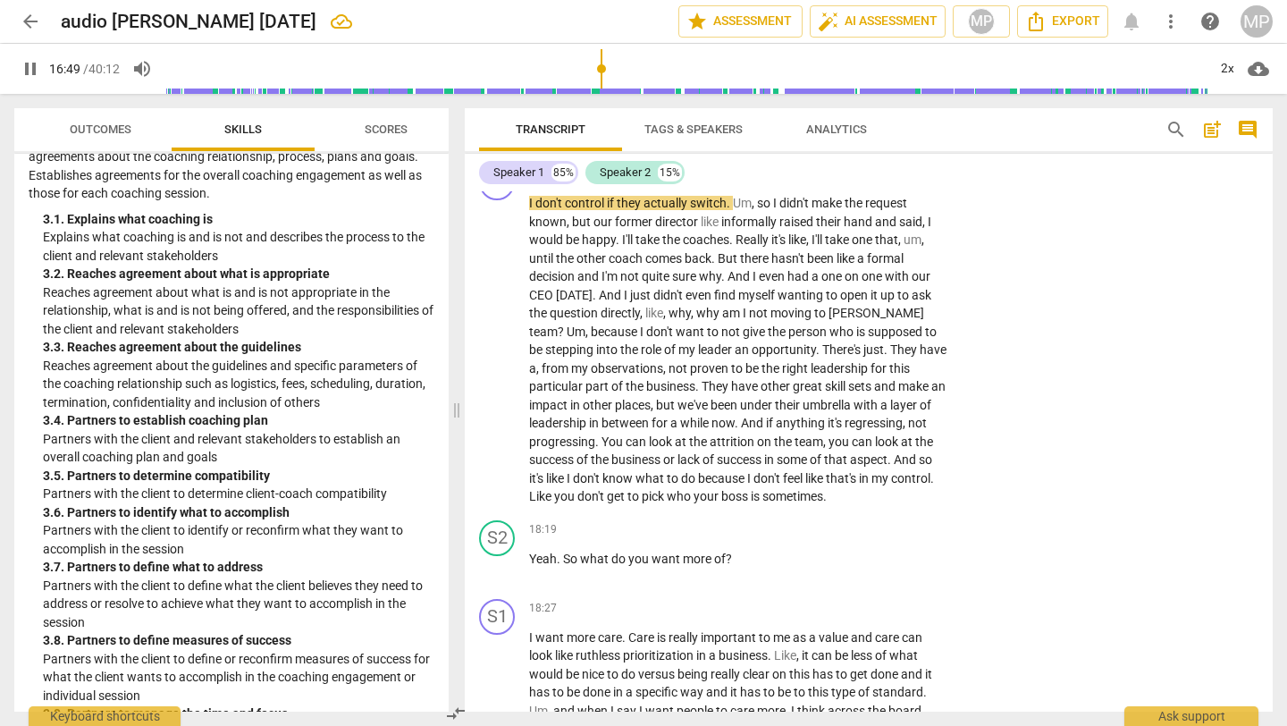
scroll to position [6019, 0]
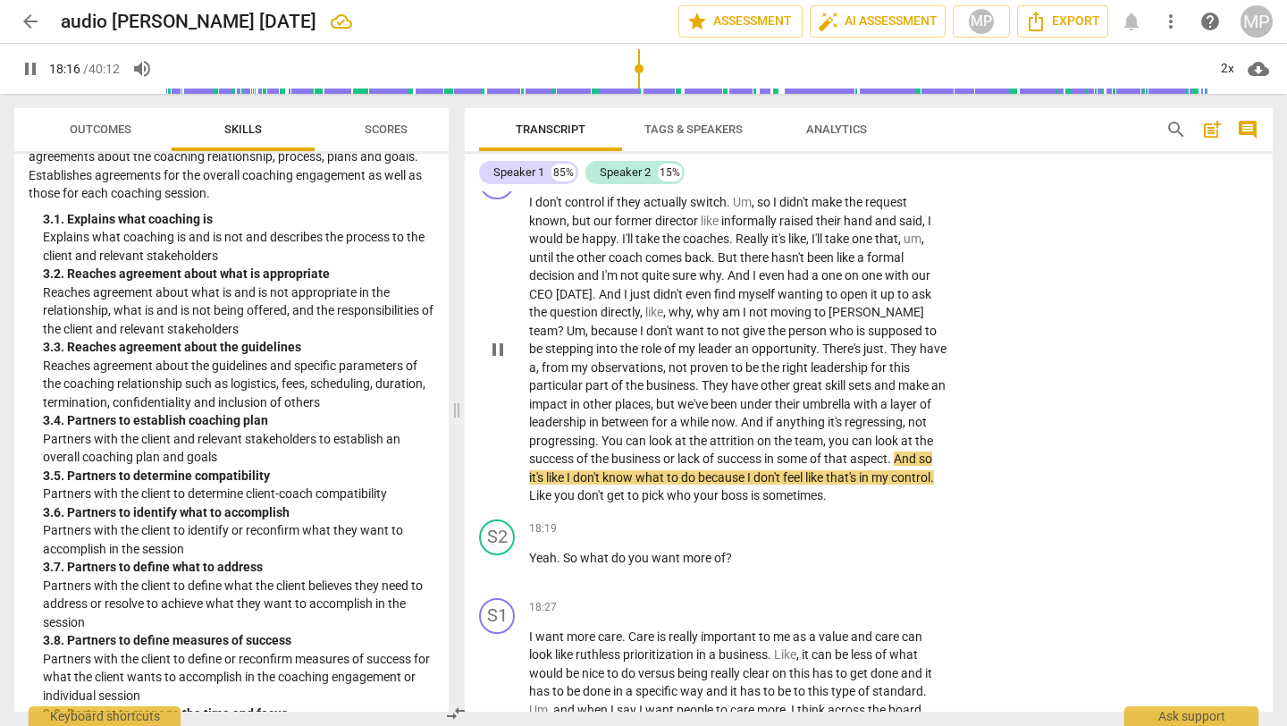
drag, startPoint x: 499, startPoint y: 344, endPoint x: 652, endPoint y: 282, distance: 166.0
click at [555, 312] on div "S1 play_arrow pause 16:46 + Add competency keyboard_arrow_right I don't control…" at bounding box center [869, 334] width 808 height 356
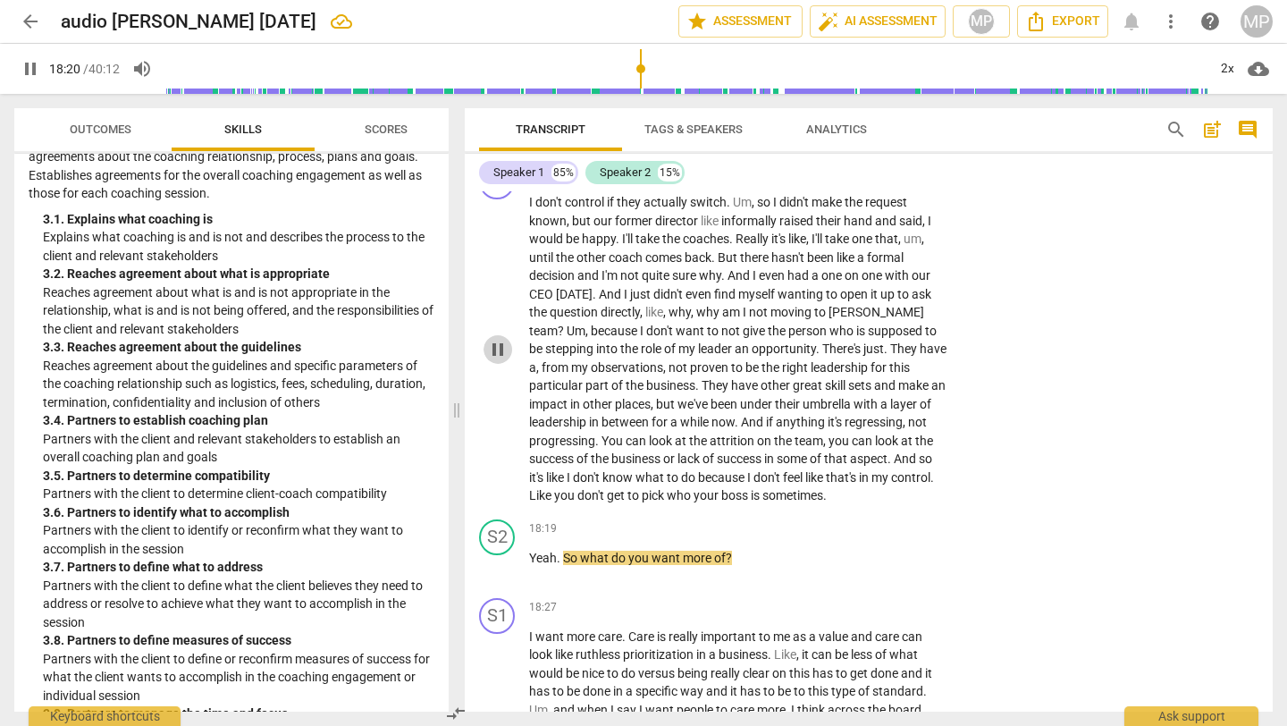
click at [496, 350] on span "pause" at bounding box center [497, 349] width 21 height 21
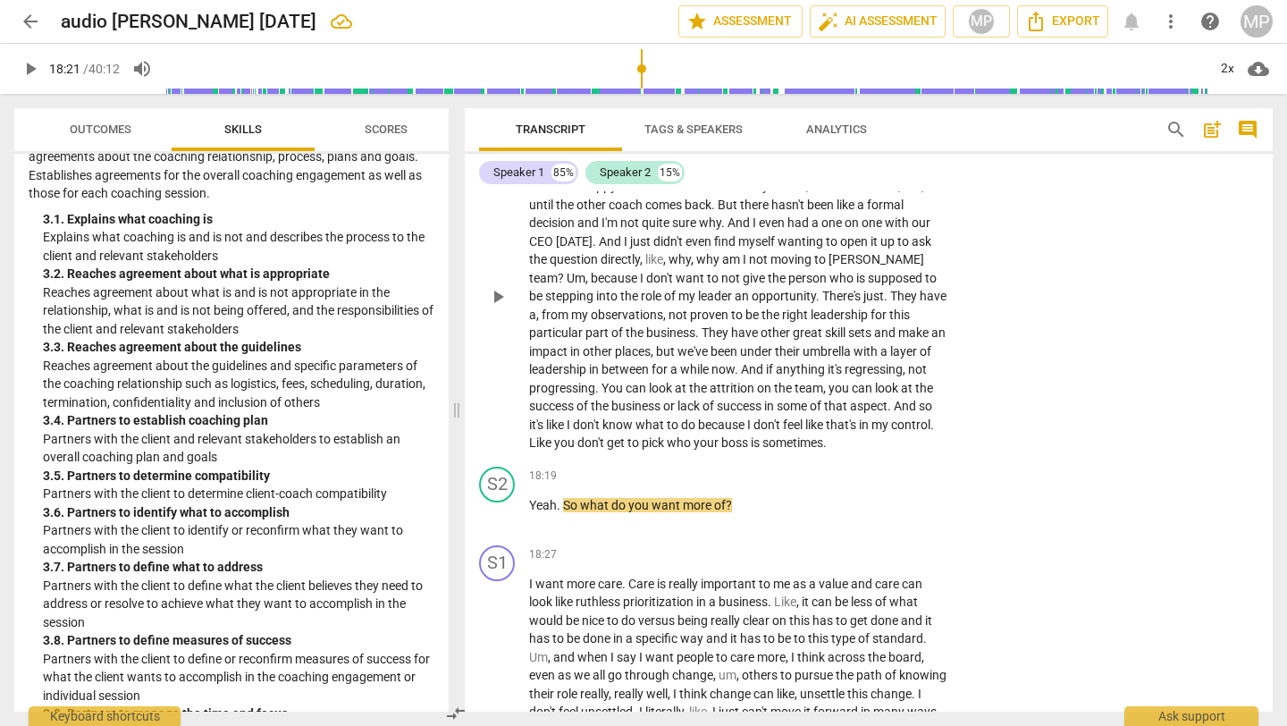
scroll to position [6073, 0]
click at [29, 68] on span "play_arrow" at bounding box center [30, 68] width 21 height 21
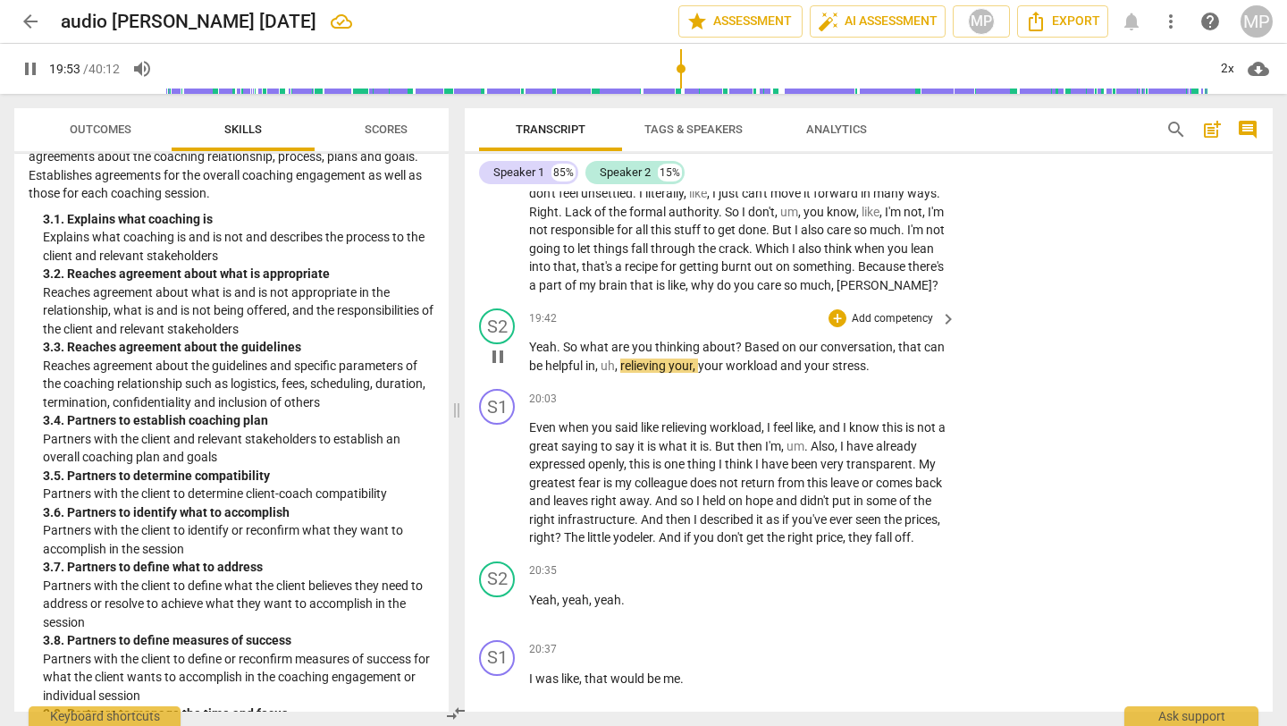
scroll to position [6593, 0]
drag, startPoint x: 501, startPoint y: 367, endPoint x: 605, endPoint y: 392, distance: 107.5
click at [603, 379] on div "S2 play_arrow pause 19:42 + Add competency keyboard_arrow_right Yeah . So what …" at bounding box center [869, 339] width 808 height 80
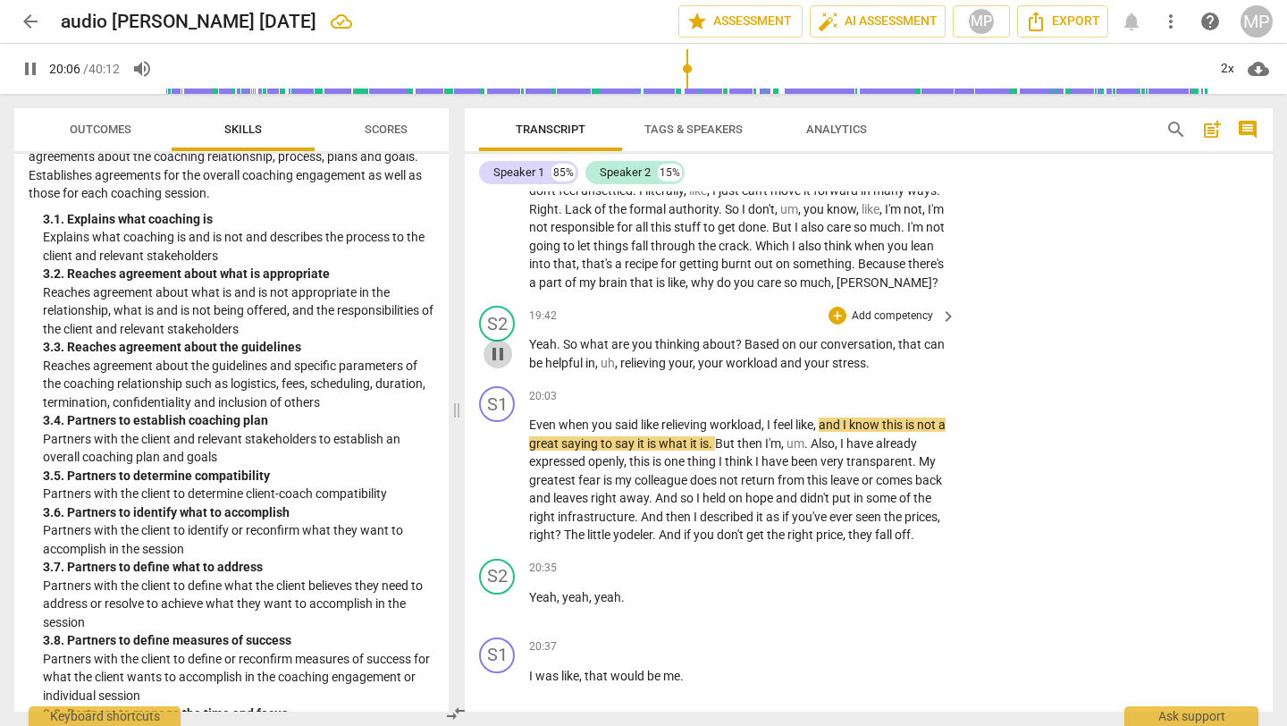
click at [500, 365] on span "pause" at bounding box center [497, 353] width 21 height 21
click at [745, 351] on span "Based" at bounding box center [764, 344] width 38 height 14
click at [23, 66] on span "play_arrow" at bounding box center [30, 68] width 21 height 21
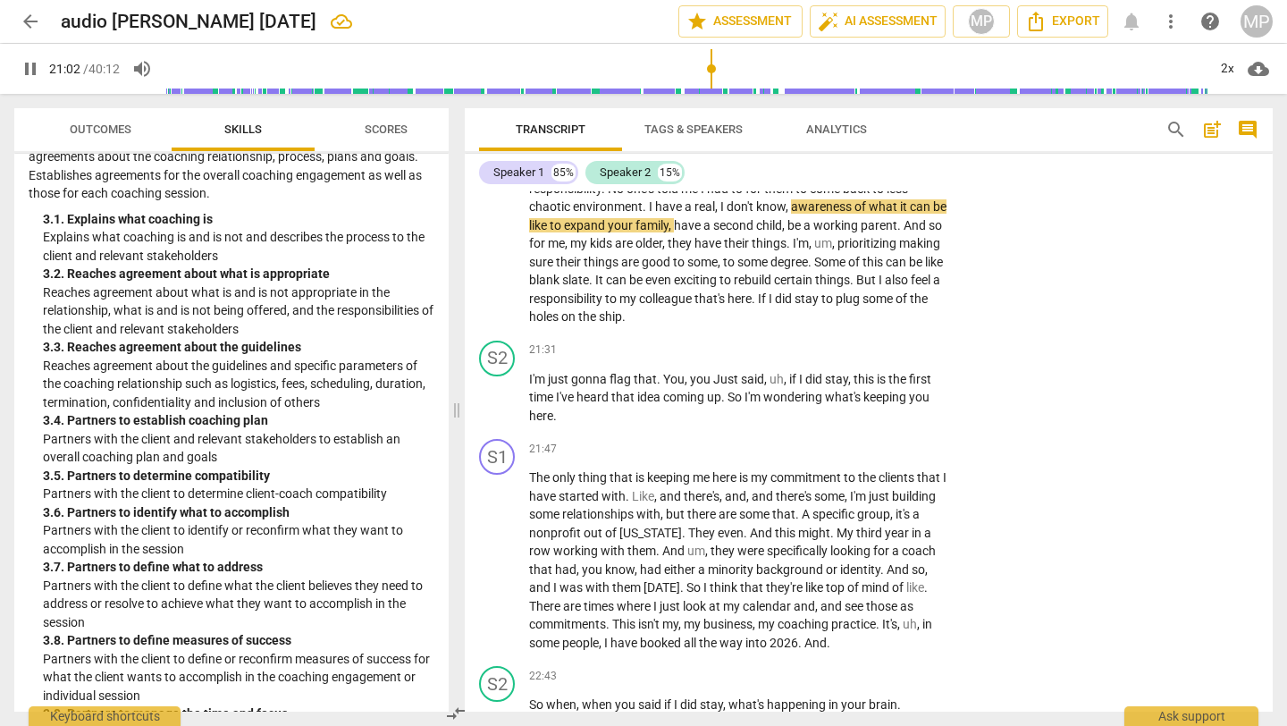
scroll to position [7273, 0]
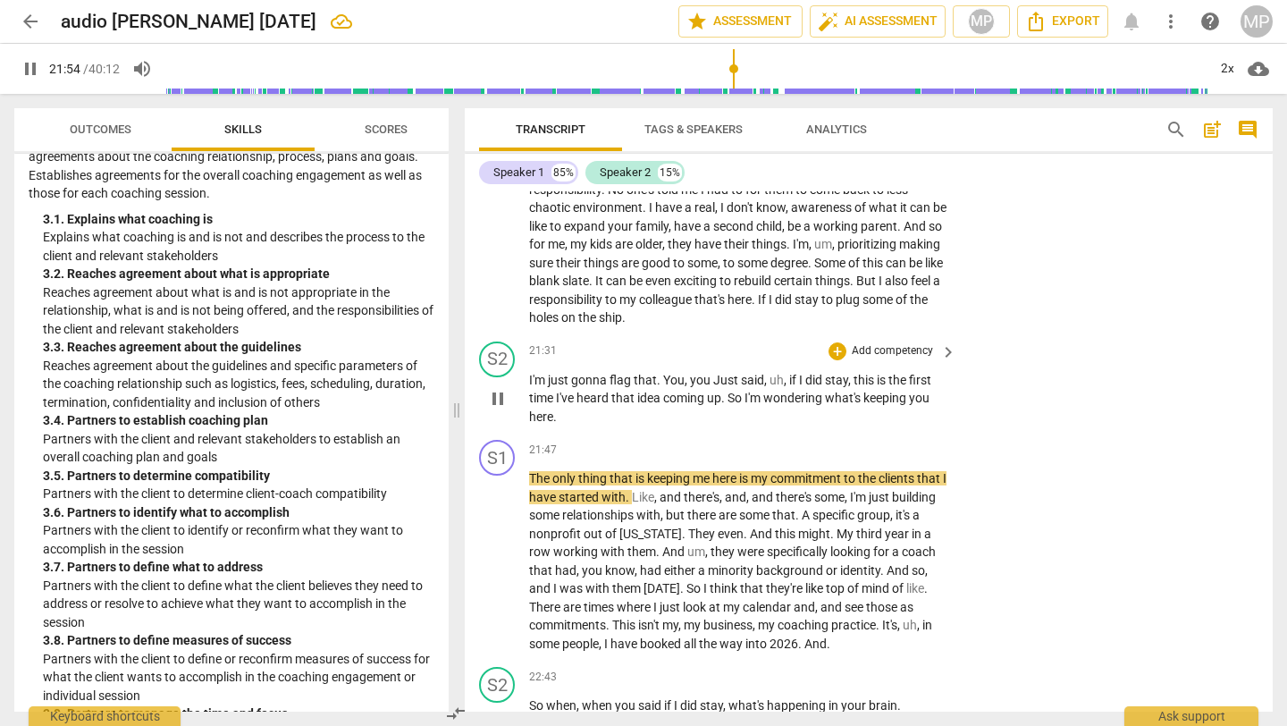
click at [829, 360] on div "+ Add competency" at bounding box center [882, 351] width 106 height 18
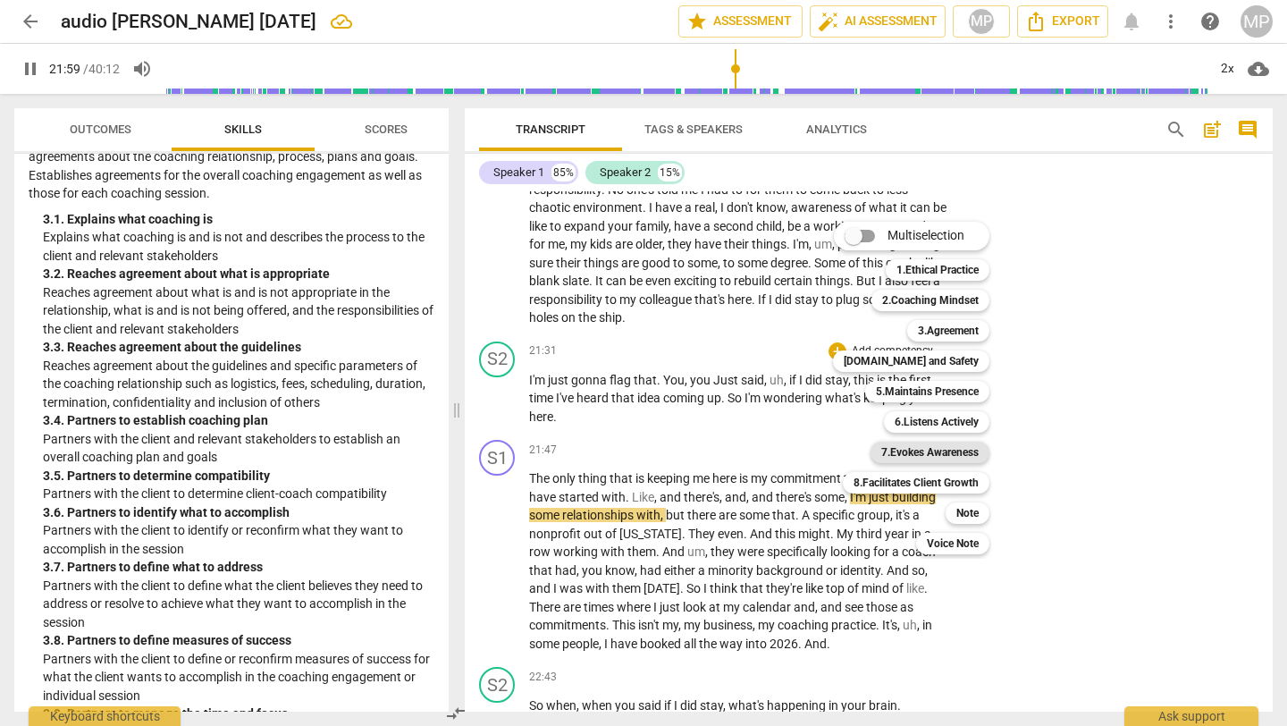
click at [893, 447] on b "7.Evokes Awareness" at bounding box center [929, 452] width 97 height 21
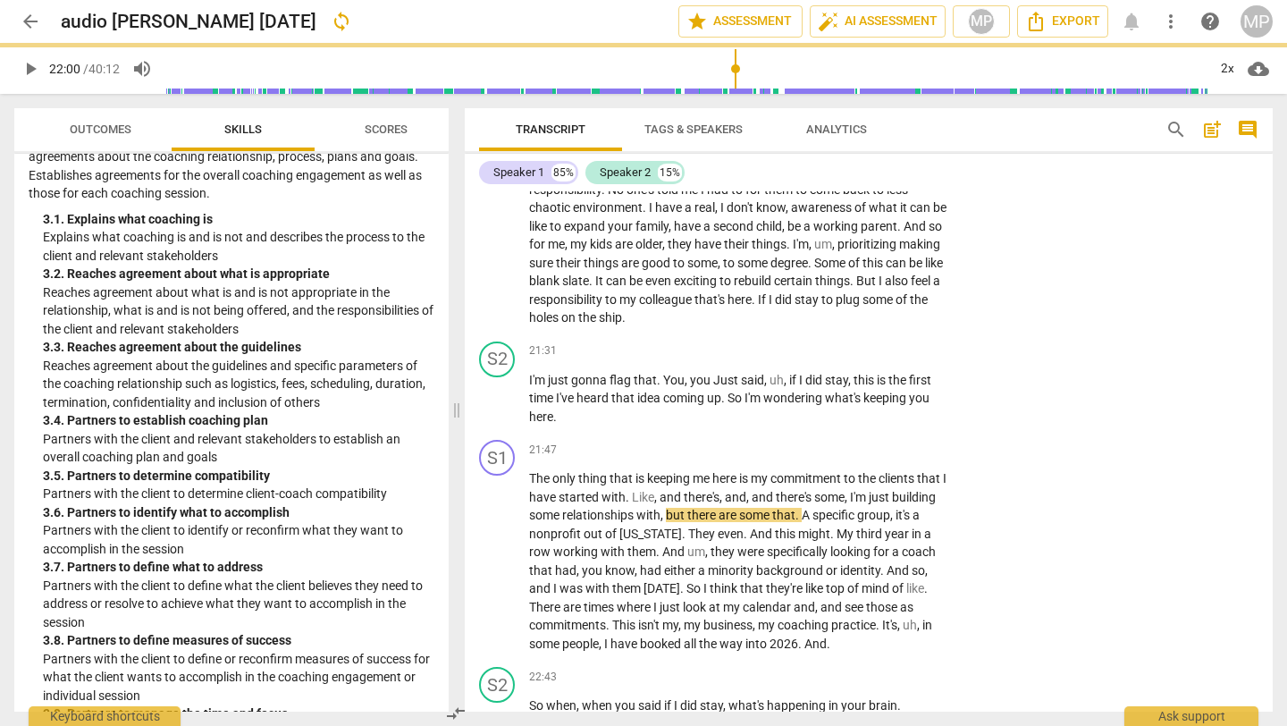
type input "1320"
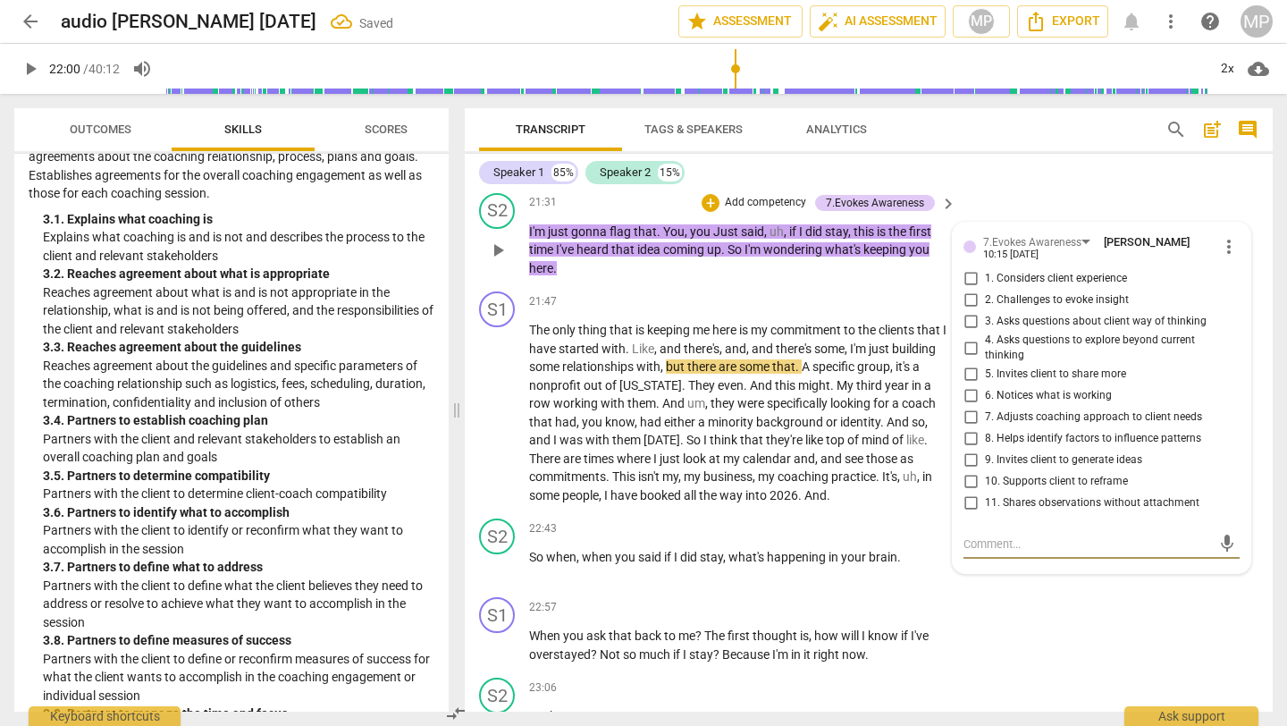
scroll to position [7417, 0]
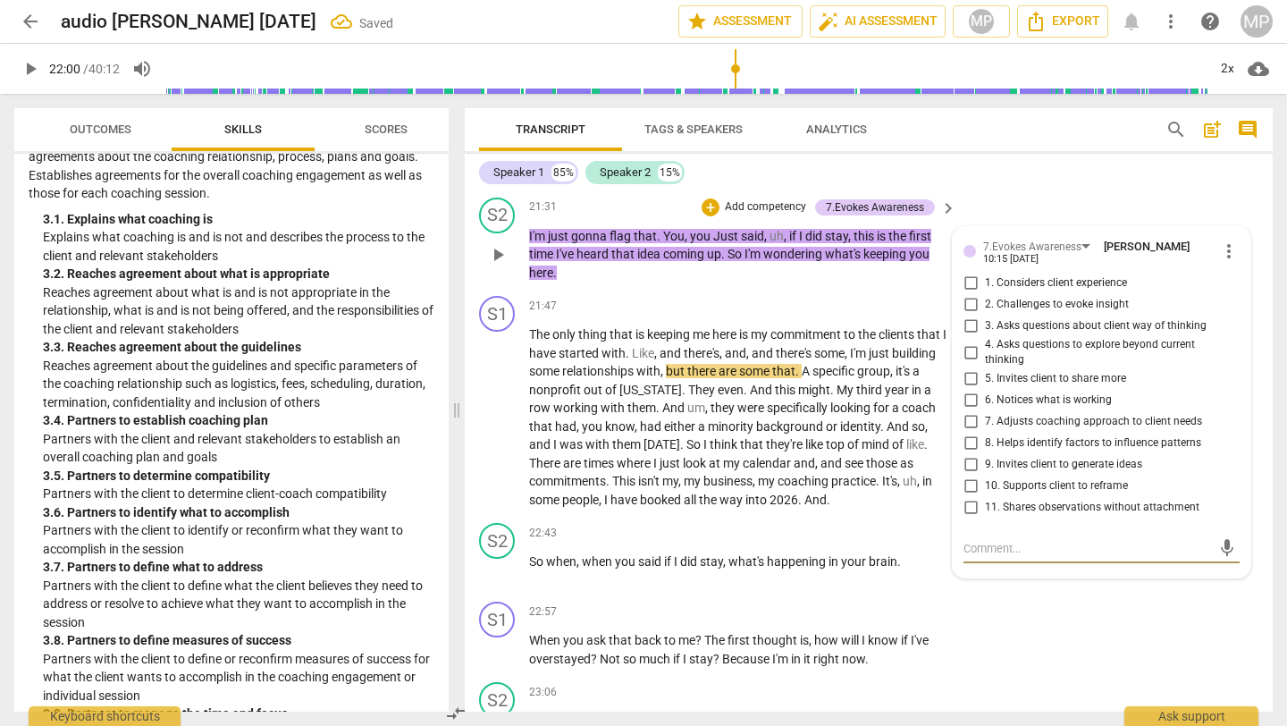
click at [972, 337] on input "3. Asks questions about client way of thinking" at bounding box center [970, 326] width 29 height 21
checkbox input "true"
click at [967, 363] on input "4. Asks questions to explore beyond current thinking" at bounding box center [970, 351] width 29 height 21
checkbox input "true"
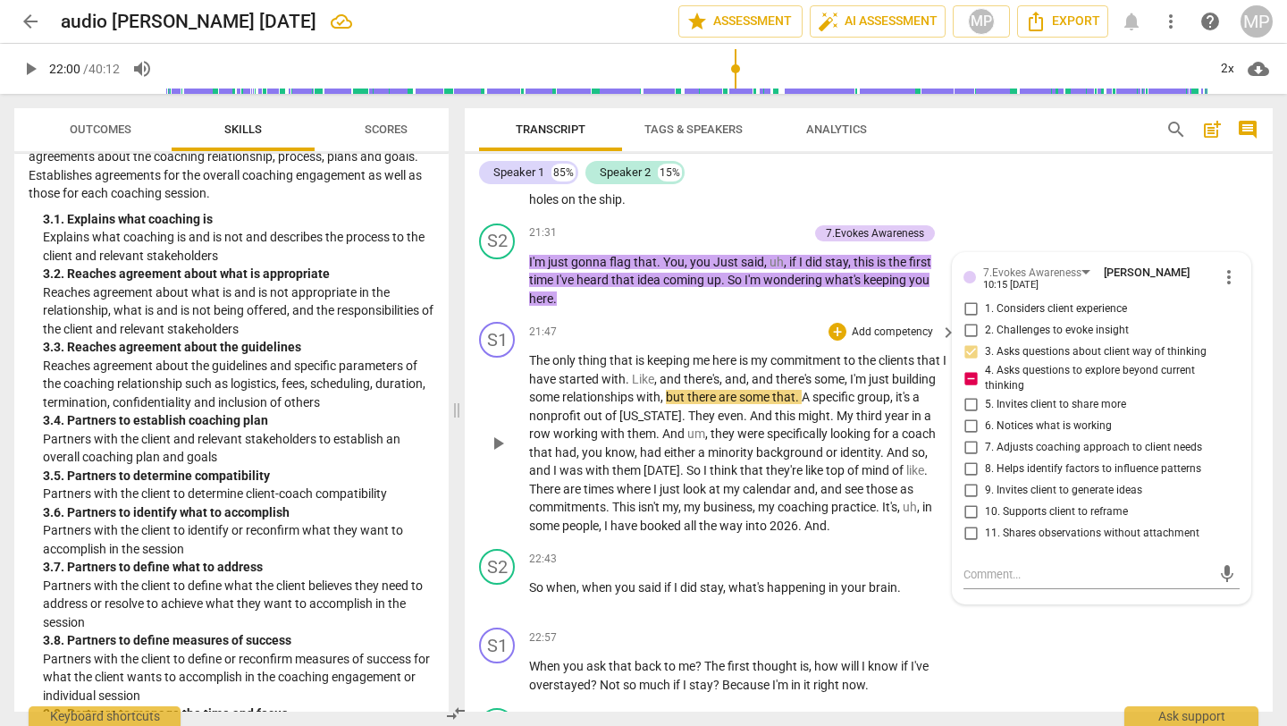
scroll to position [7393, 0]
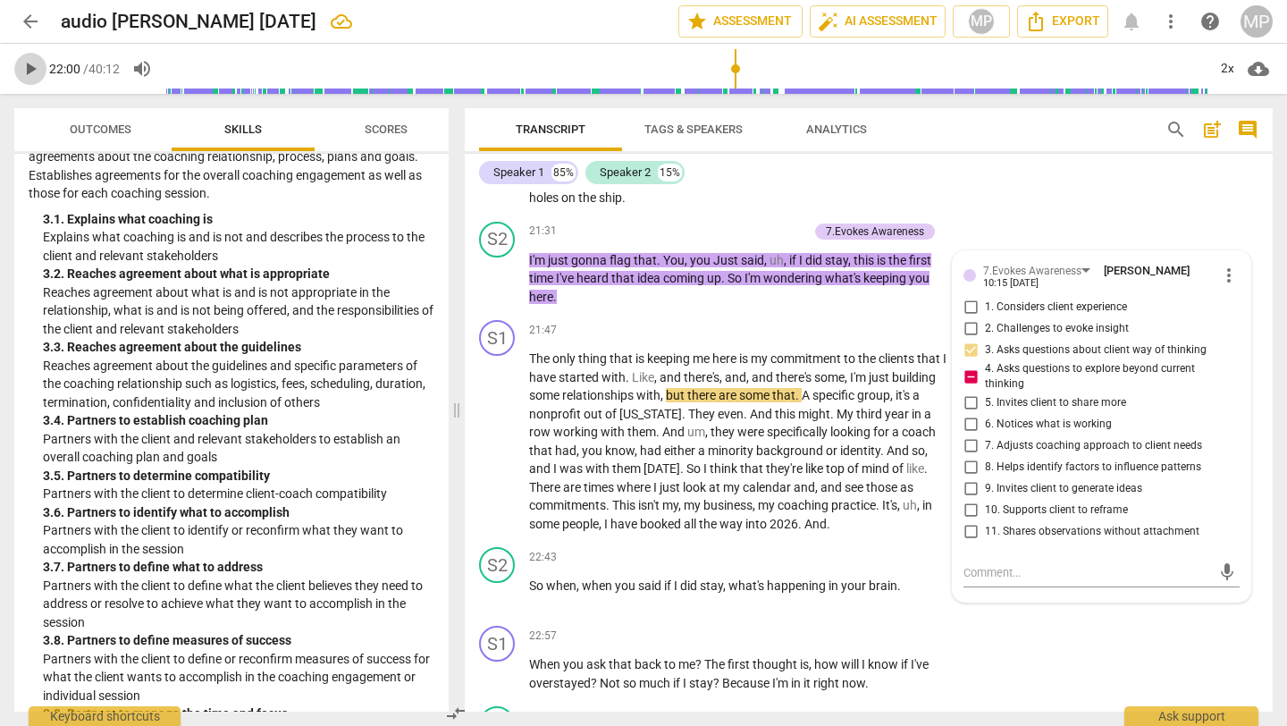
click at [29, 68] on span "play_arrow" at bounding box center [30, 68] width 21 height 21
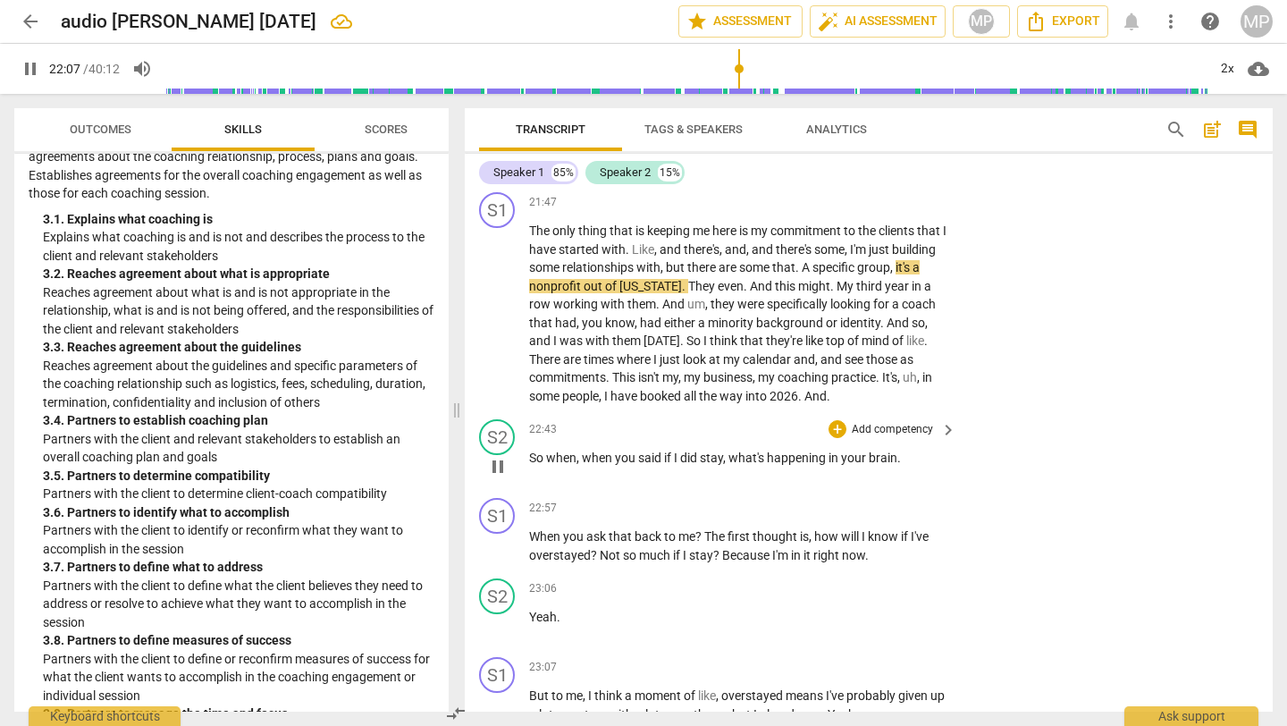
scroll to position [7522, 0]
click at [492, 476] on span "pause" at bounding box center [497, 465] width 21 height 21
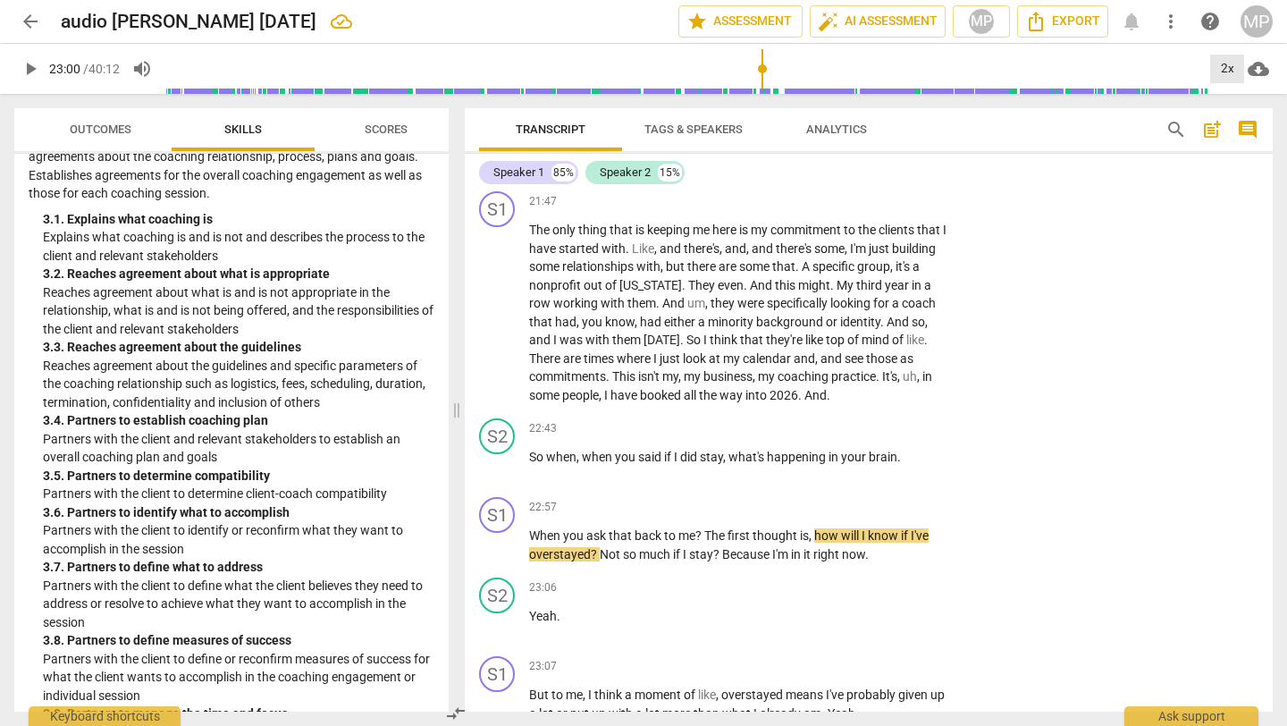
click at [1224, 64] on div "2x" at bounding box center [1227, 69] width 34 height 29
click at [1225, 115] on li "1x" at bounding box center [1240, 105] width 60 height 34
click at [497, 476] on span "play_arrow" at bounding box center [497, 465] width 21 height 21
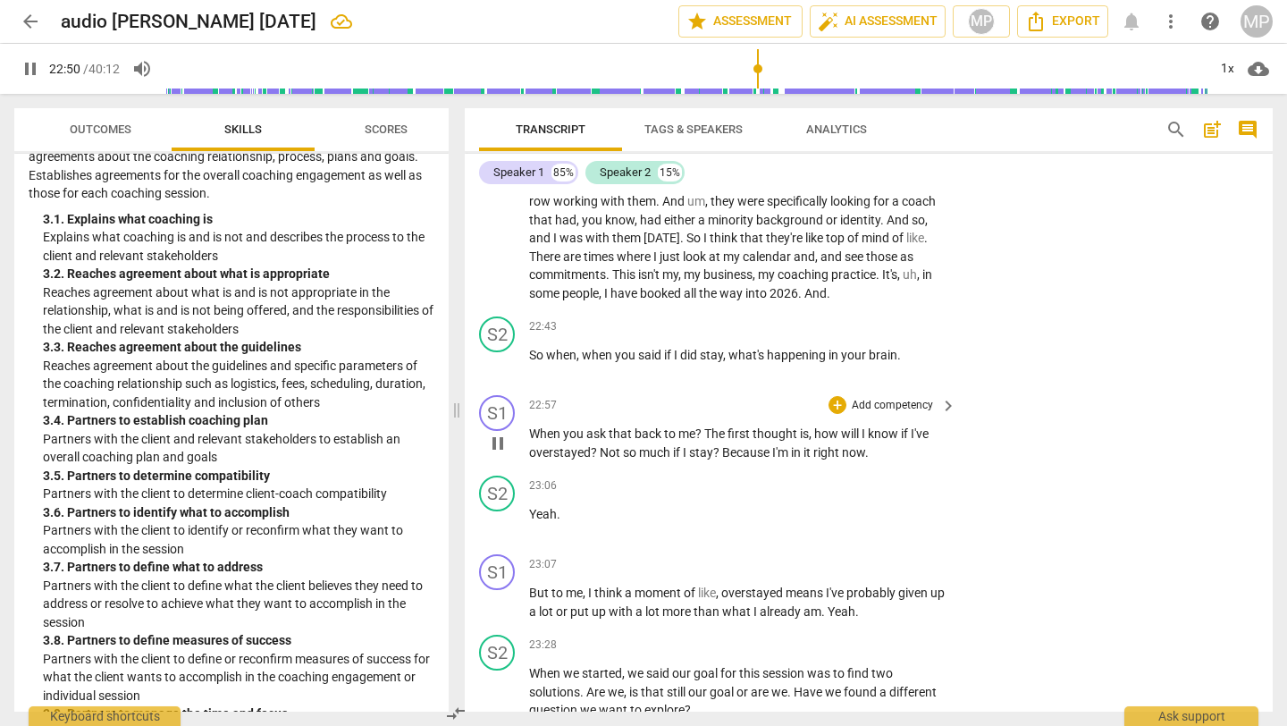
scroll to position [7625, 0]
click at [501, 452] on span "pause" at bounding box center [497, 441] width 21 height 21
click at [27, 75] on span "play_arrow" at bounding box center [30, 68] width 21 height 21
click at [1228, 69] on div "1x" at bounding box center [1227, 69] width 34 height 29
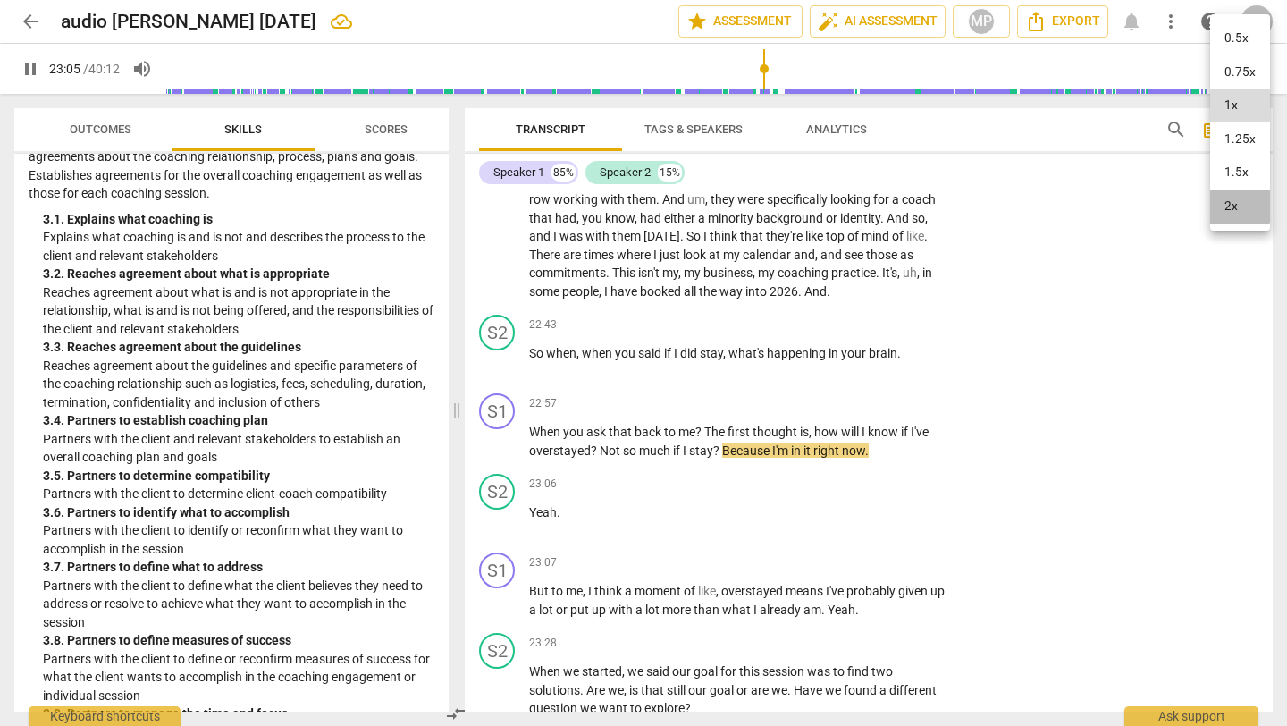
click at [1234, 202] on li "2x" at bounding box center [1240, 206] width 60 height 34
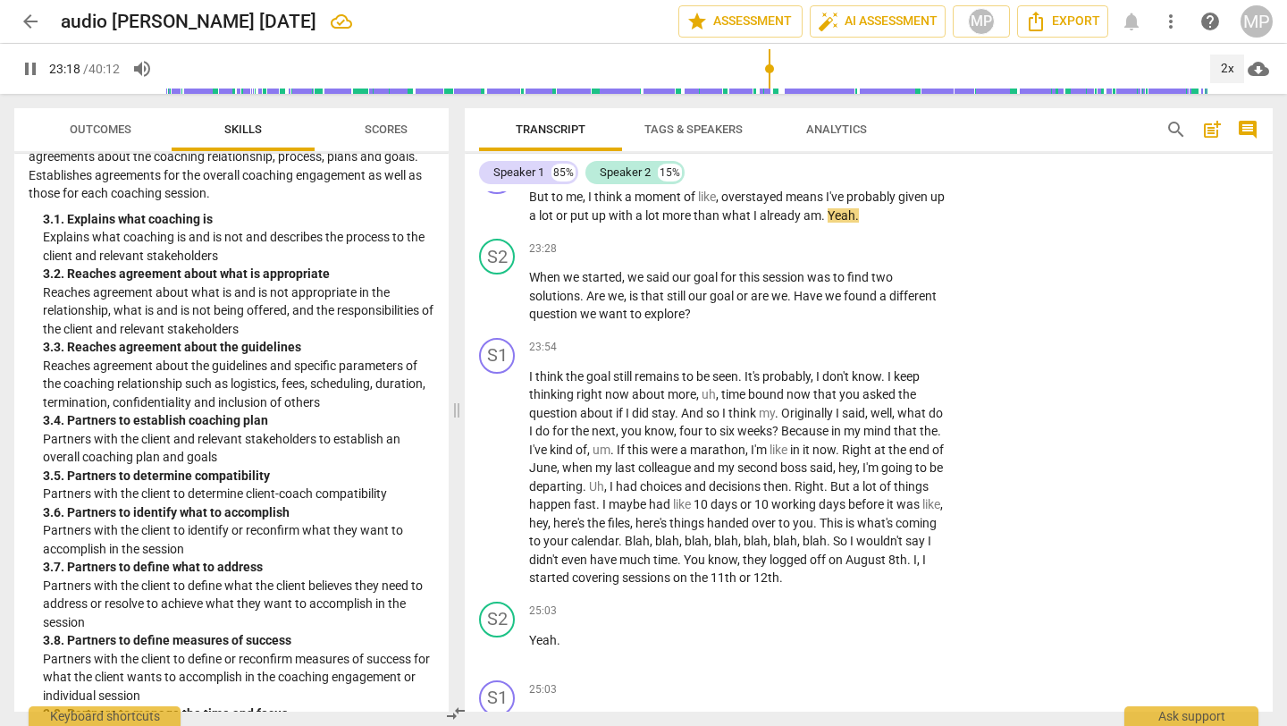
scroll to position [8018, 0]
click at [491, 308] on span "pause" at bounding box center [497, 297] width 21 height 21
type input "1422"
click at [831, 259] on div "+" at bounding box center [838, 250] width 18 height 18
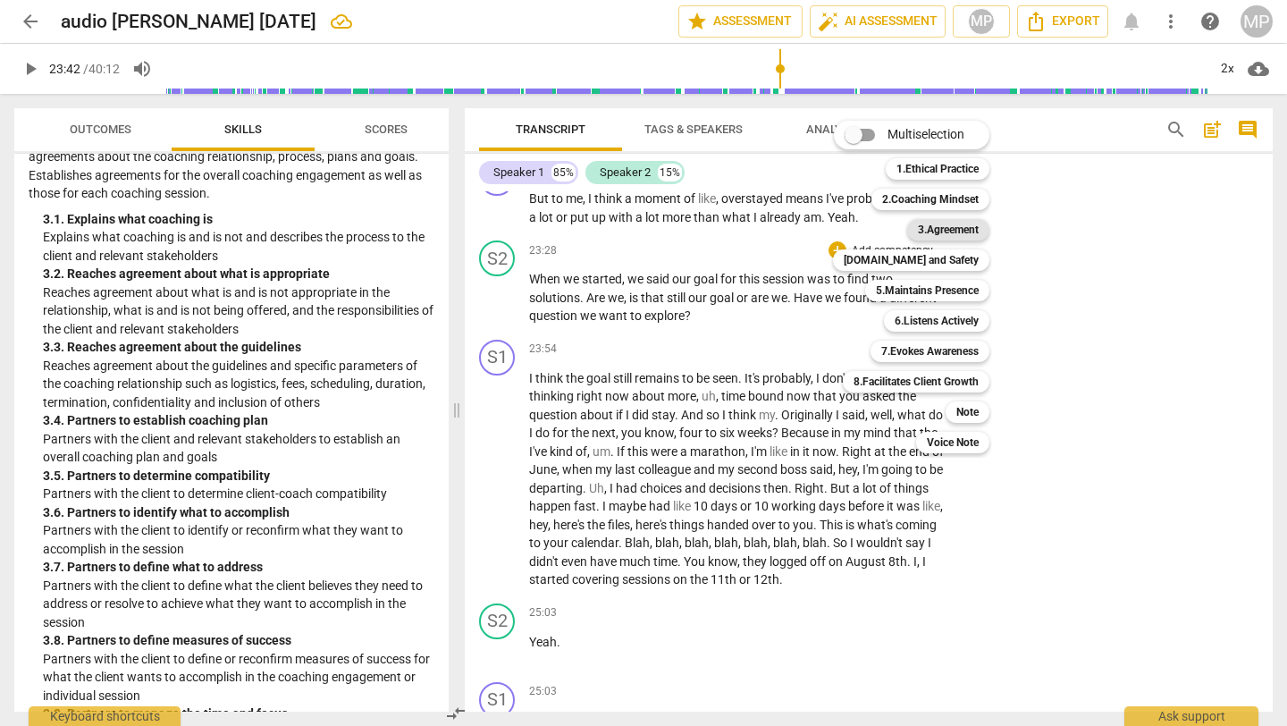
click at [937, 226] on b "3.Agreement" at bounding box center [948, 229] width 61 height 21
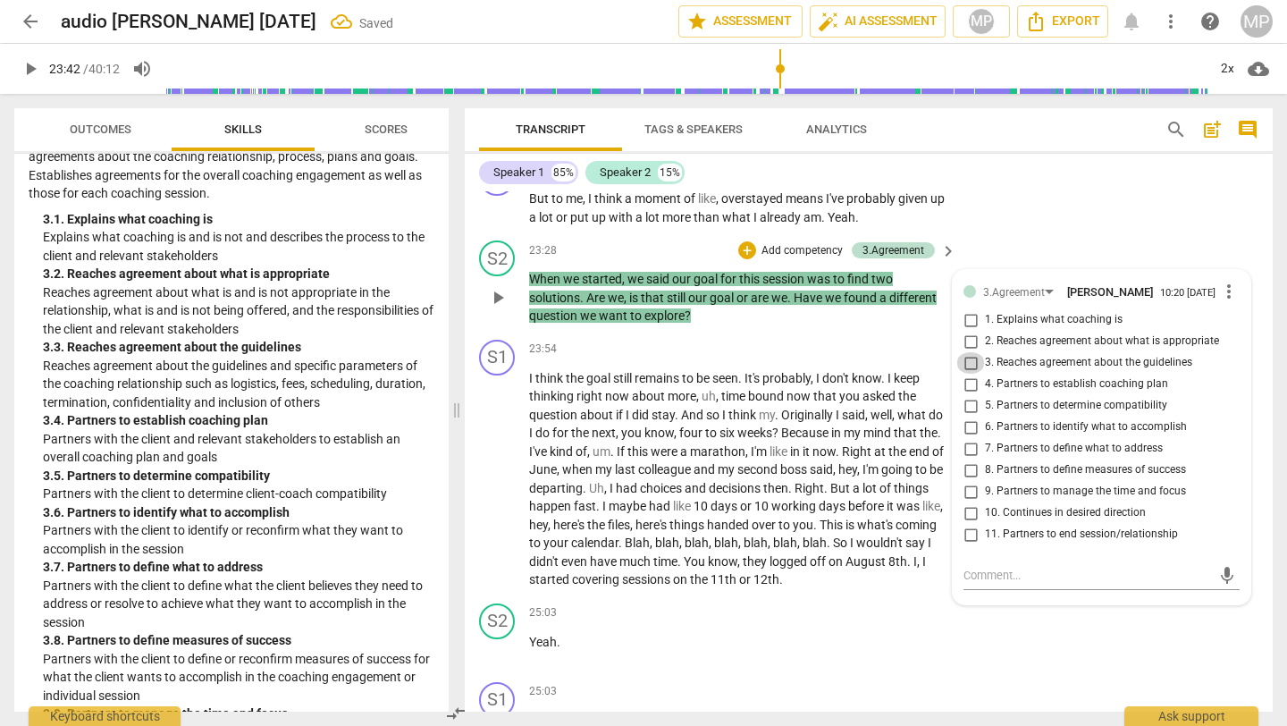
click at [969, 374] on input "3. Reaches agreement about the guidelines" at bounding box center [970, 362] width 29 height 21
checkbox input "true"
click at [970, 395] on input "4. Partners to establish coaching plan" at bounding box center [970, 384] width 29 height 21
checkbox input "true"
click at [972, 502] on input "9. Partners to manage the time and focus" at bounding box center [970, 491] width 29 height 21
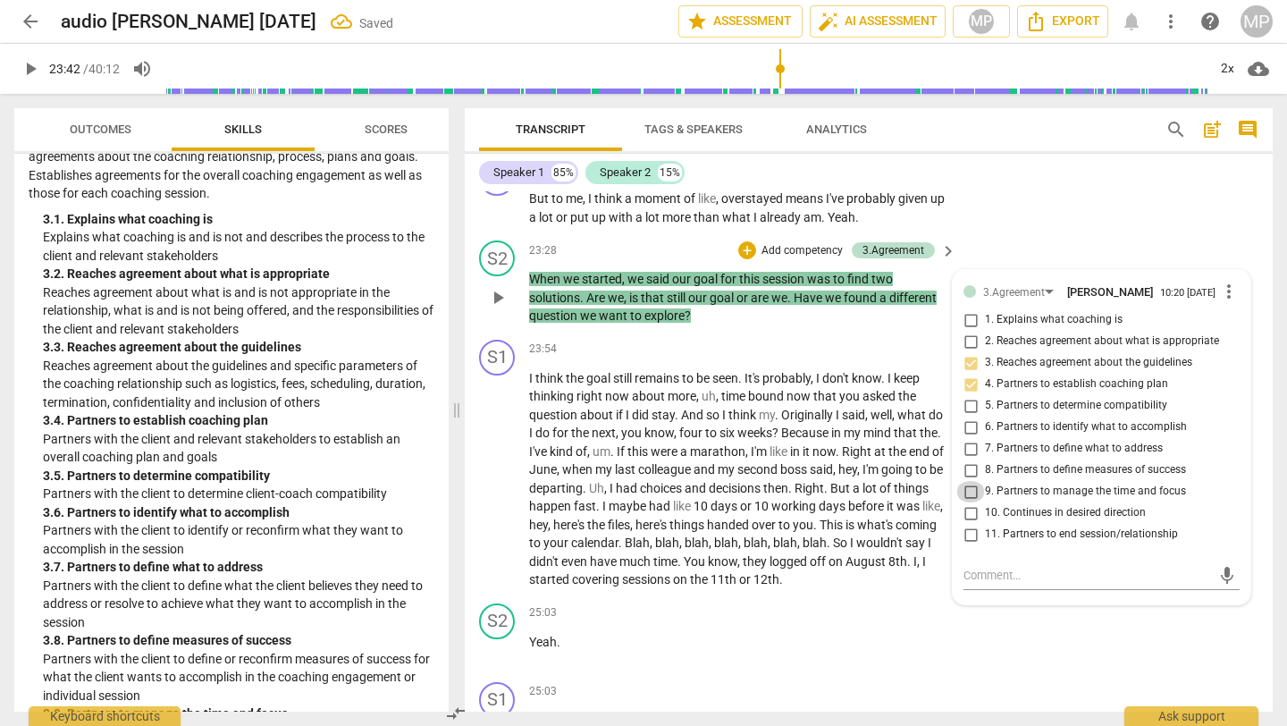
checkbox input "true"
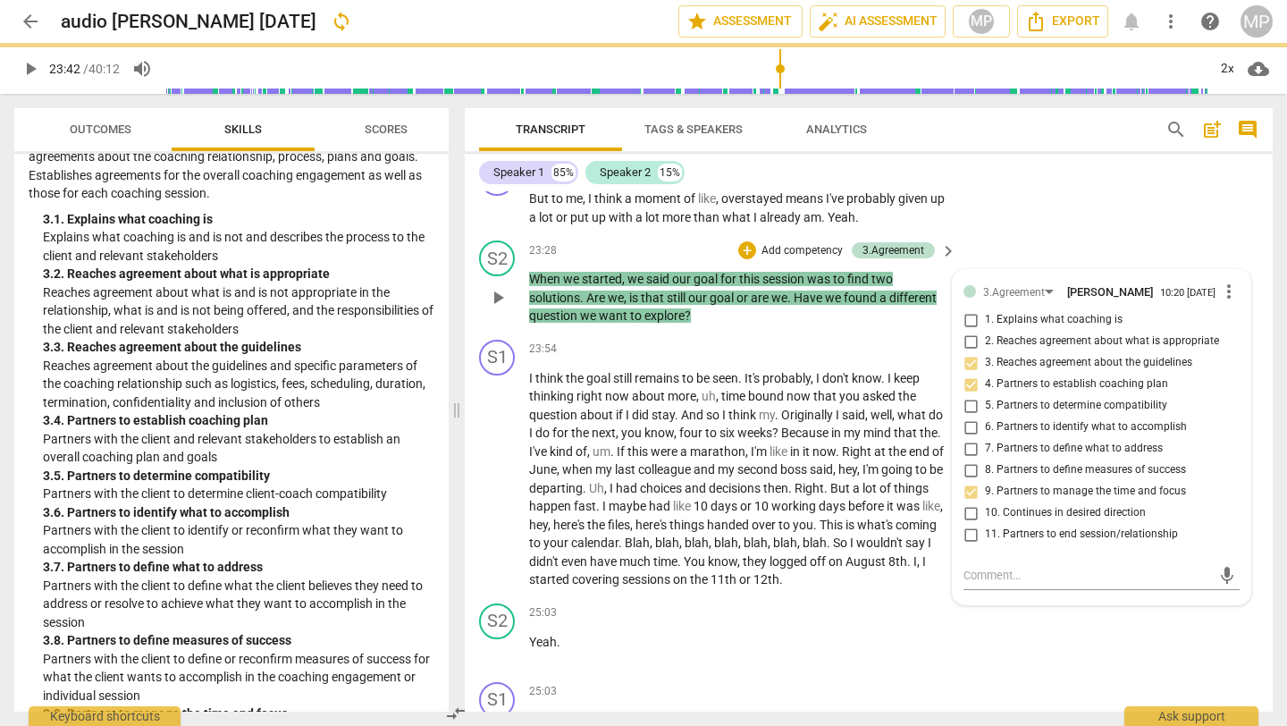
click at [967, 524] on input "10. Continues in desired direction" at bounding box center [970, 512] width 29 height 21
checkbox input "true"
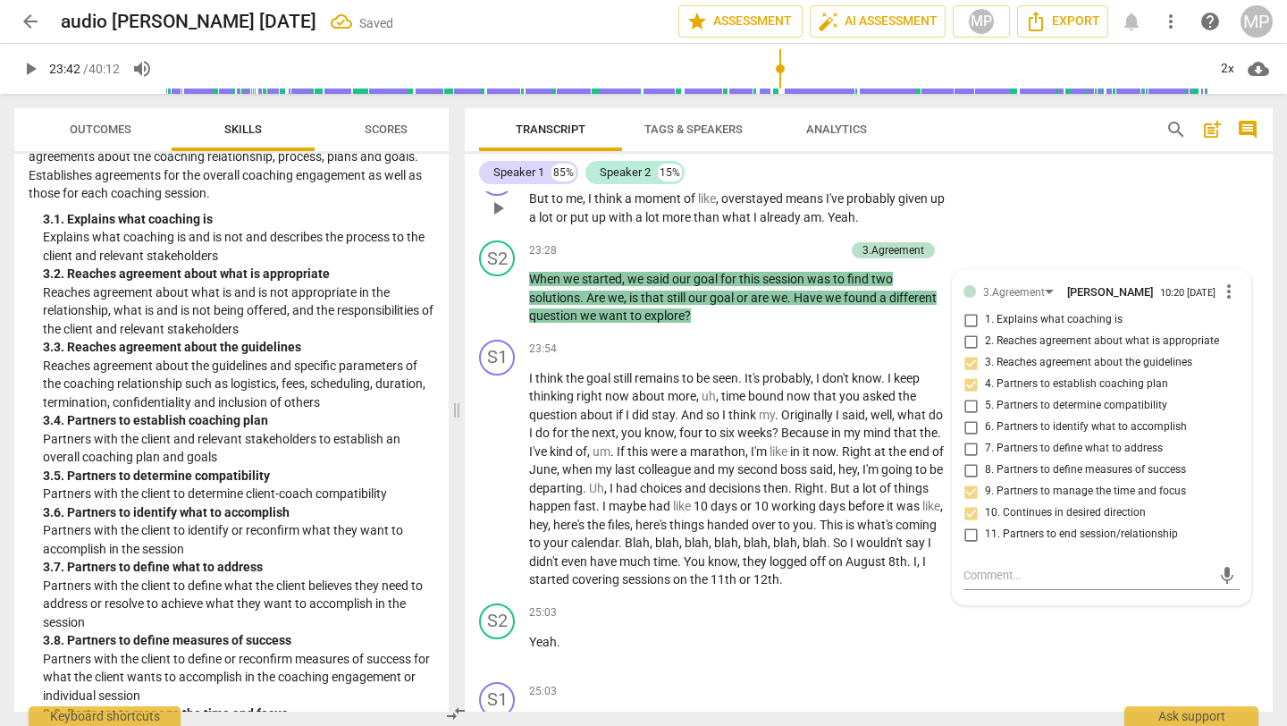
click at [995, 223] on div "S1 play_arrow pause 23:07 + Add competency keyboard_arrow_right But to me , I t…" at bounding box center [869, 193] width 808 height 80
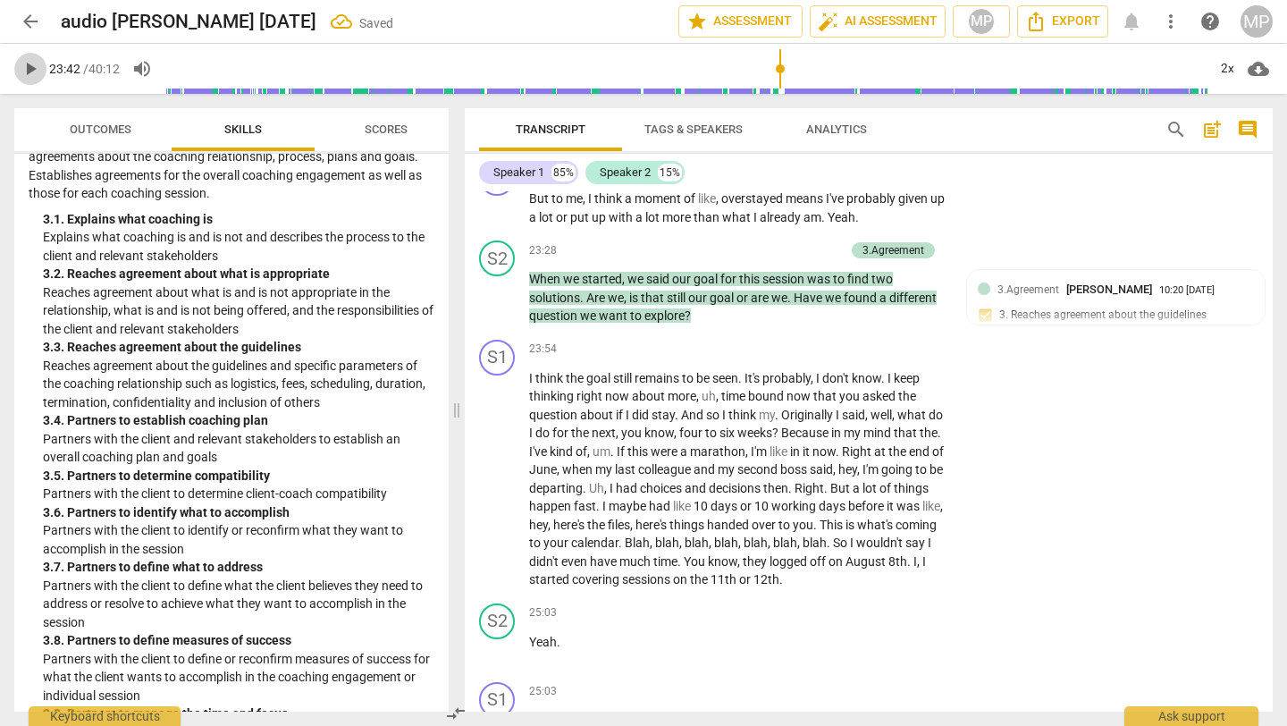
click at [14, 70] on span "play_arrow" at bounding box center [30, 68] width 32 height 21
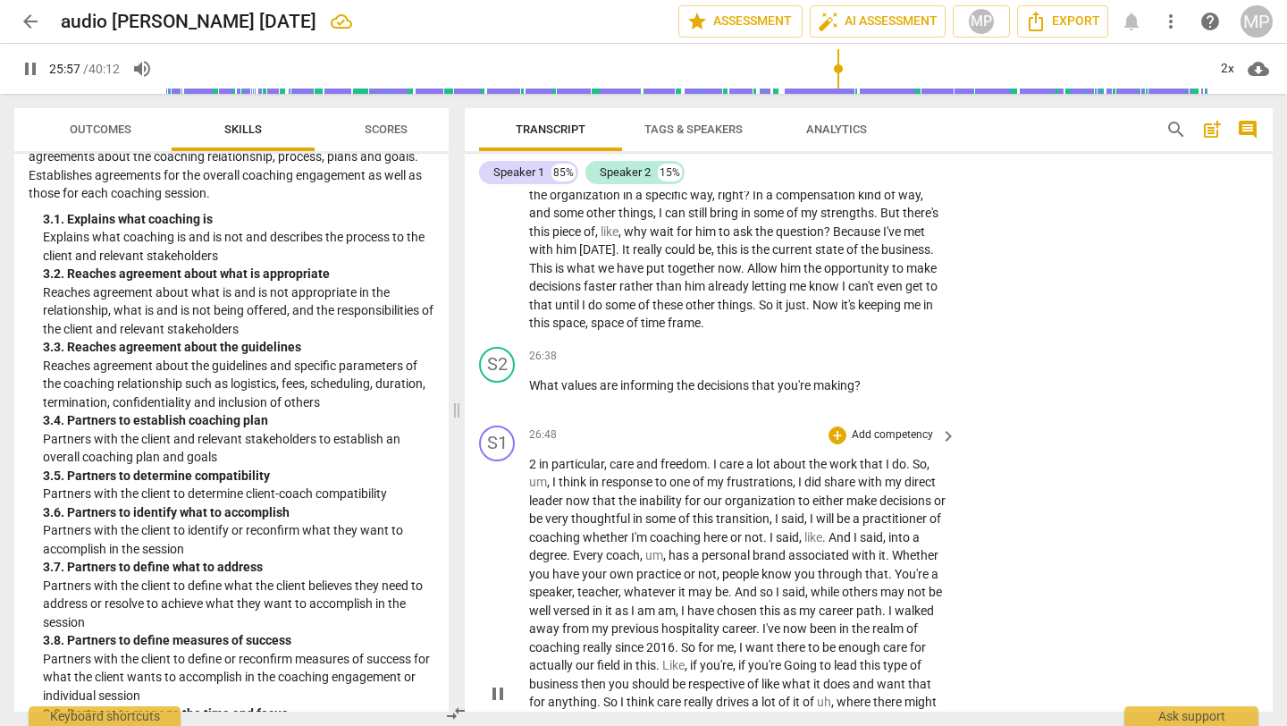
scroll to position [8762, 0]
click at [495, 406] on span "pause" at bounding box center [497, 394] width 21 height 21
click at [39, 69] on span "play_arrow" at bounding box center [30, 68] width 21 height 21
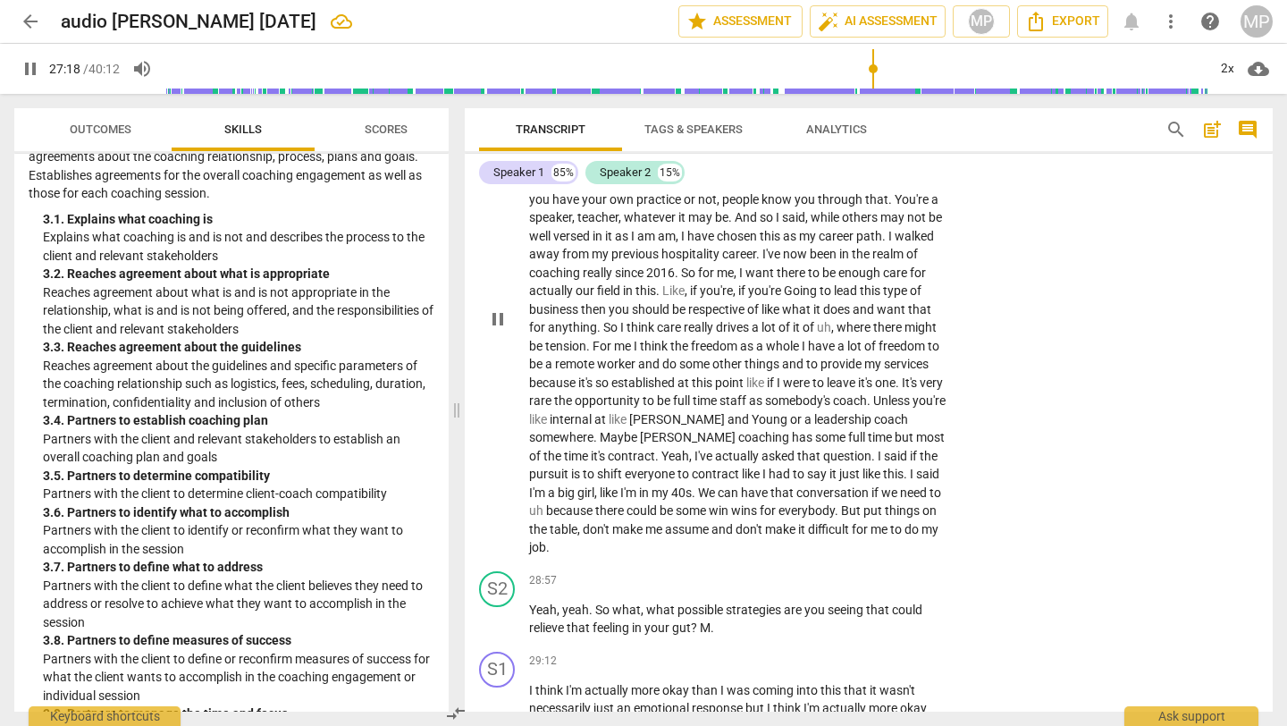
scroll to position [9138, 0]
click at [998, 424] on div "S1 play_arrow pause 26:48 + Add competency keyboard_arrow_right 2 in particular…" at bounding box center [869, 303] width 808 height 520
click at [503, 629] on span "pause" at bounding box center [497, 618] width 21 height 21
type input "1656"
